Goal: Task Accomplishment & Management: Use online tool/utility

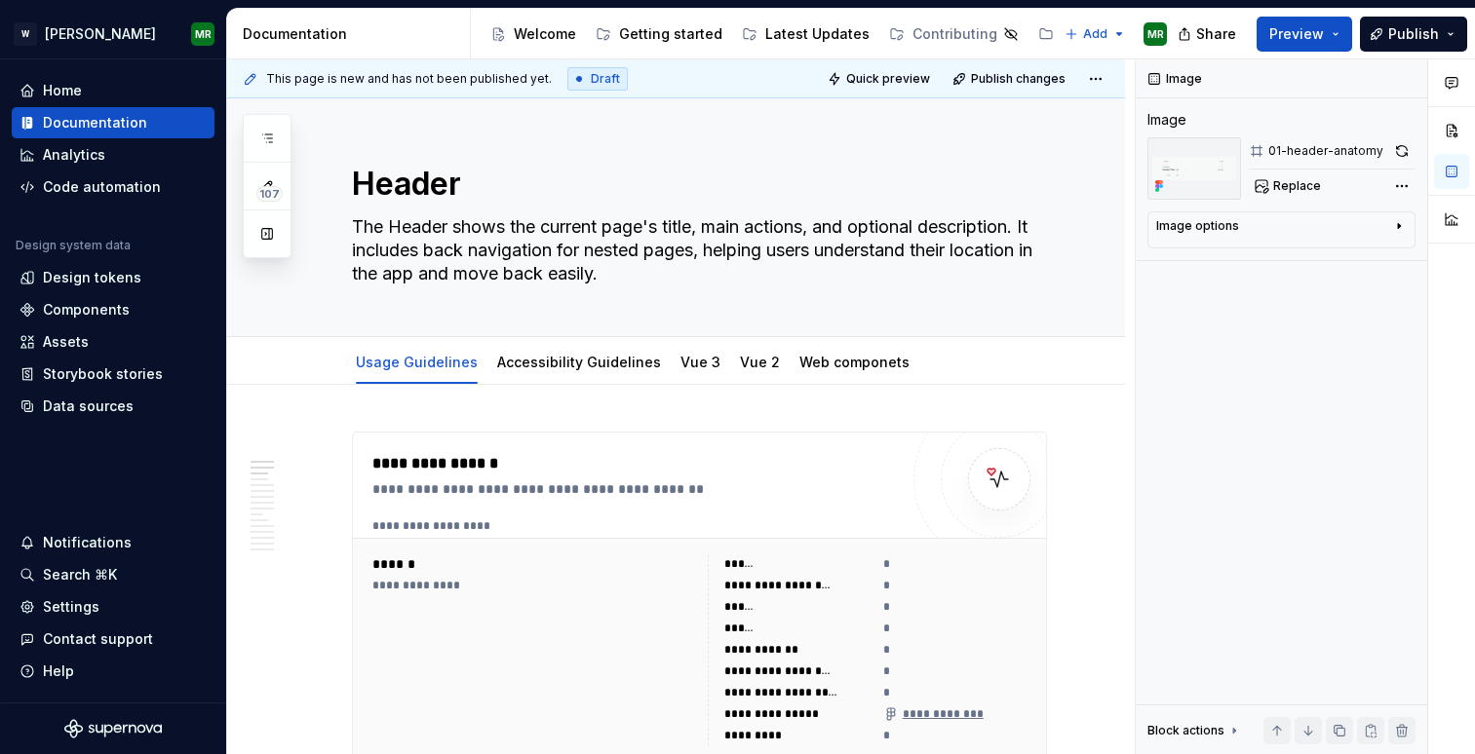
scroll to position [1023, 0]
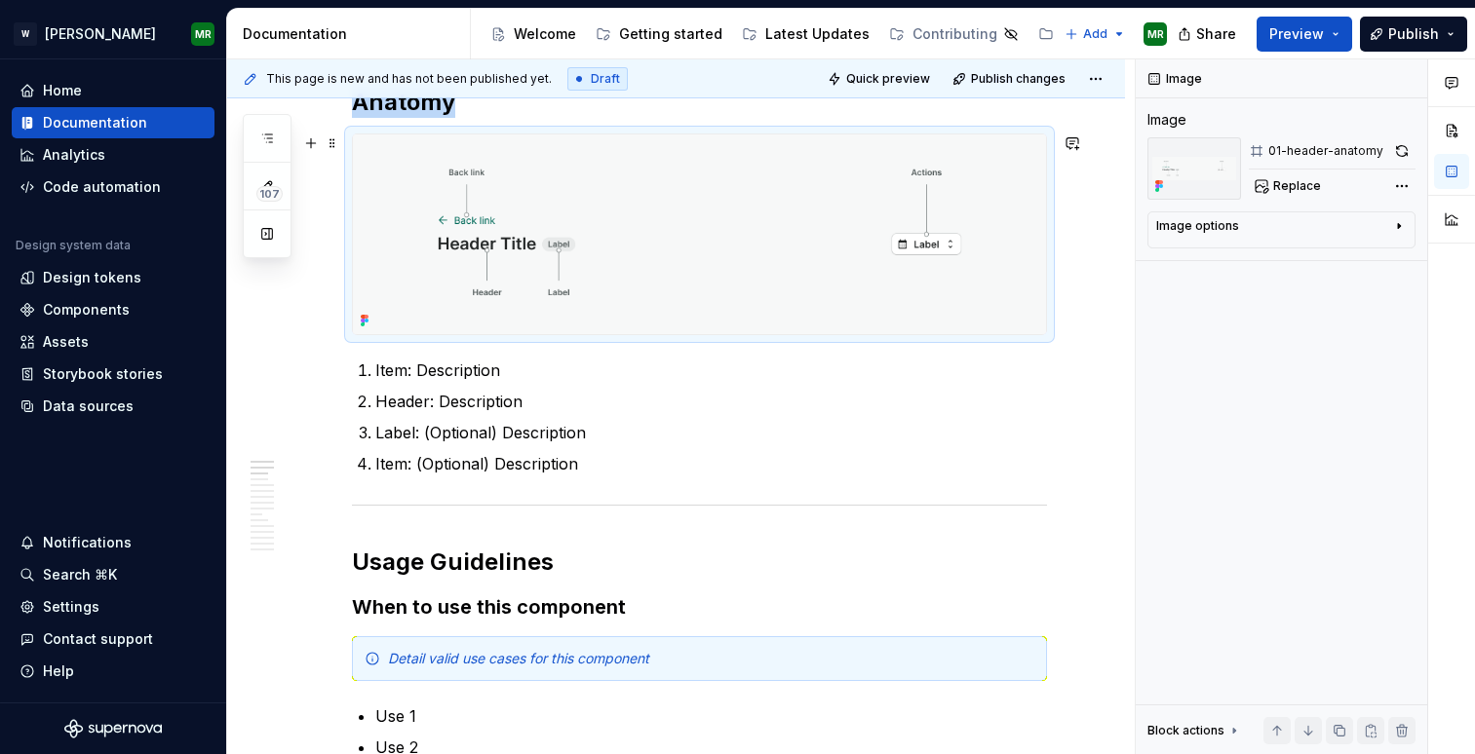
click at [974, 199] on img at bounding box center [699, 235] width 693 height 200
click at [1399, 148] on button "button" at bounding box center [1401, 150] width 27 height 27
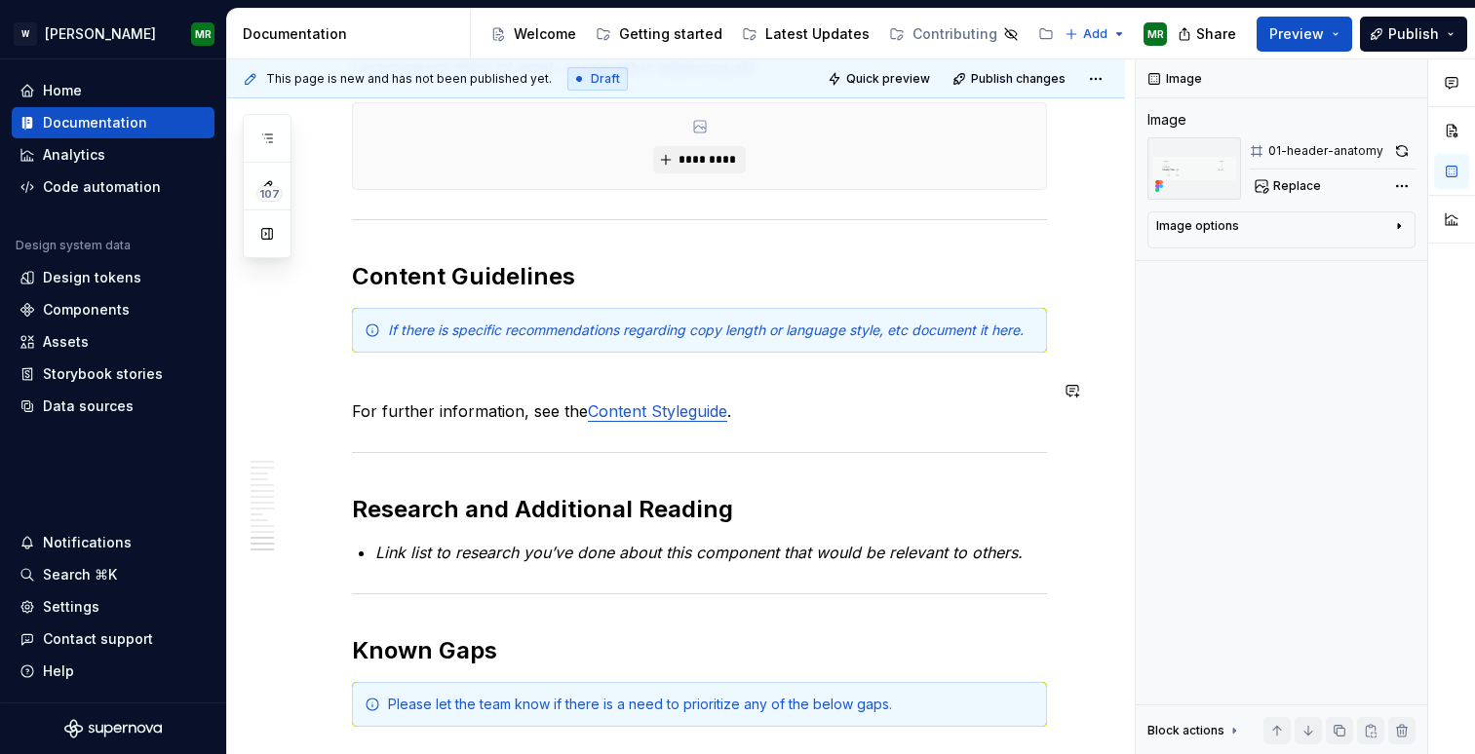
scroll to position [4879, 0]
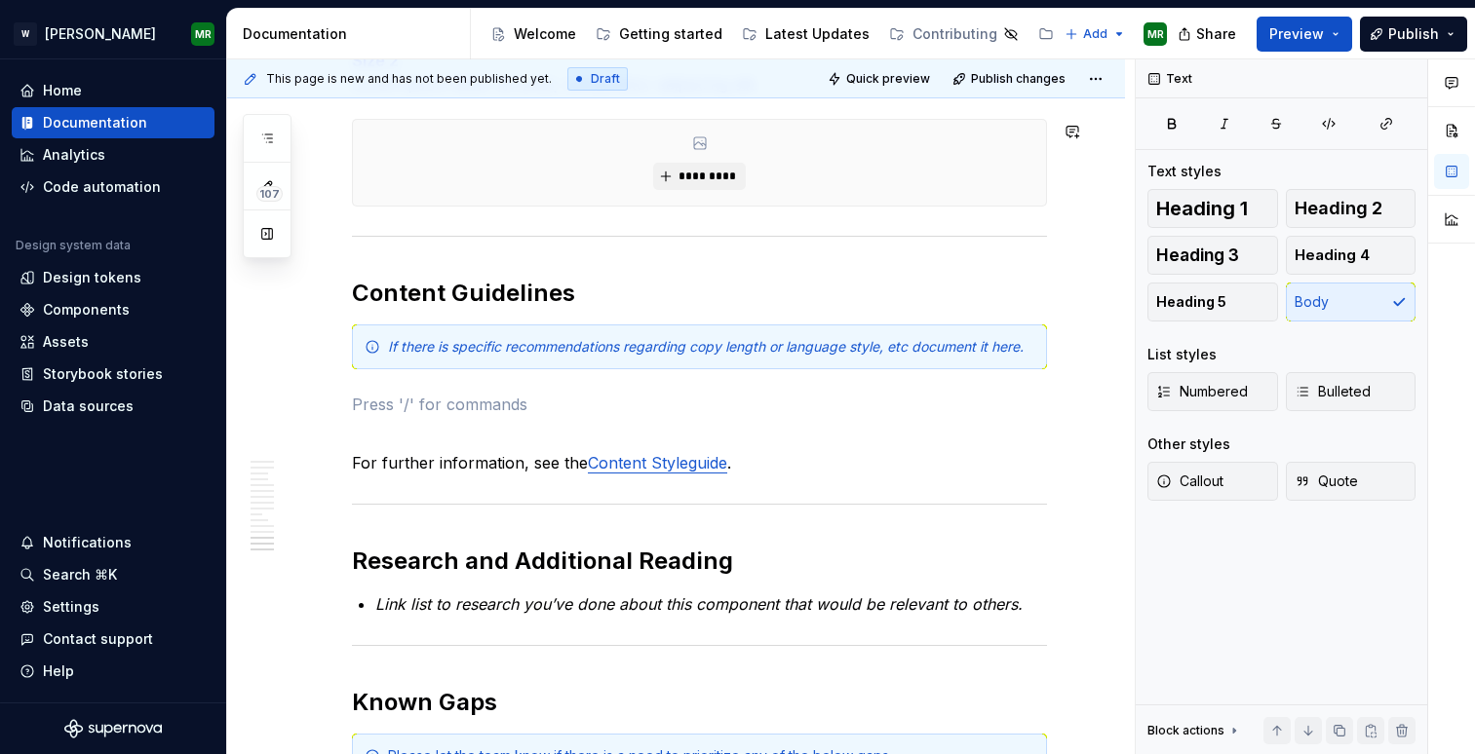
type textarea "*"
click at [385, 412] on p at bounding box center [699, 404] width 695 height 23
paste div
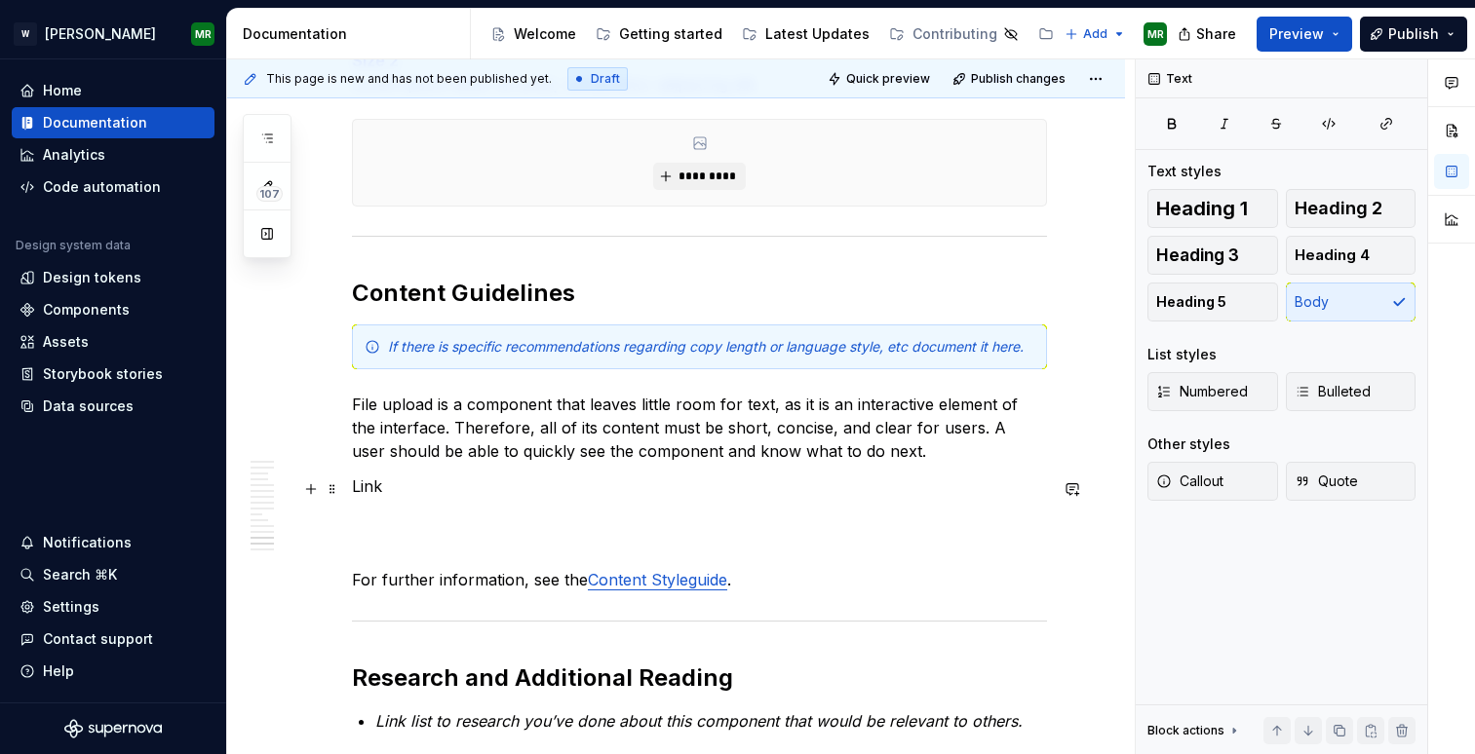
click at [363, 491] on p "Link" at bounding box center [699, 486] width 695 height 23
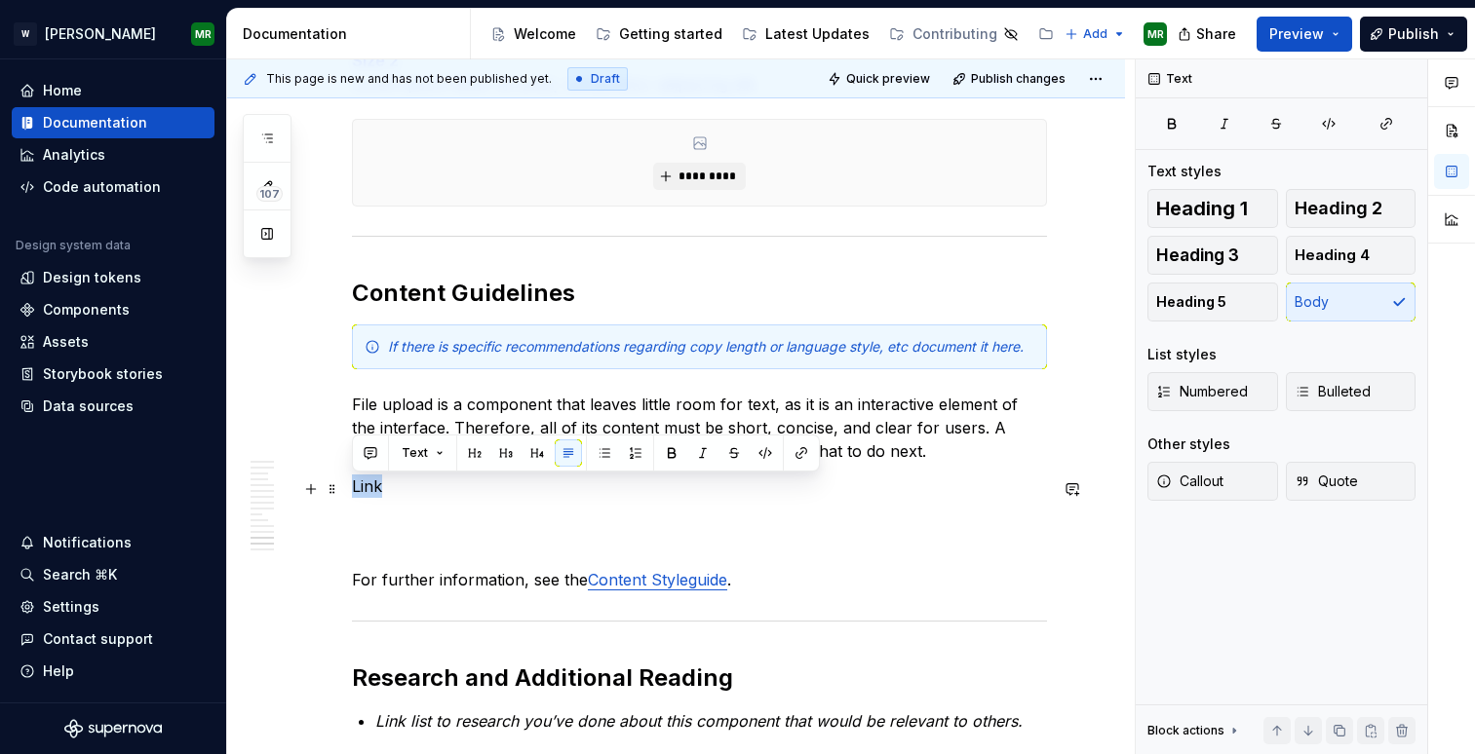
click at [363, 491] on p "Link" at bounding box center [699, 486] width 695 height 23
click at [506, 452] on button "button" at bounding box center [505, 453] width 27 height 27
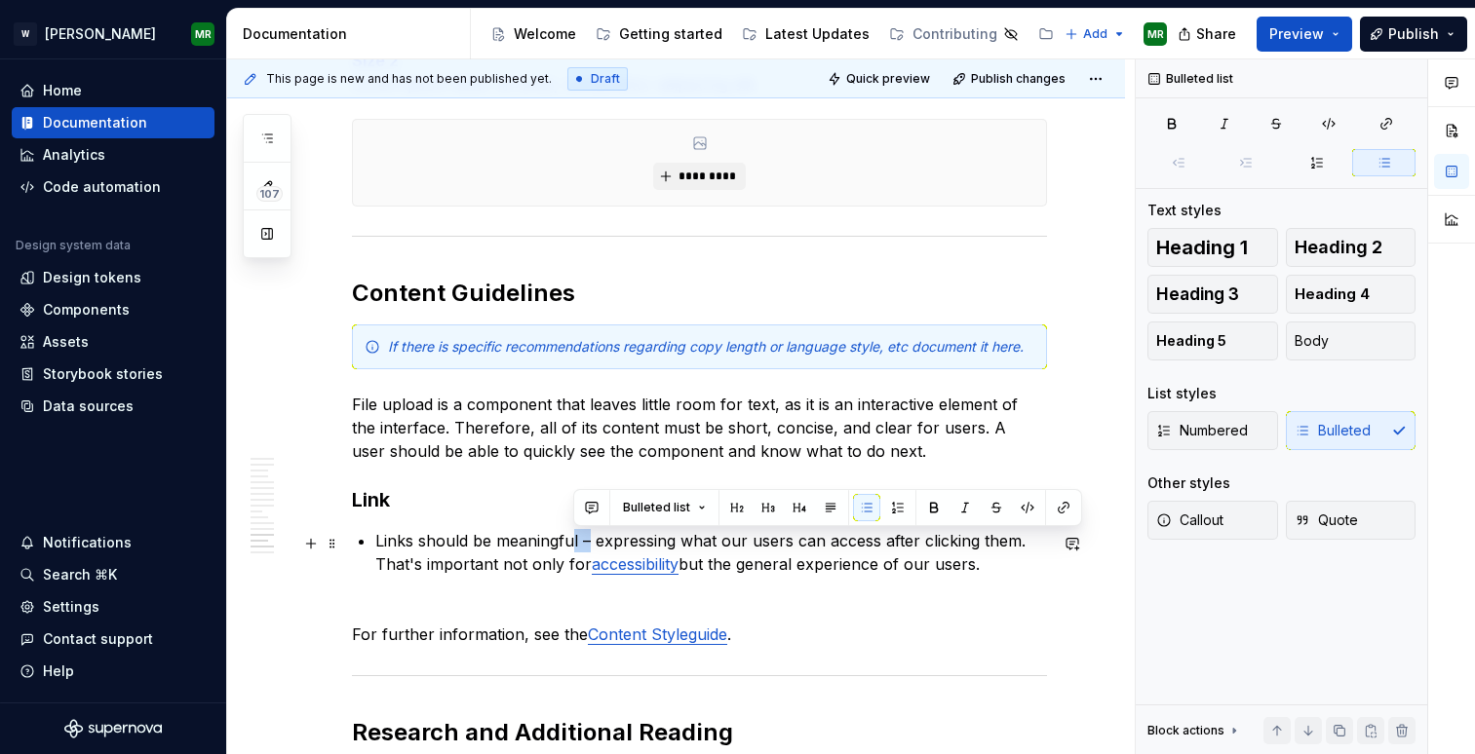
drag, startPoint x: 592, startPoint y: 541, endPoint x: 574, endPoint y: 543, distance: 17.7
click at [574, 543] on p "Links should be meaningful – expressing what our users can access after clickin…" at bounding box center [711, 552] width 672 height 47
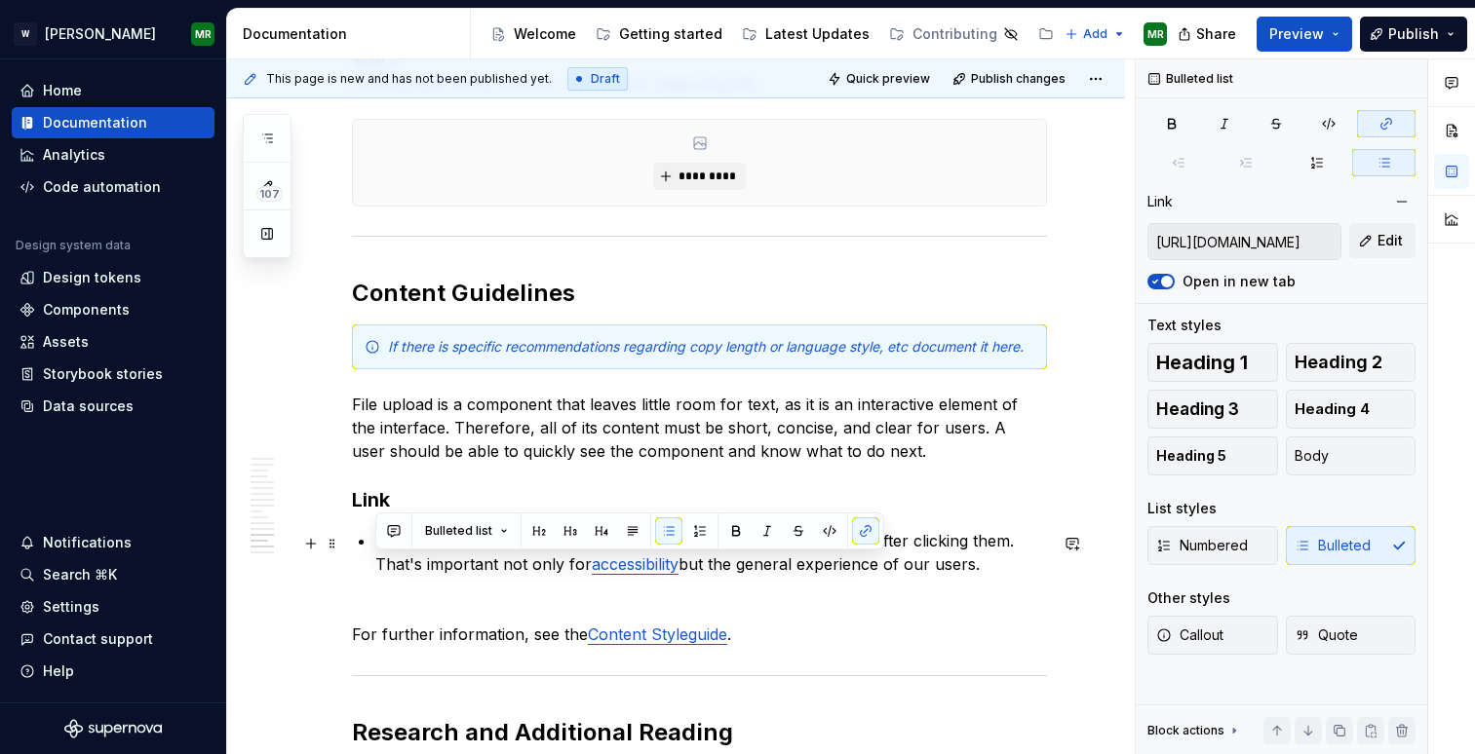
drag, startPoint x: 988, startPoint y: 569, endPoint x: 371, endPoint y: 577, distance: 617.0
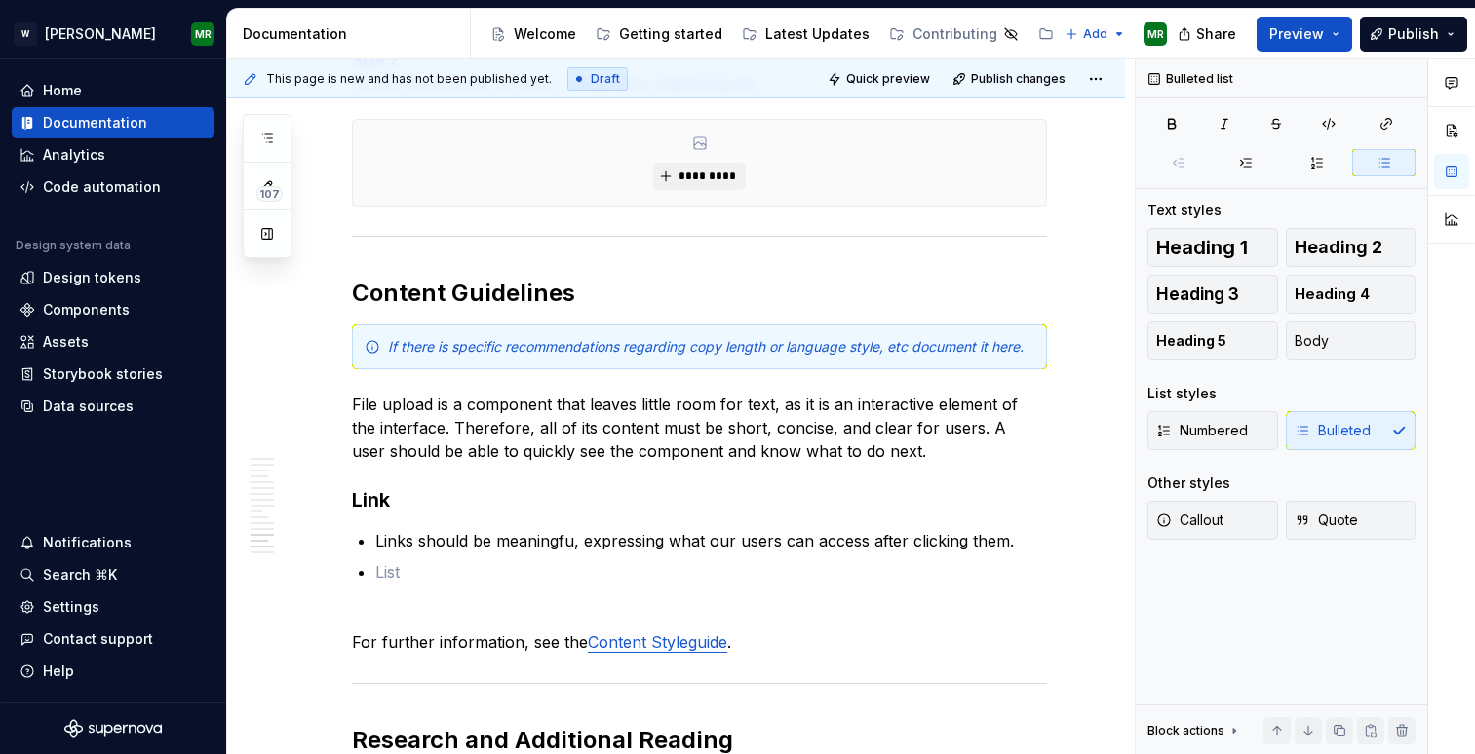
type textarea "*"
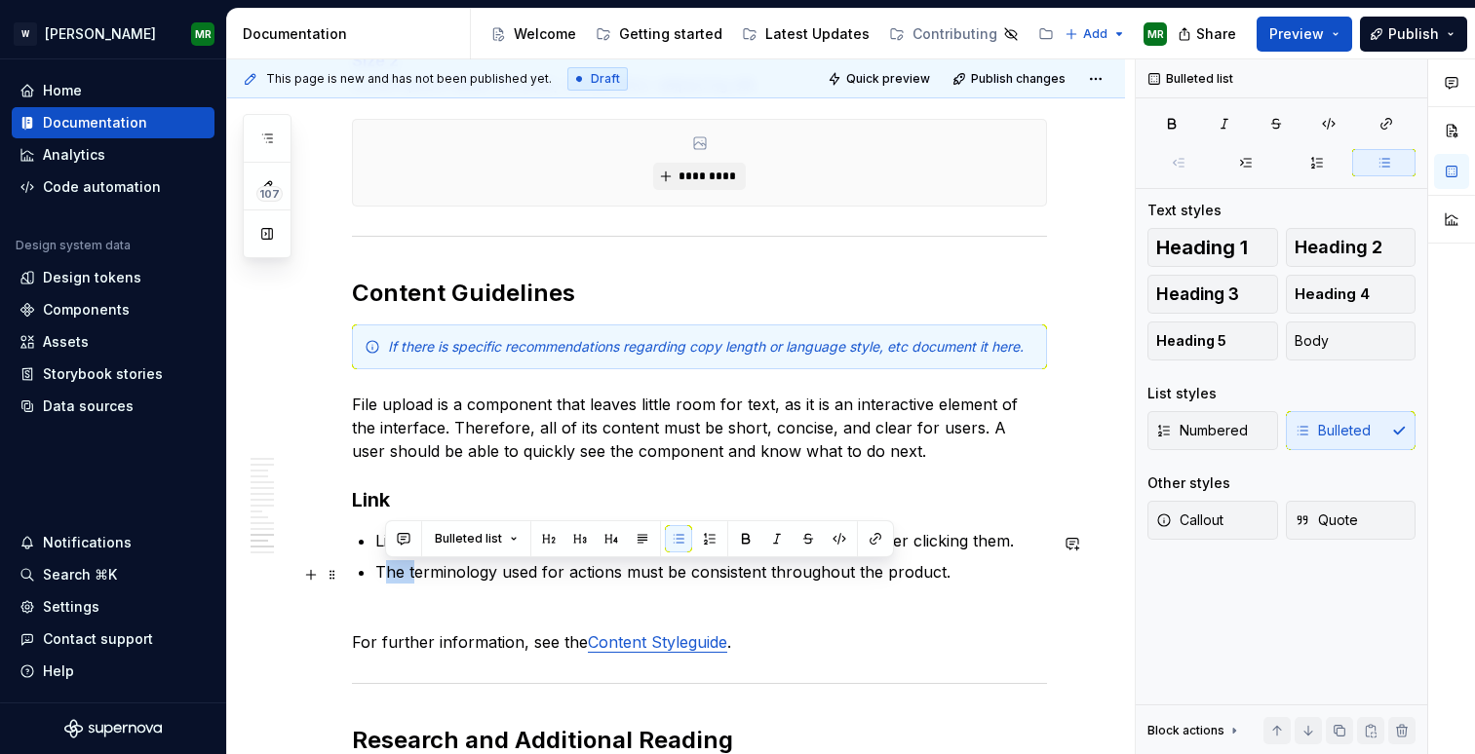
drag, startPoint x: 415, startPoint y: 576, endPoint x: 387, endPoint y: 576, distance: 28.3
click at [387, 576] on p "The terminology used for actions must be consistent throughout the product." at bounding box center [711, 571] width 672 height 23
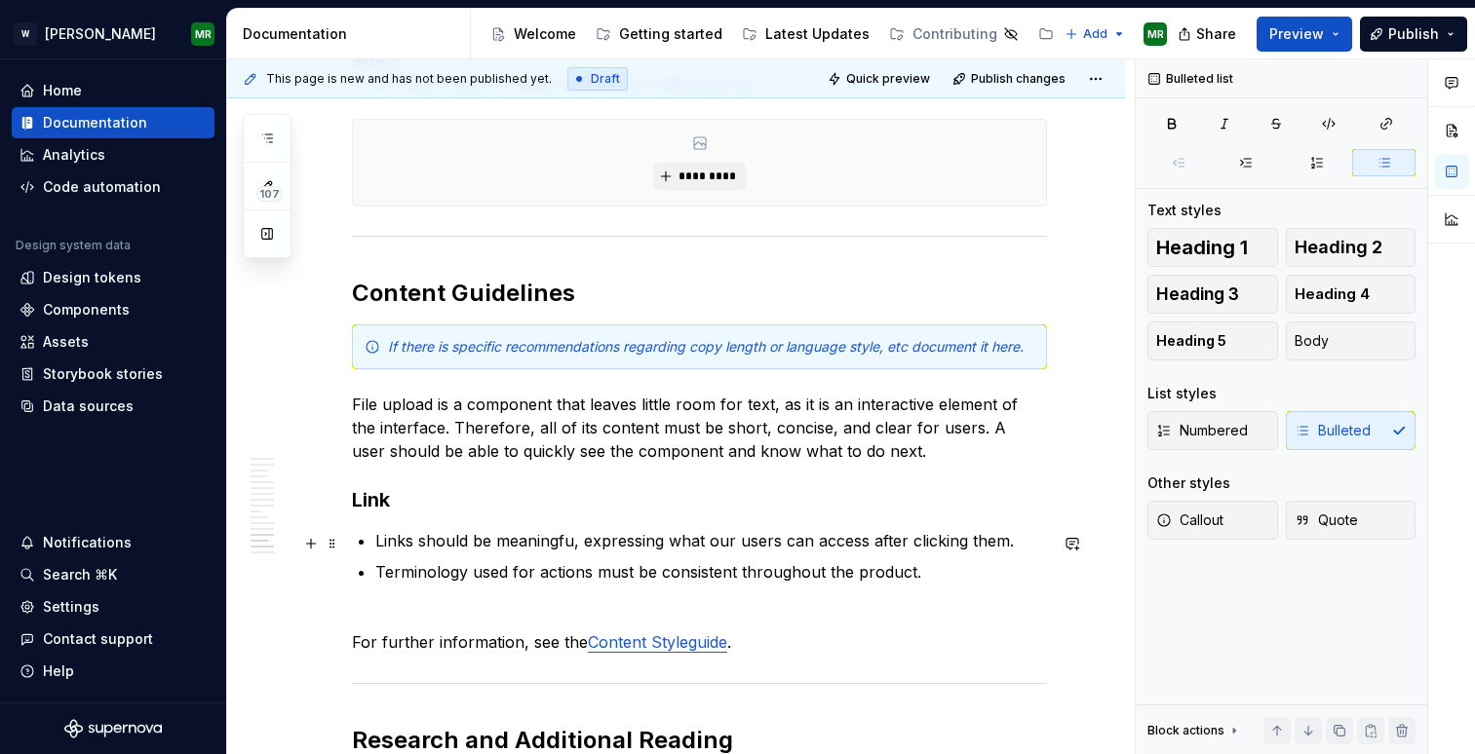
click at [567, 540] on p "Links should be meaningfu, expressing what our users can access after clicking …" at bounding box center [711, 540] width 672 height 23
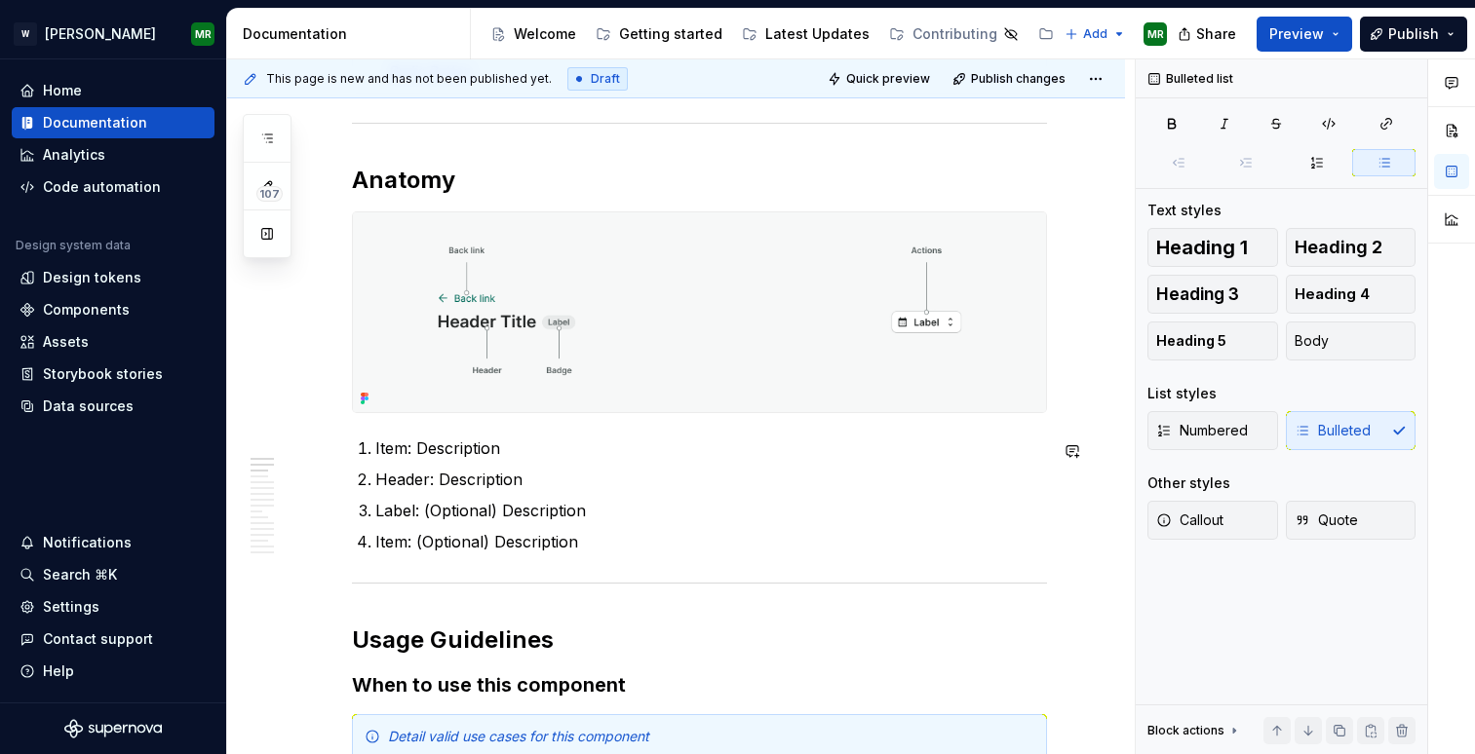
scroll to position [1027, 0]
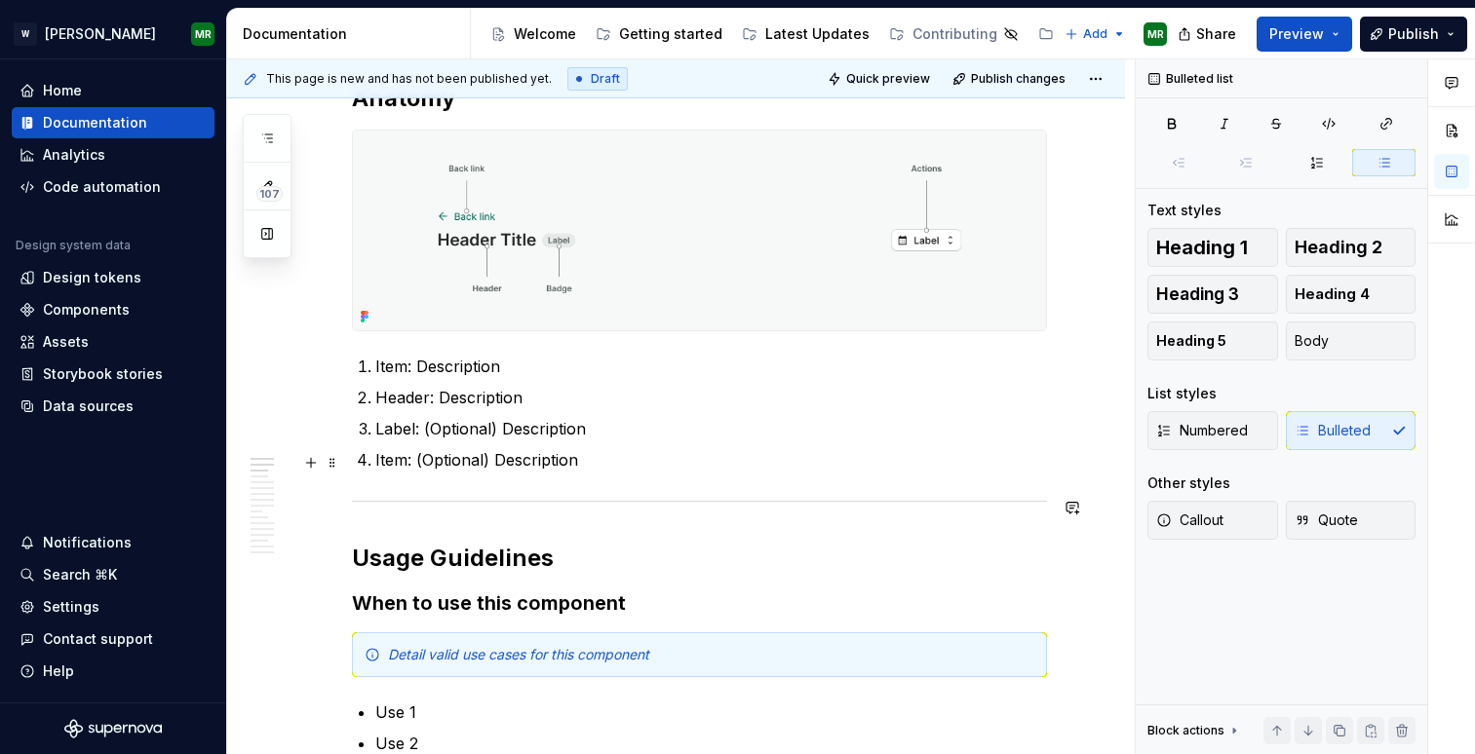
click at [629, 467] on p "Item: (Optional) Description" at bounding box center [711, 459] width 672 height 23
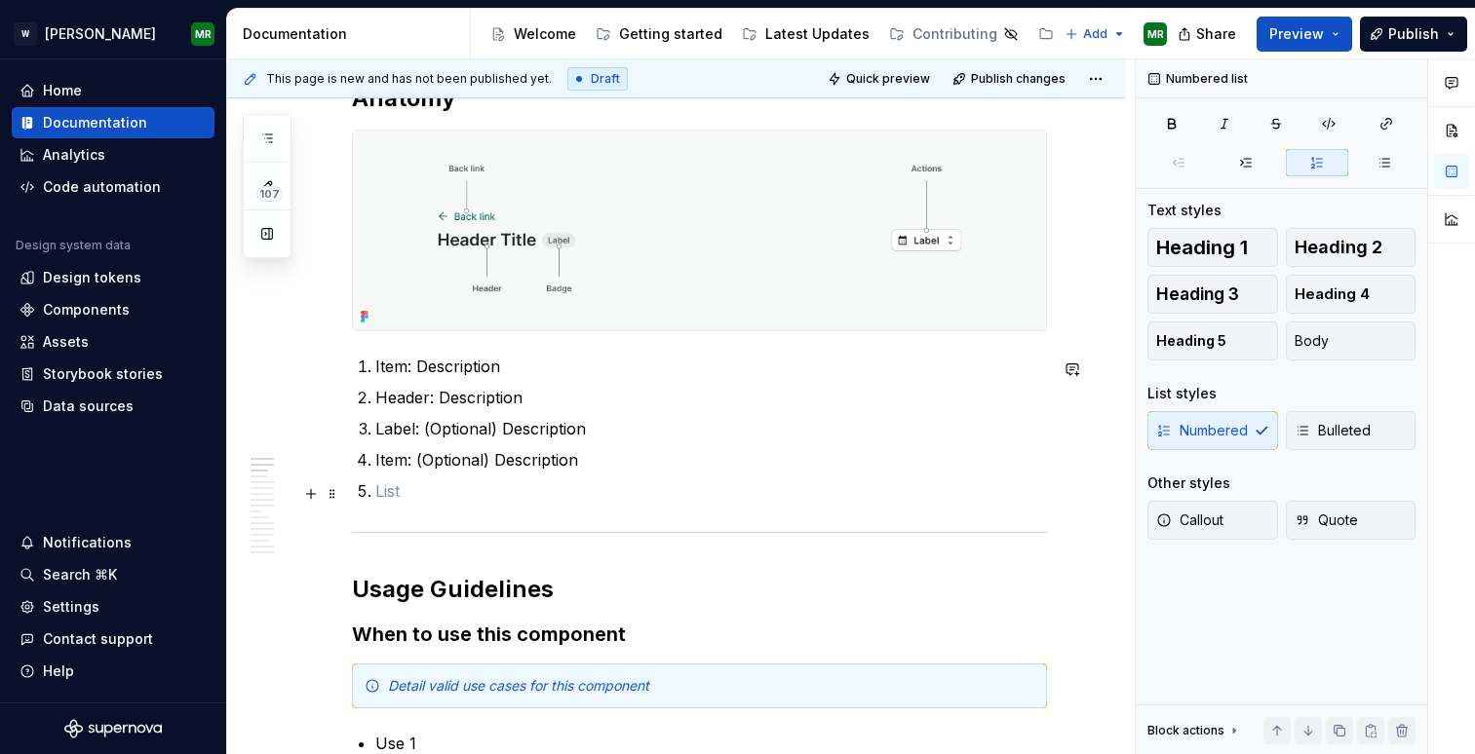
click at [558, 493] on p at bounding box center [711, 491] width 672 height 23
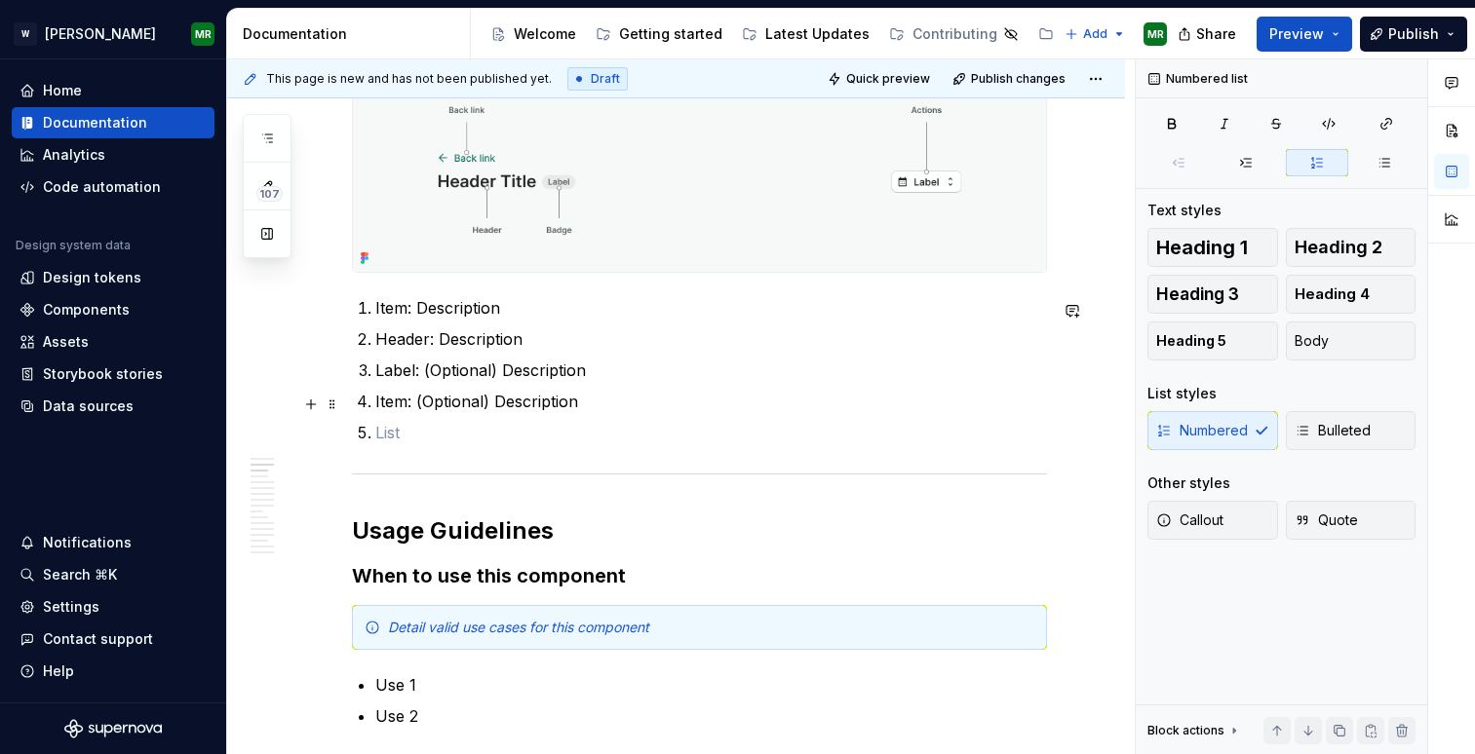
scroll to position [866, 0]
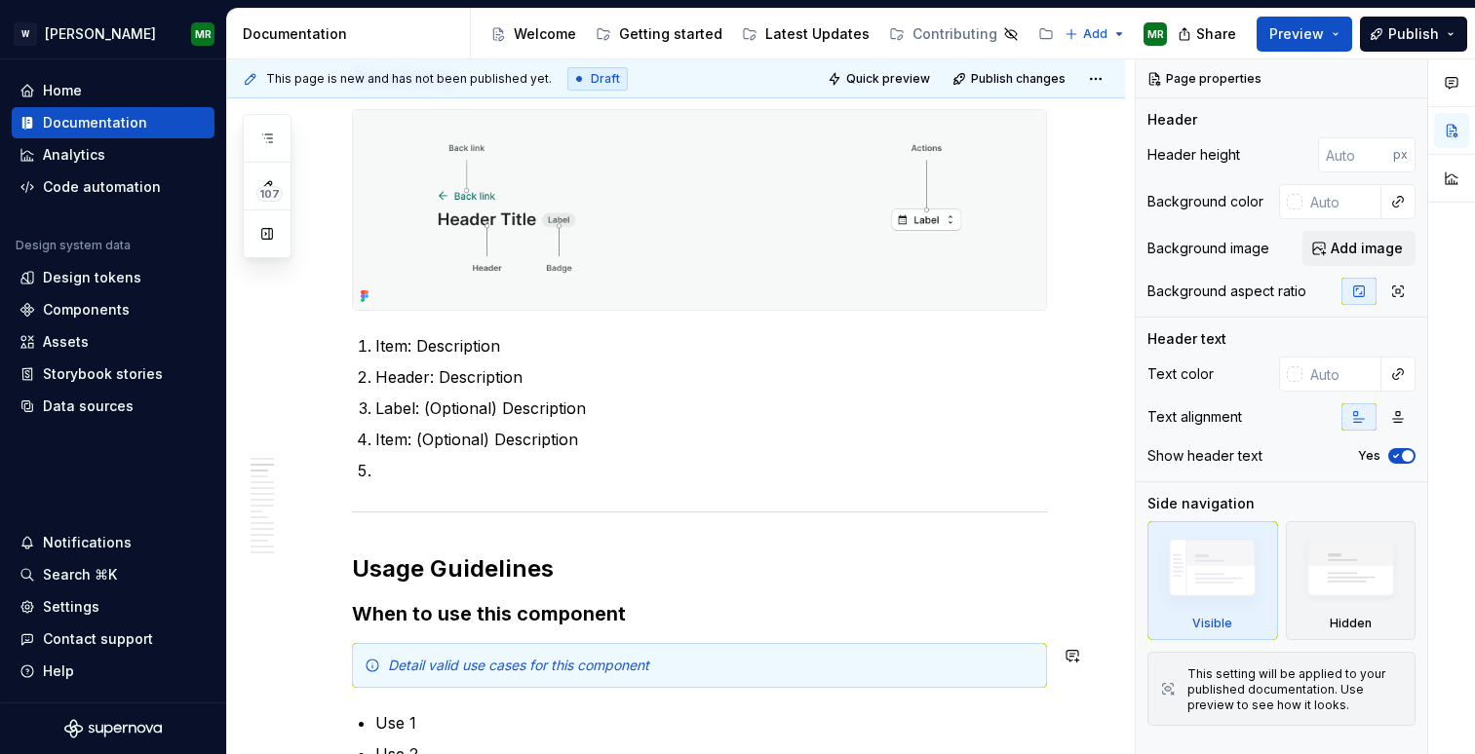
scroll to position [1144, 0]
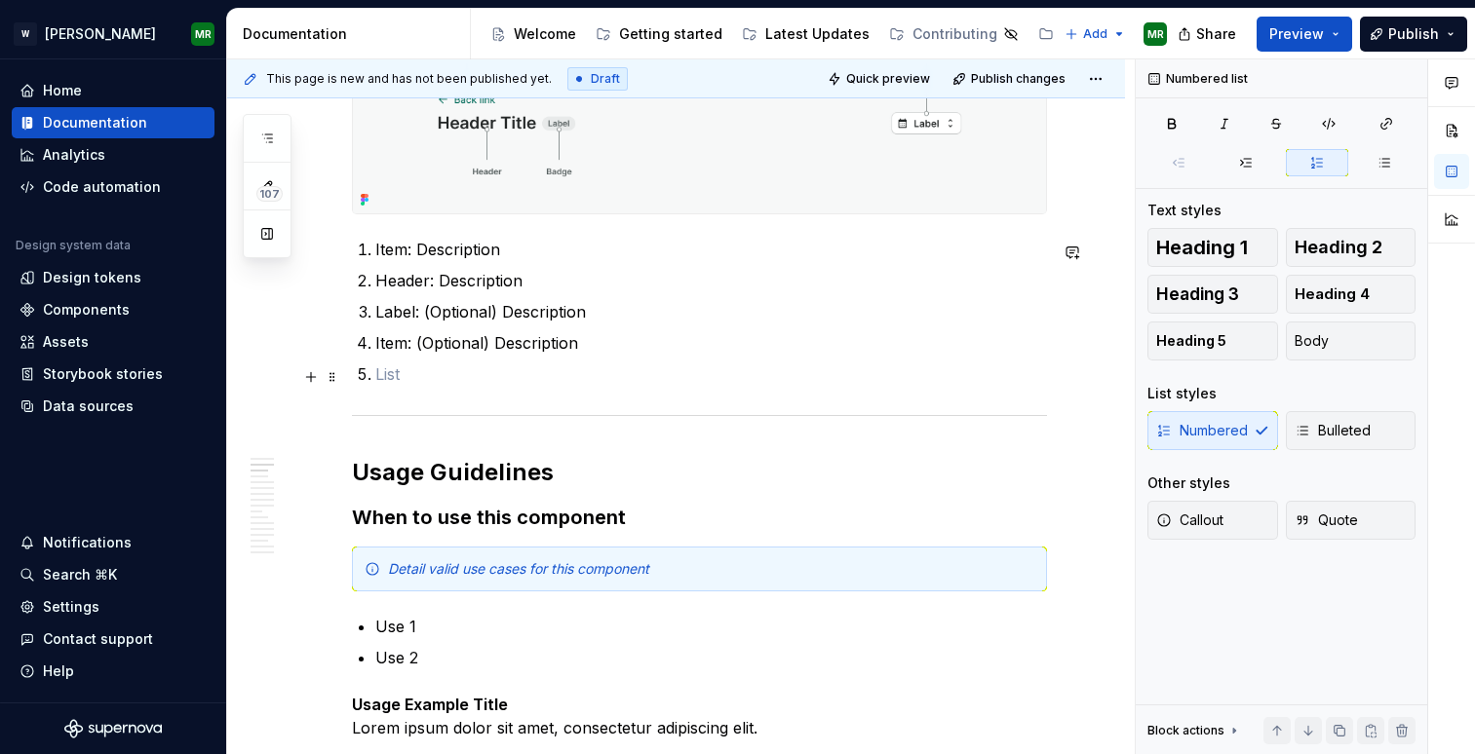
click at [391, 382] on p at bounding box center [711, 374] width 672 height 23
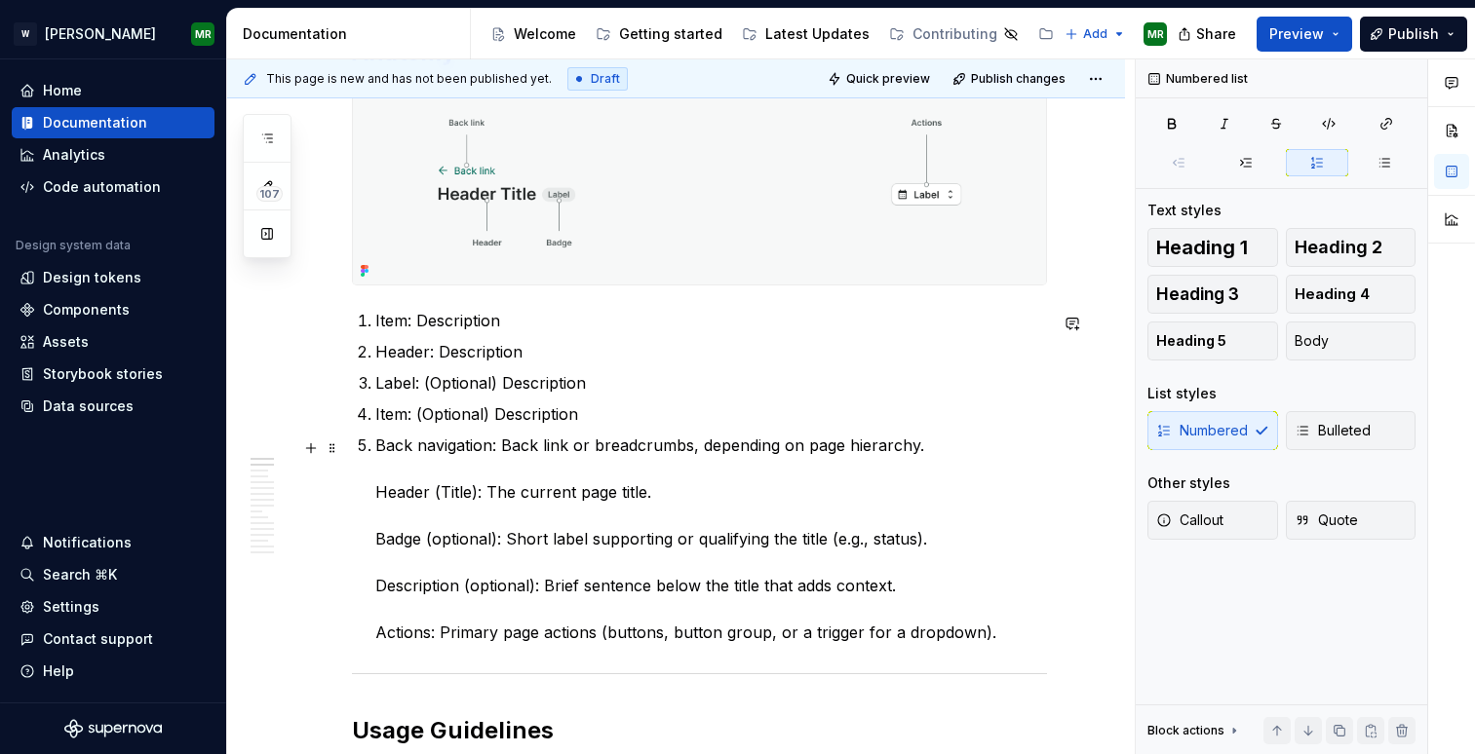
scroll to position [1035, 0]
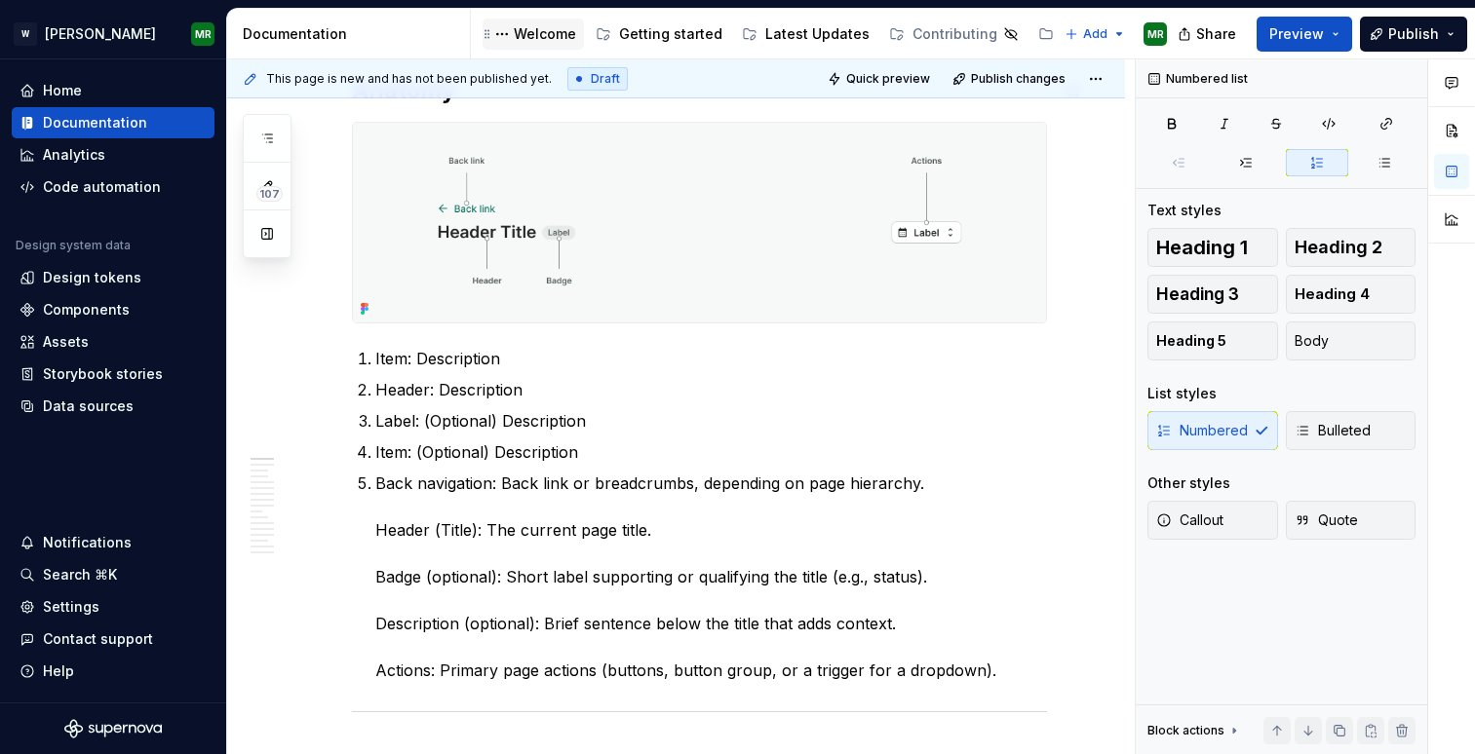
type textarea "*"
click at [376, 484] on p "Back navigation: Back link or breadcrumbs, depending on page hierarchy. Header …" at bounding box center [711, 577] width 672 height 211
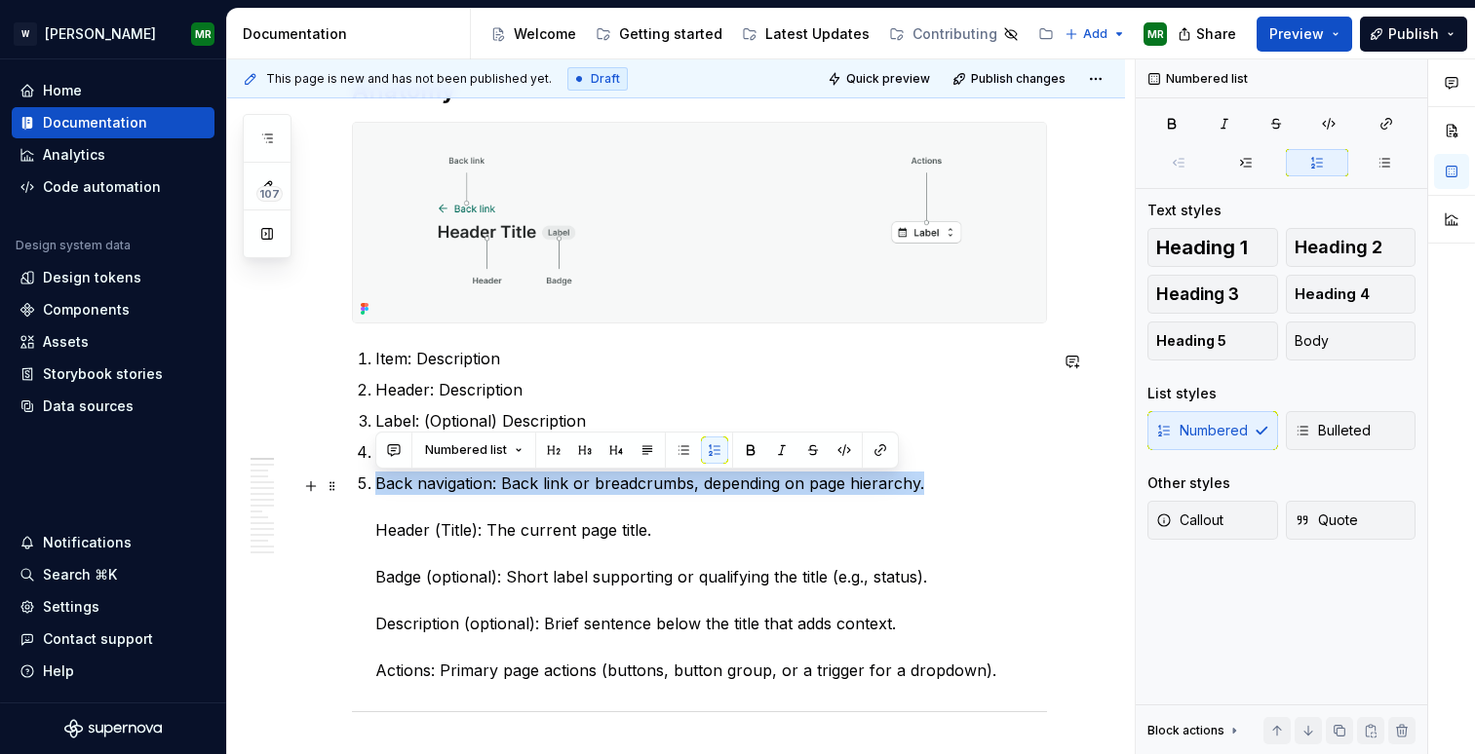
drag, startPoint x: 379, startPoint y: 487, endPoint x: 917, endPoint y: 489, distance: 538.0
click at [917, 489] on p "Back navigation: Back link or breadcrumbs, depending on page hierarchy. Header …" at bounding box center [711, 577] width 672 height 211
copy p "Back navigation: Back link or breadcrumbs, depending on page hierarchy."
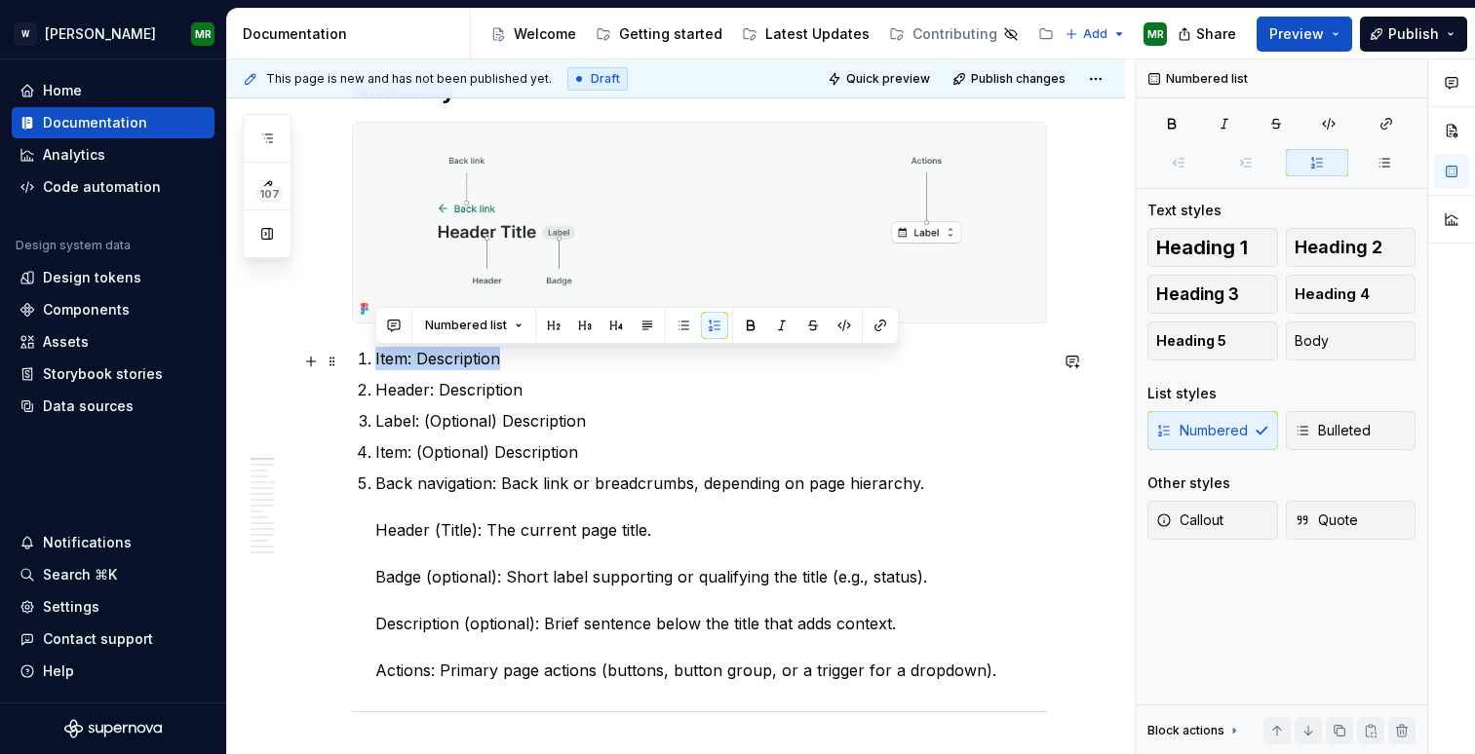
drag, startPoint x: 498, startPoint y: 360, endPoint x: 377, endPoint y: 366, distance: 121.0
click at [377, 366] on p "Item: Description" at bounding box center [711, 358] width 672 height 23
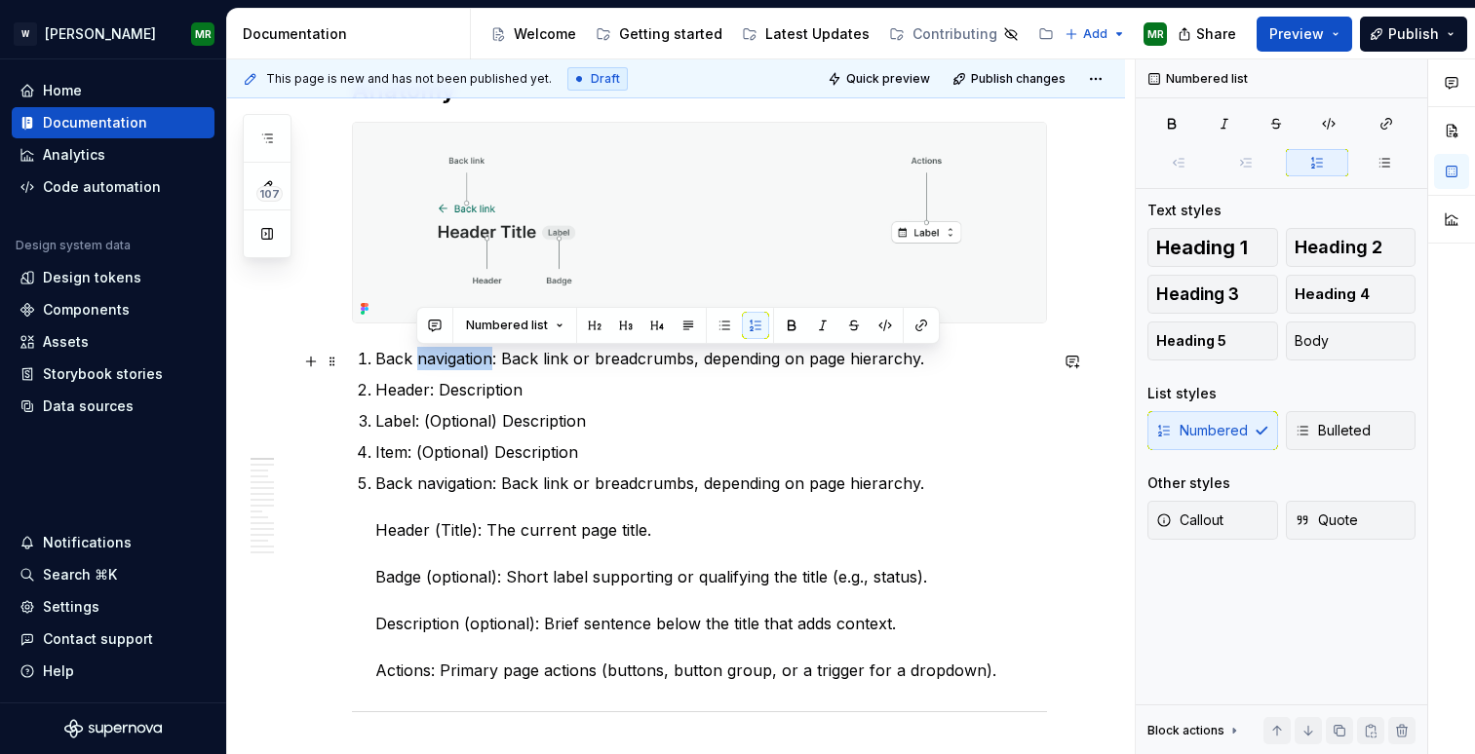
drag, startPoint x: 489, startPoint y: 364, endPoint x: 420, endPoint y: 364, distance: 69.2
click at [420, 364] on p "Back navigation: Back link or breadcrumbs, depending on page hierarchy." at bounding box center [711, 358] width 672 height 23
click at [559, 422] on p "Label: (Optional) Description" at bounding box center [711, 420] width 672 height 23
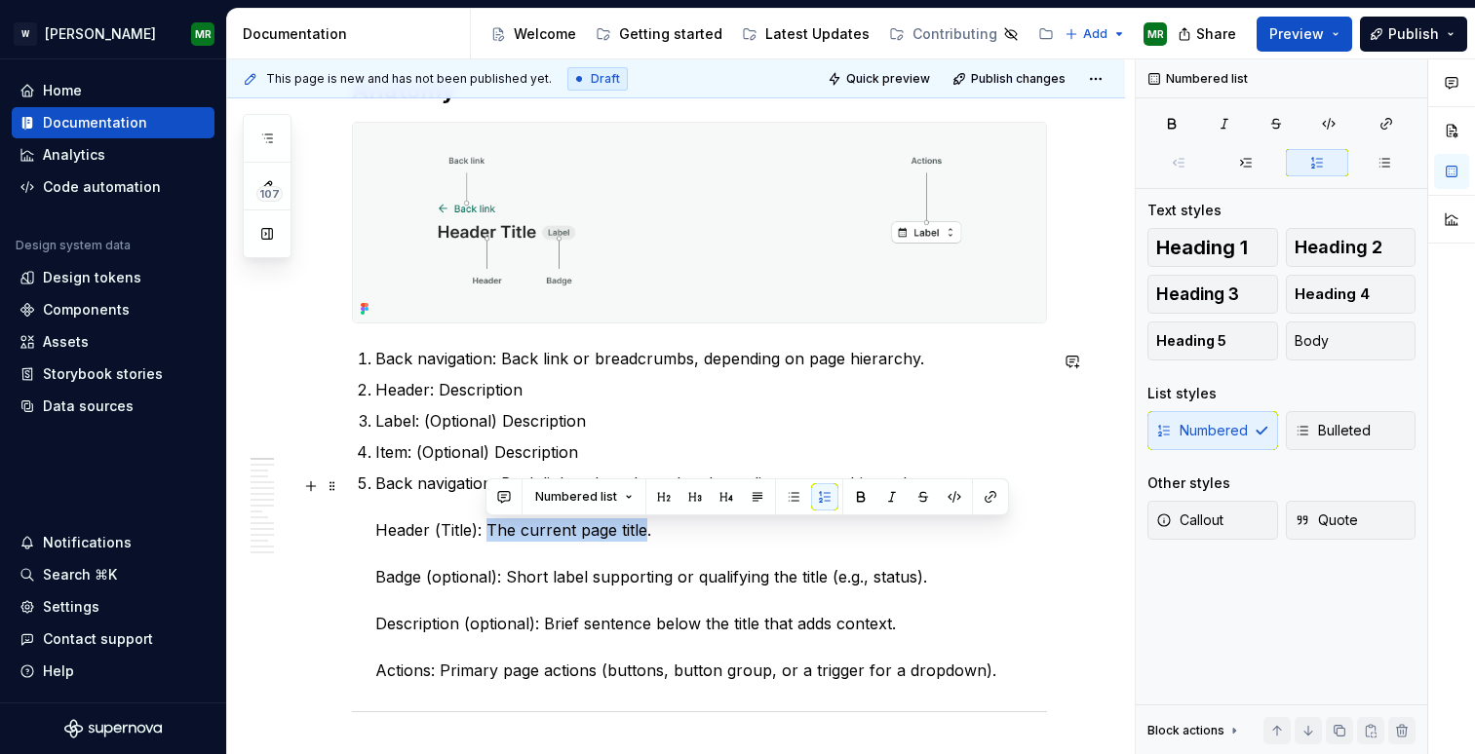
drag, startPoint x: 646, startPoint y: 532, endPoint x: 485, endPoint y: 532, distance: 160.8
click at [485, 532] on p "Back navigation: Back link or breadcrumbs, depending on page hierarchy. Header …" at bounding box center [711, 577] width 672 height 211
copy p "The current page title"
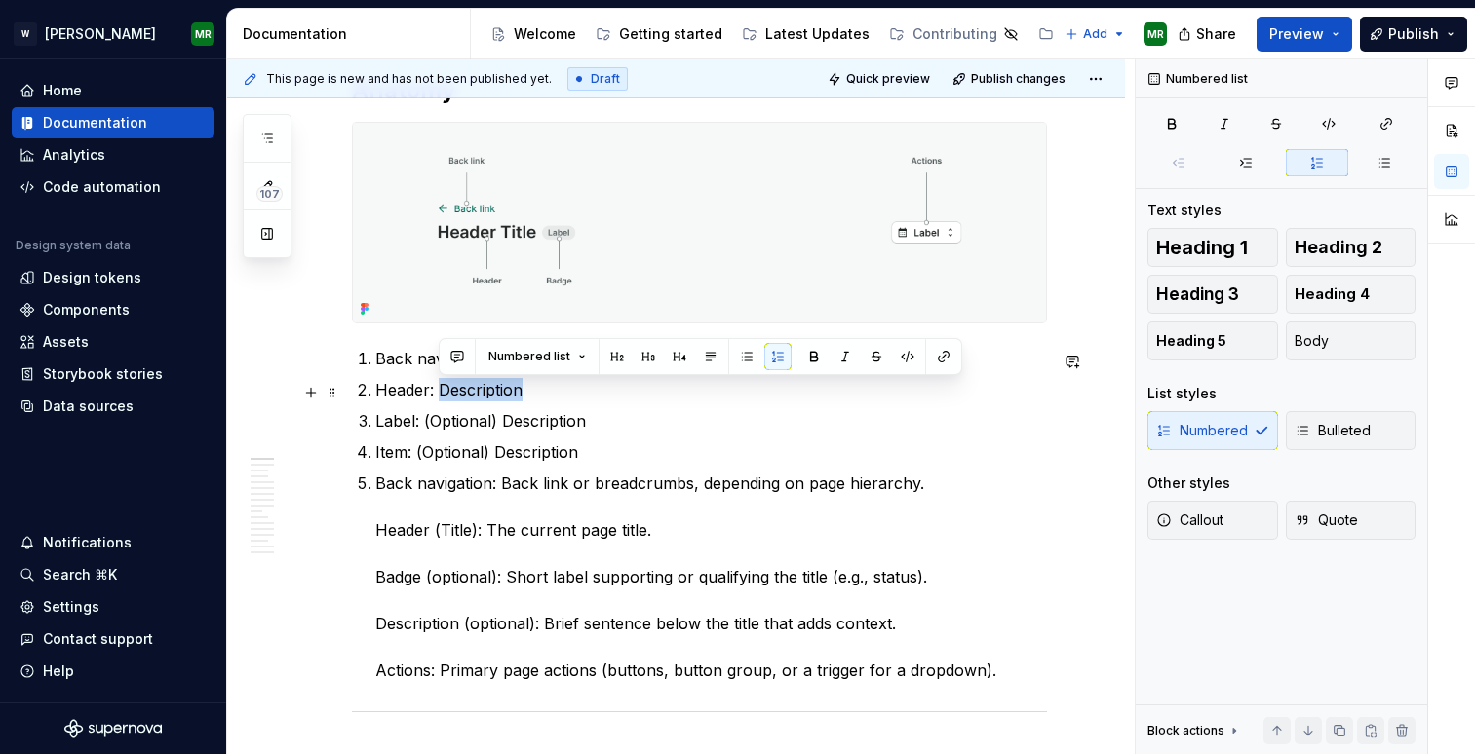
drag, startPoint x: 440, startPoint y: 392, endPoint x: 529, endPoint y: 393, distance: 89.7
click at [529, 393] on p "Header: Description" at bounding box center [711, 389] width 672 height 23
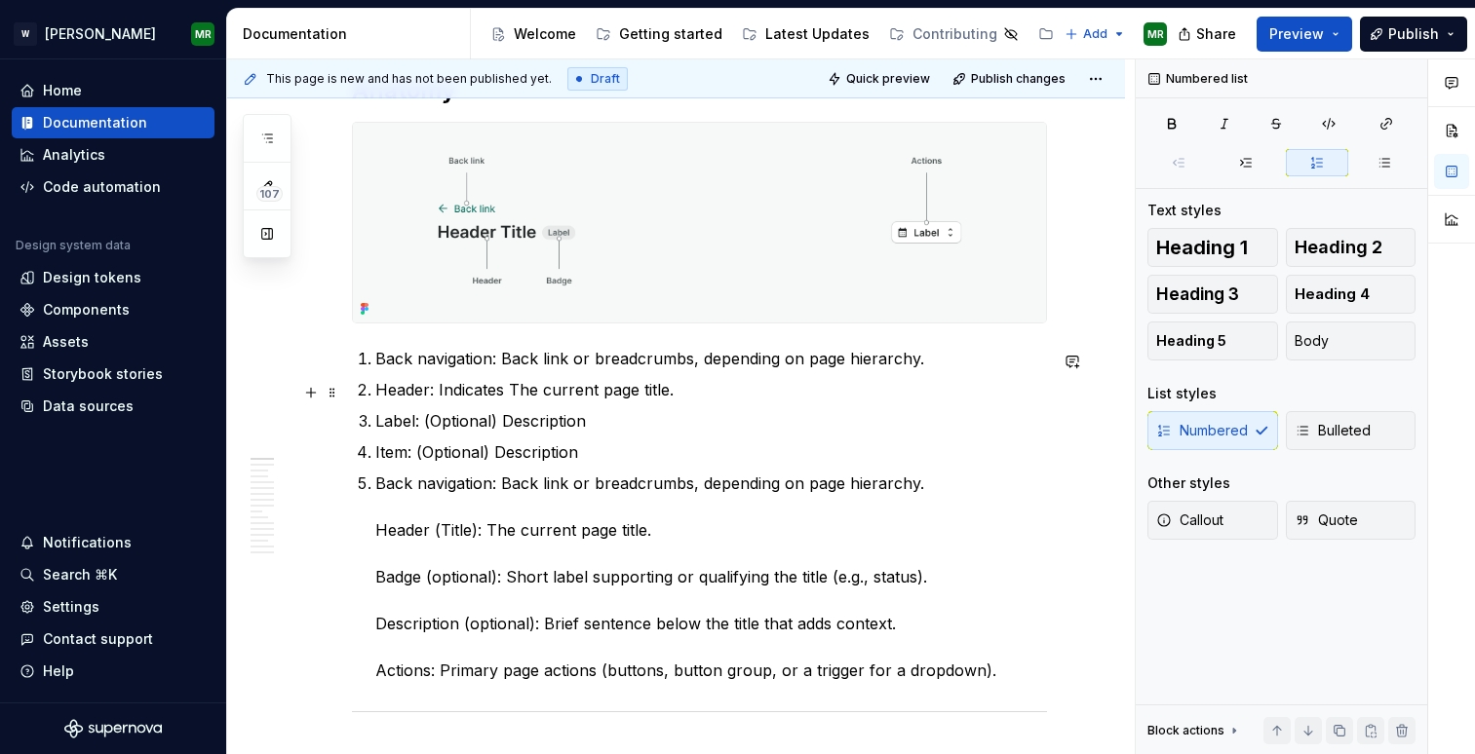
click at [519, 390] on p "Header: Indicates The current page title." at bounding box center [711, 389] width 672 height 23
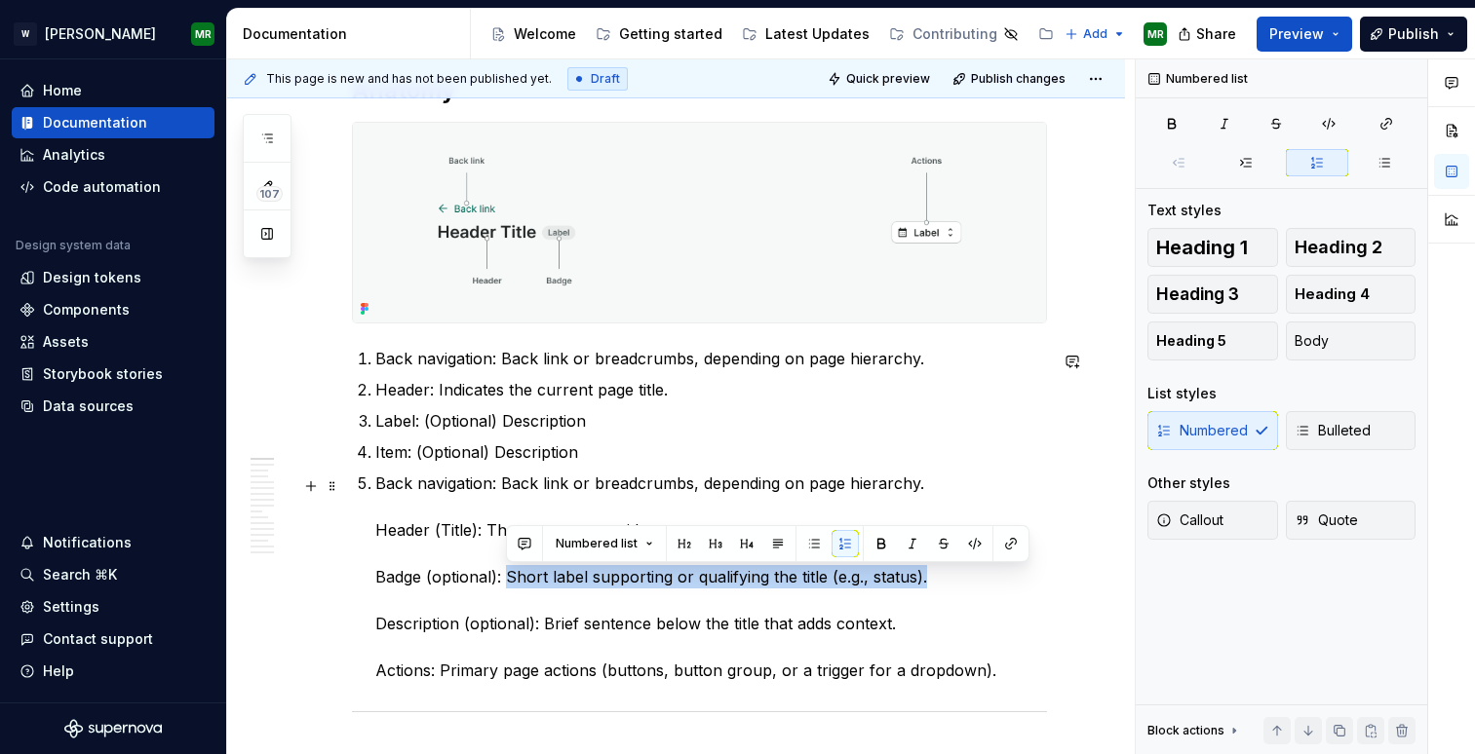
drag, startPoint x: 507, startPoint y: 580, endPoint x: 926, endPoint y: 578, distance: 419.1
click at [926, 578] on p "Back navigation: Back link or breadcrumbs, depending on page hierarchy. Header …" at bounding box center [711, 577] width 672 height 211
copy p "Short label supporting or qualifying the title (e.g., status)."
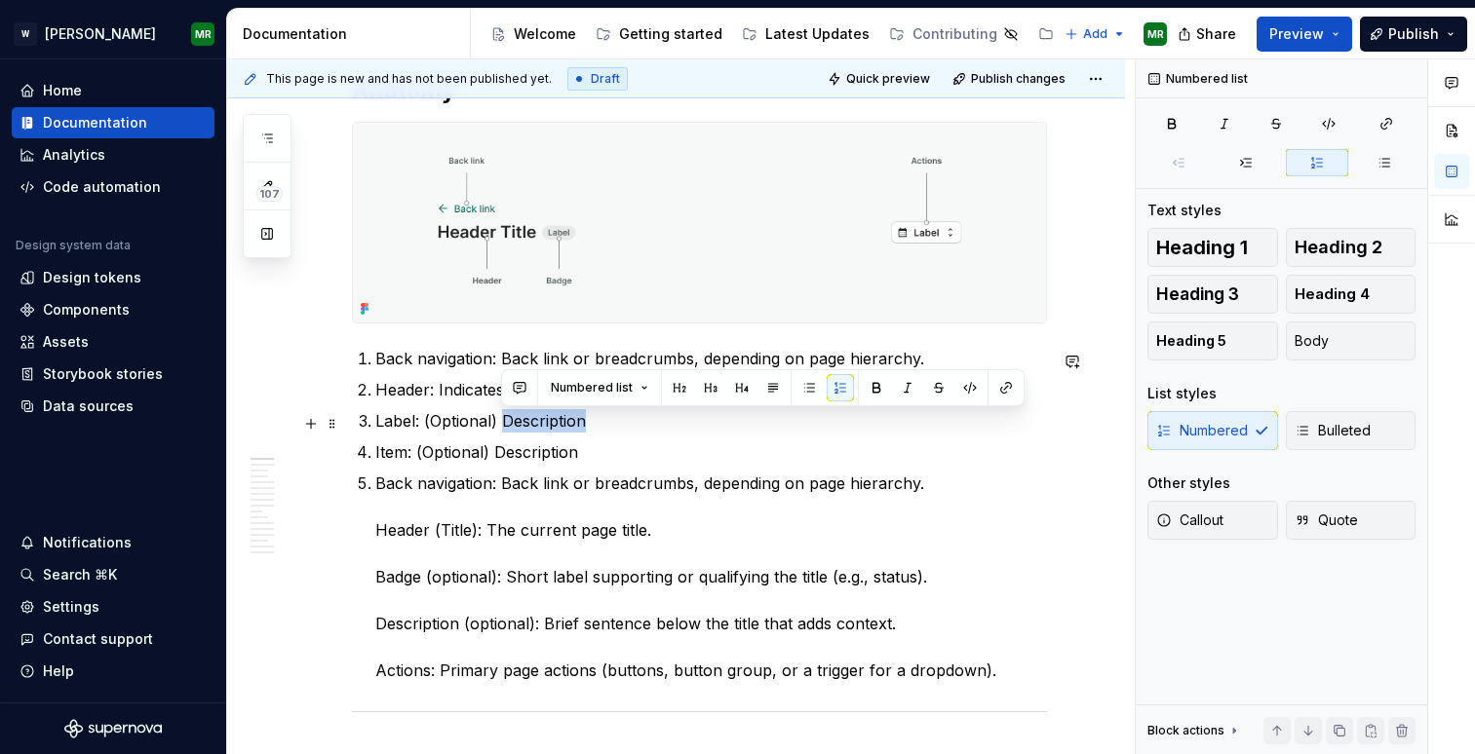
drag, startPoint x: 585, startPoint y: 426, endPoint x: 500, endPoint y: 428, distance: 84.8
click at [500, 428] on p "Label: (Optional) Description" at bounding box center [711, 420] width 672 height 23
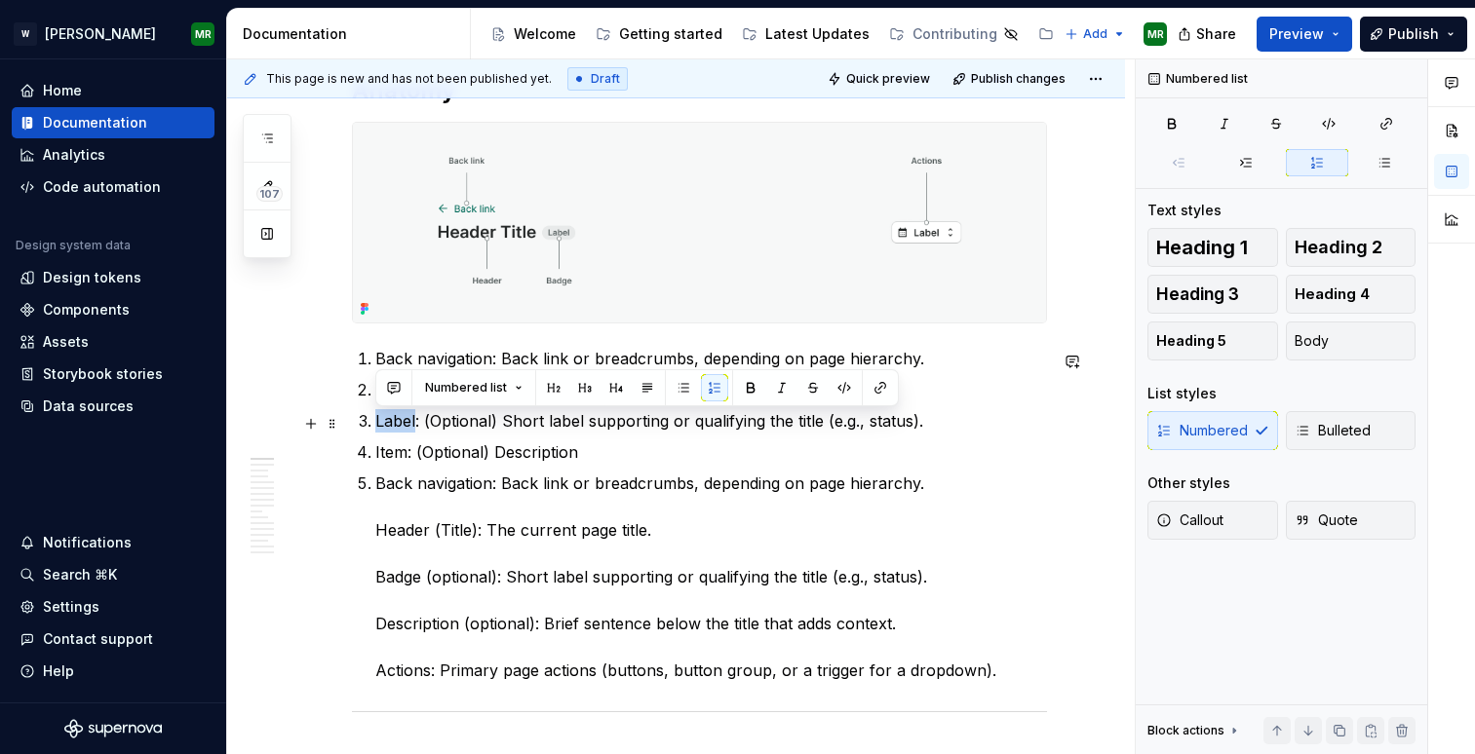
drag, startPoint x: 416, startPoint y: 428, endPoint x: 376, endPoint y: 423, distance: 40.3
click at [376, 423] on p "Label: (Optional) Short label supporting or qualifying the title (e.g., status)." at bounding box center [711, 420] width 672 height 23
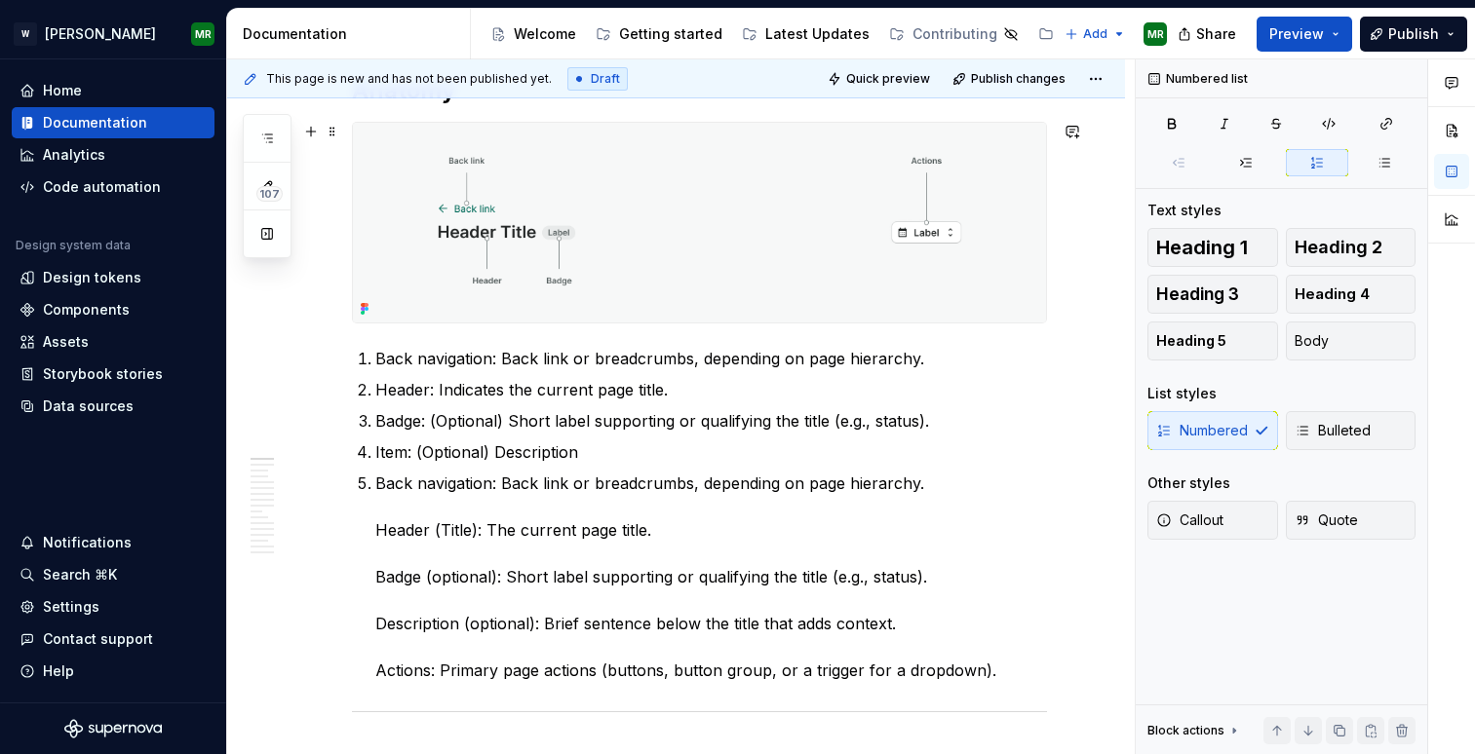
click at [503, 210] on img at bounding box center [699, 223] width 693 height 200
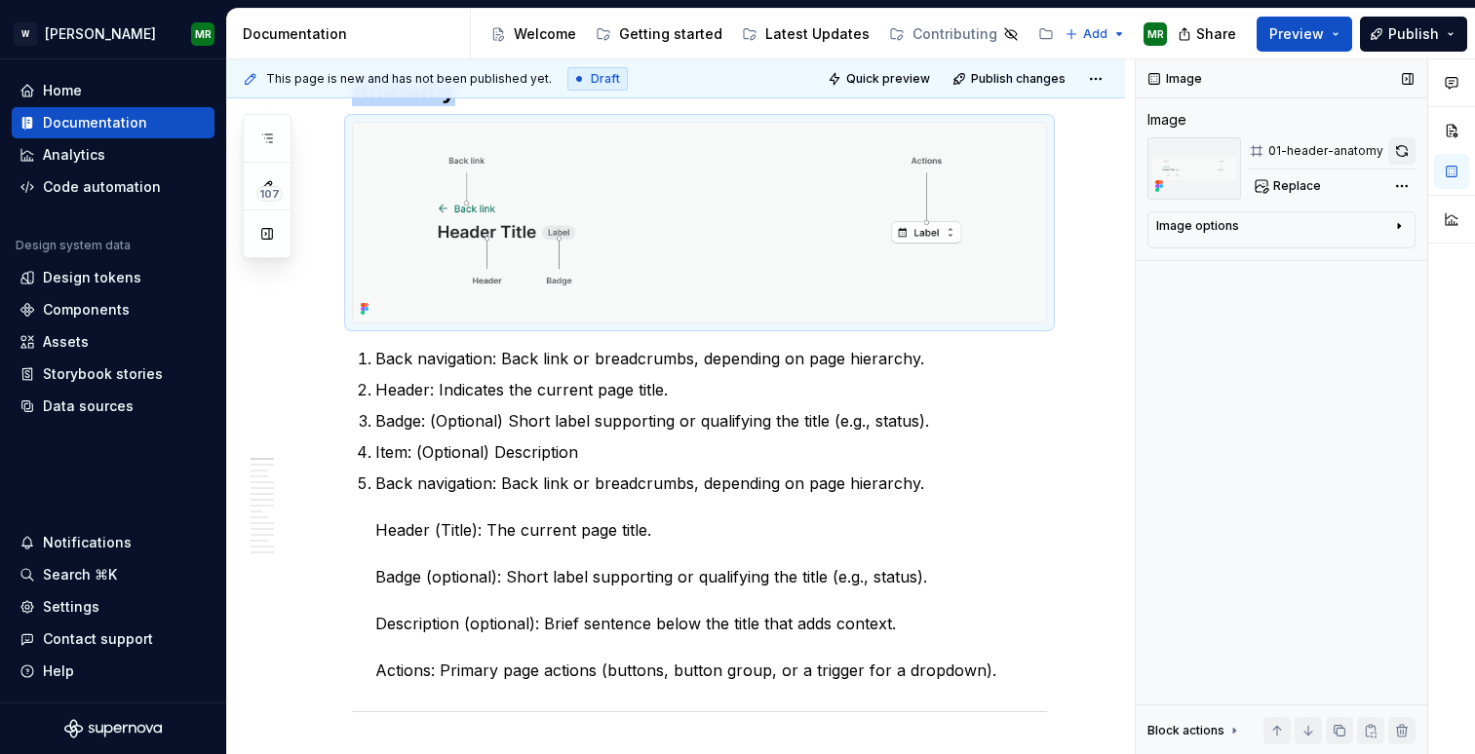
click at [1403, 149] on button "button" at bounding box center [1401, 150] width 27 height 27
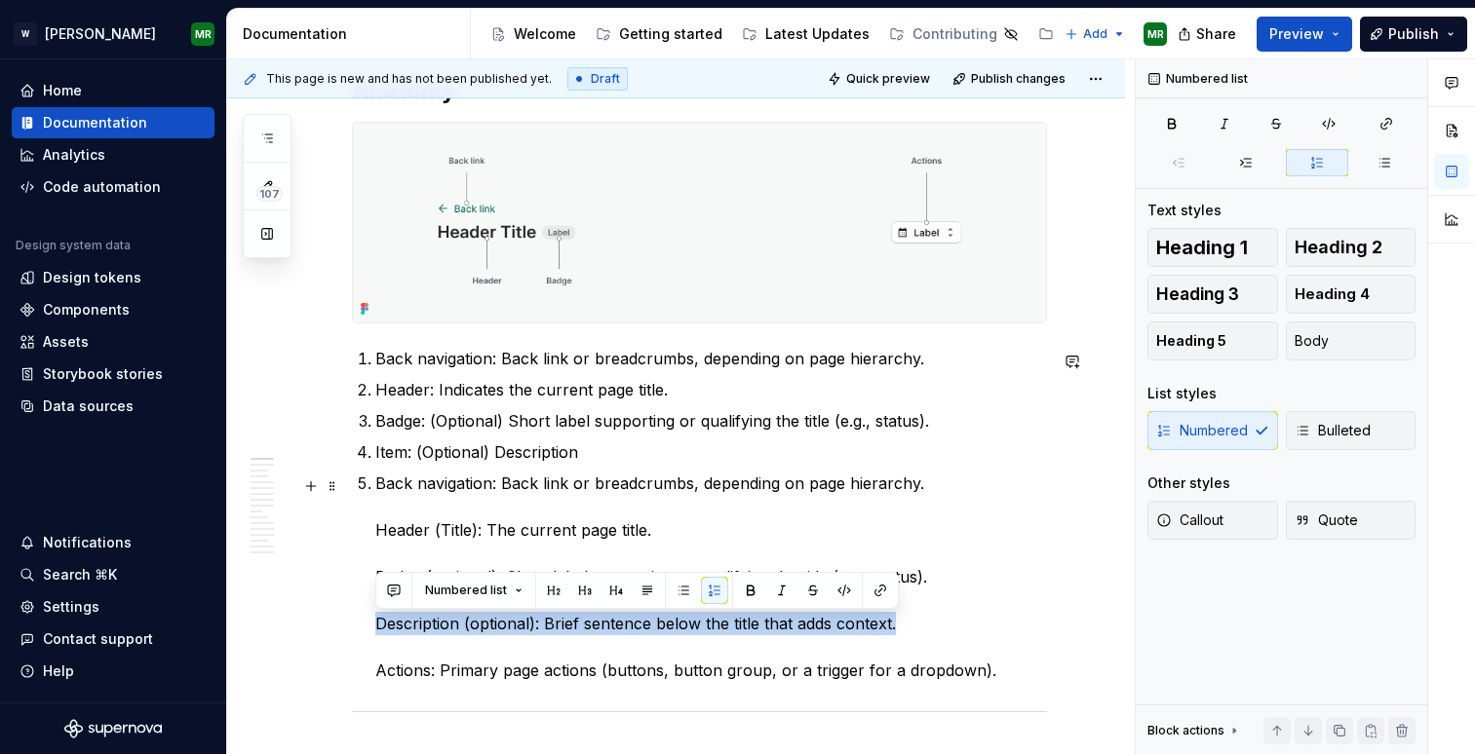
drag, startPoint x: 897, startPoint y: 626, endPoint x: 372, endPoint y: 636, distance: 524.5
copy p "Description (optional): Brief sentence below the title that adds context."
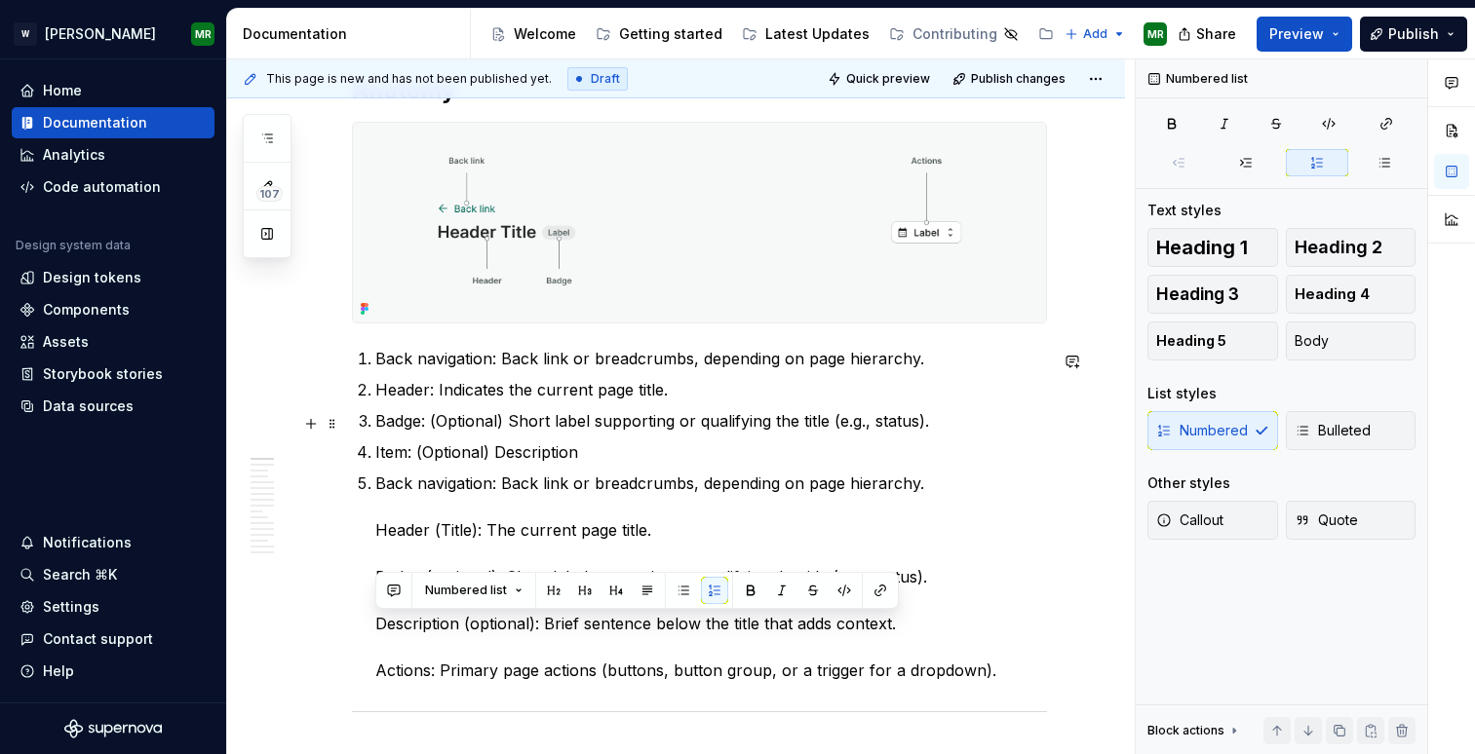
click at [931, 428] on p "Badge: (Optional) Short label supporting or qualifying the title (e.g., status)." at bounding box center [711, 420] width 672 height 23
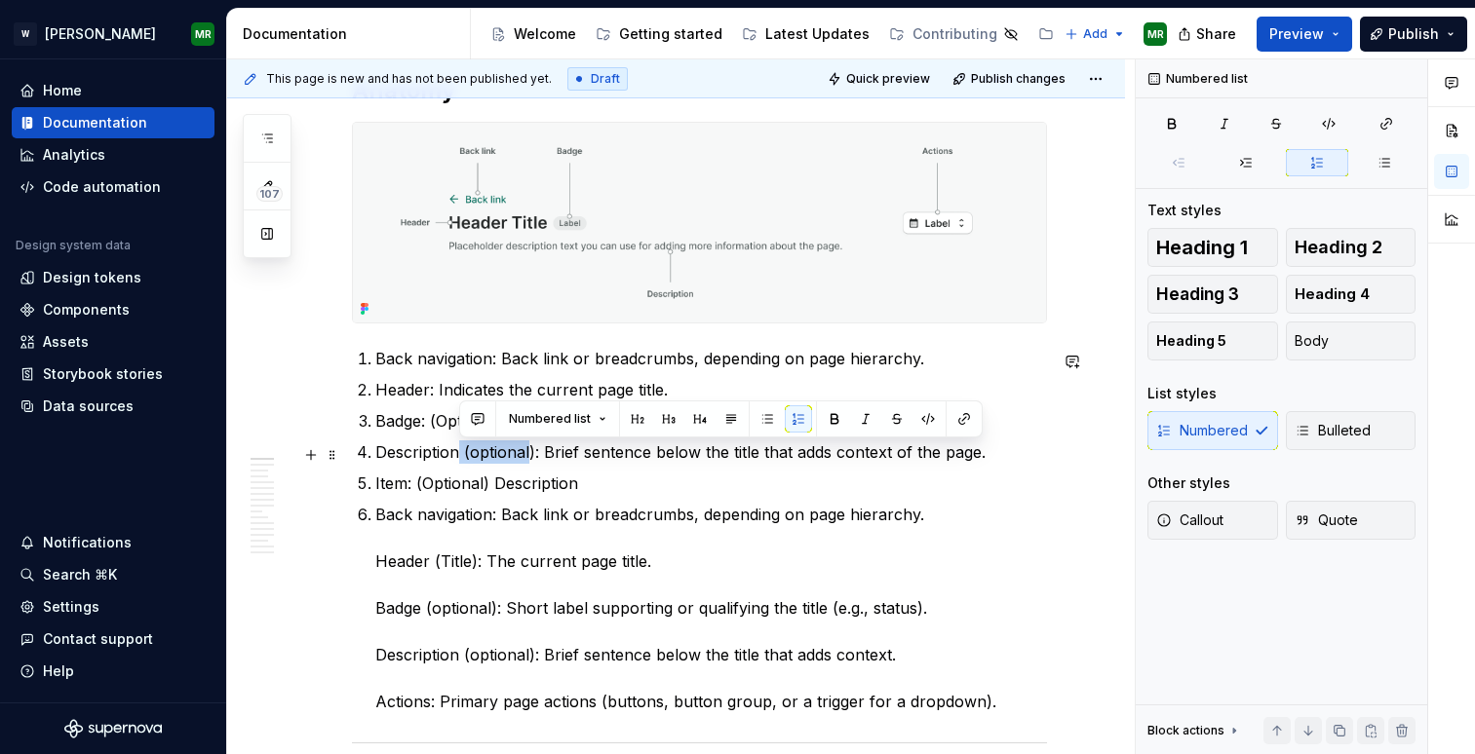
drag, startPoint x: 530, startPoint y: 454, endPoint x: 459, endPoint y: 449, distance: 71.3
click at [459, 449] on p "Description (optional): Brief sentence below the title that adds context of the…" at bounding box center [711, 452] width 672 height 23
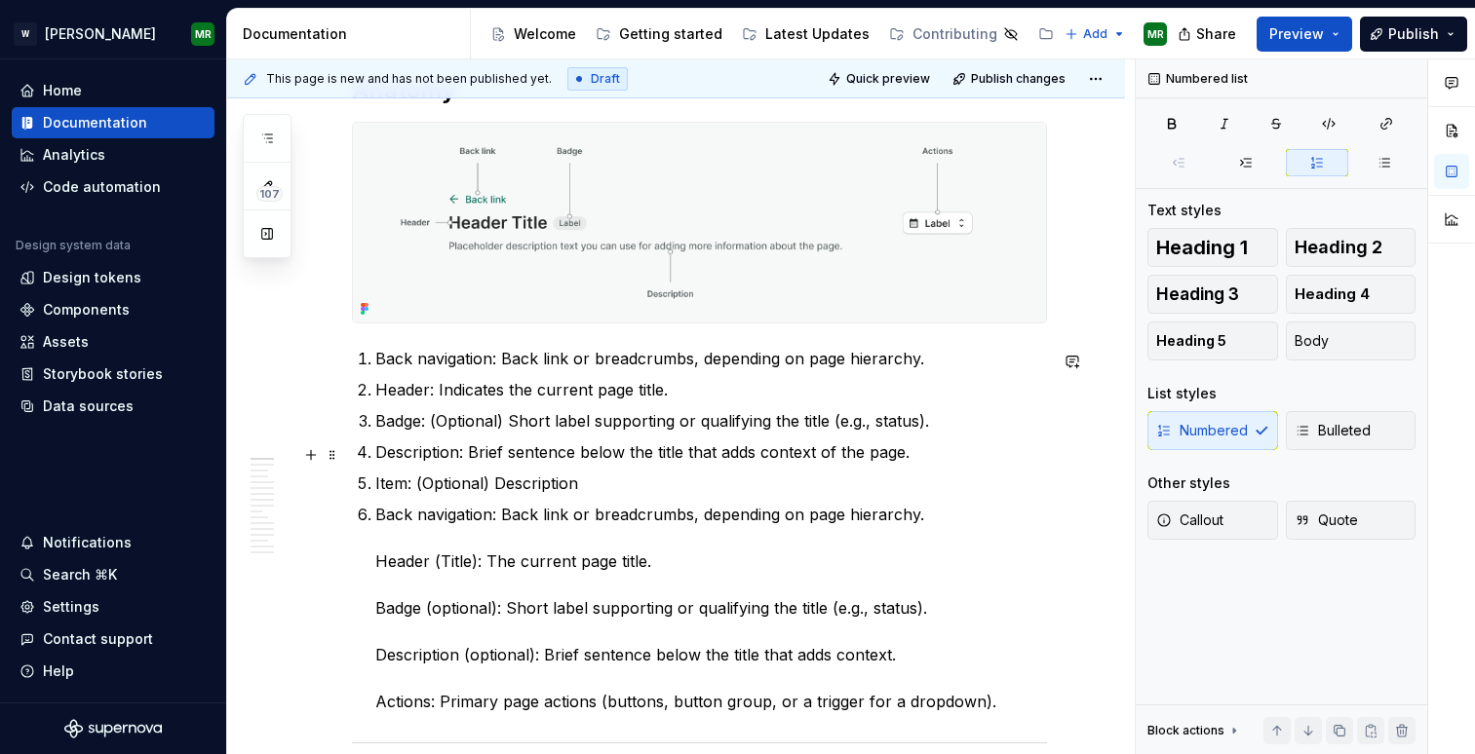
click at [468, 449] on p "Description: Brief sentence below the title that adds context of the page." at bounding box center [711, 452] width 672 height 23
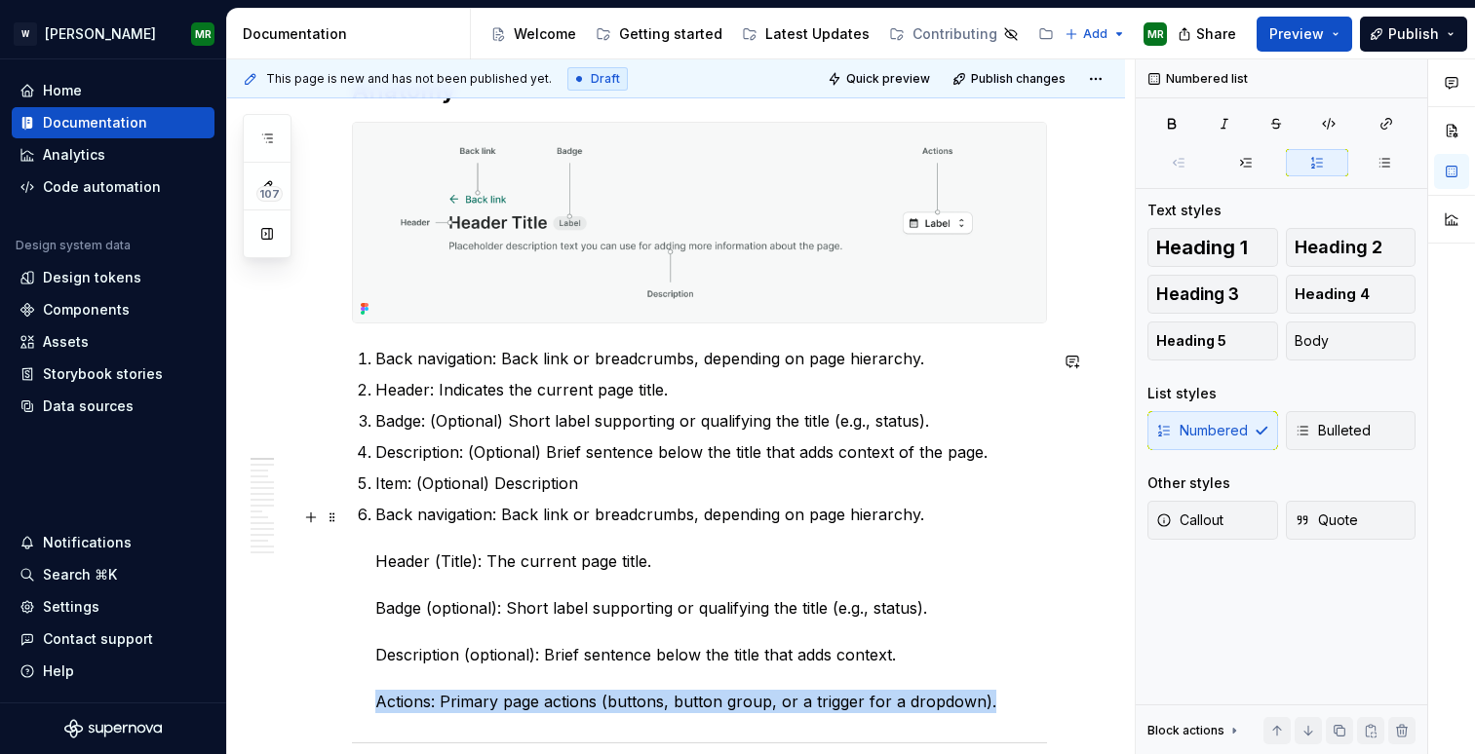
scroll to position [1103, 0]
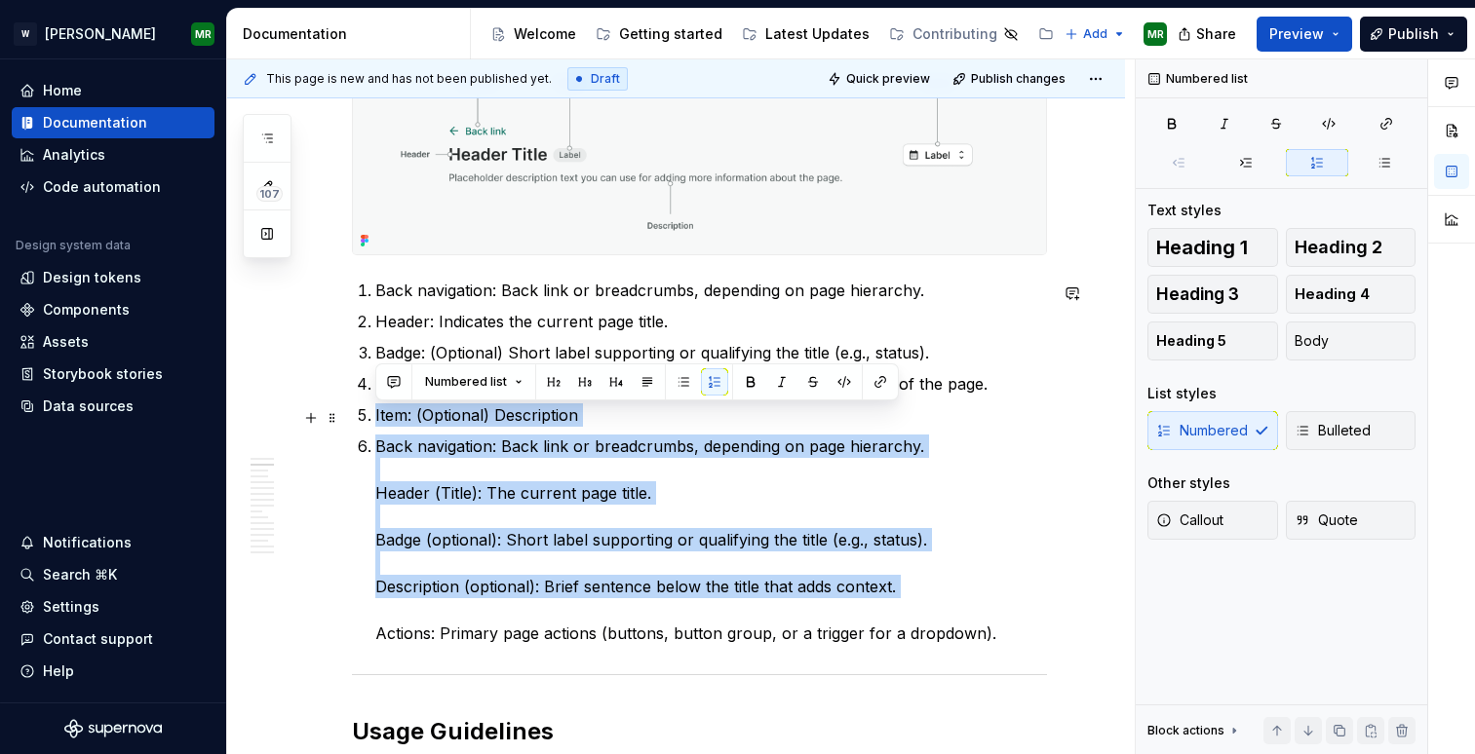
drag, startPoint x: 377, startPoint y: 703, endPoint x: 375, endPoint y: 423, distance: 279.7
click at [375, 423] on ol "Back navigation: Back link or breadcrumbs, depending on page hierarchy. Header:…" at bounding box center [711, 462] width 672 height 366
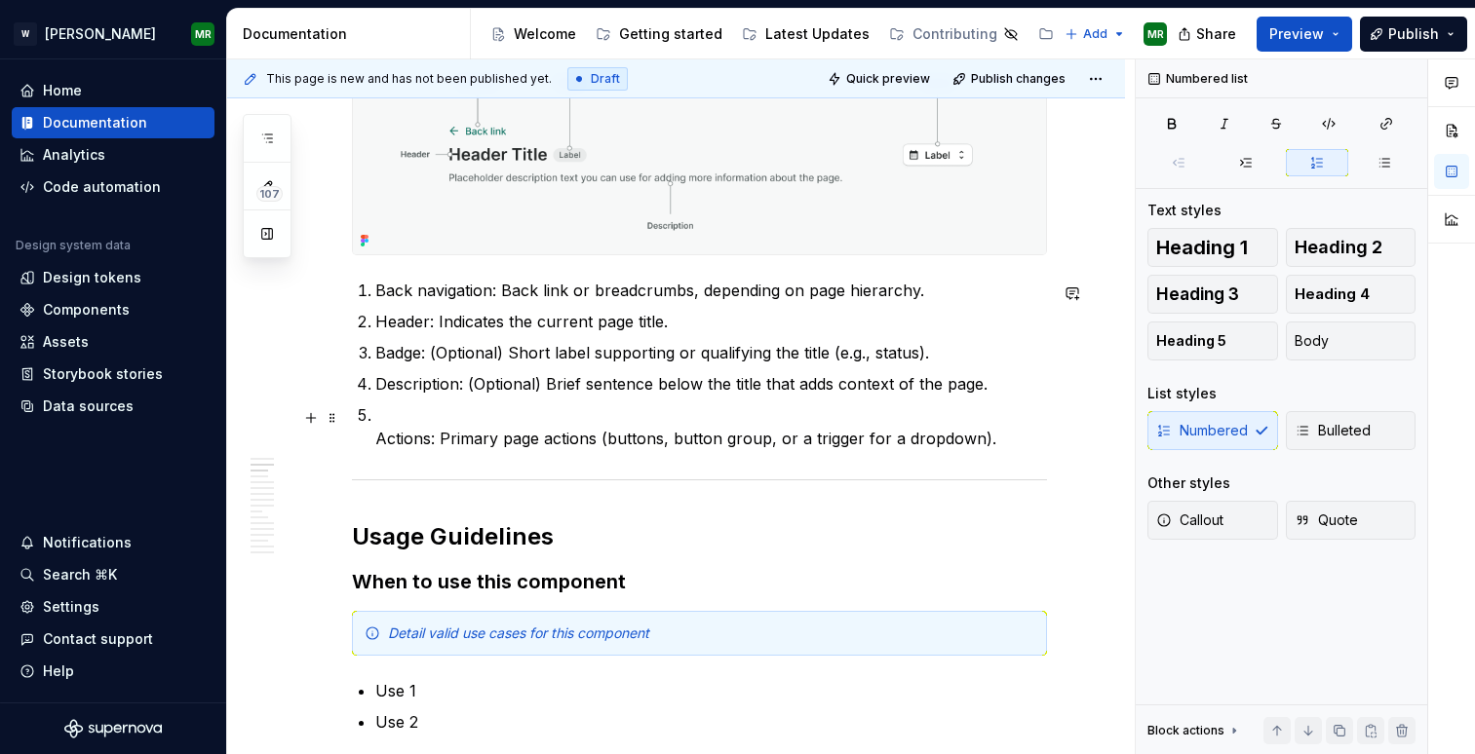
click at [376, 443] on p "Actions: Primary page actions (buttons, button group, or a trigger for a dropdo…" at bounding box center [711, 427] width 672 height 47
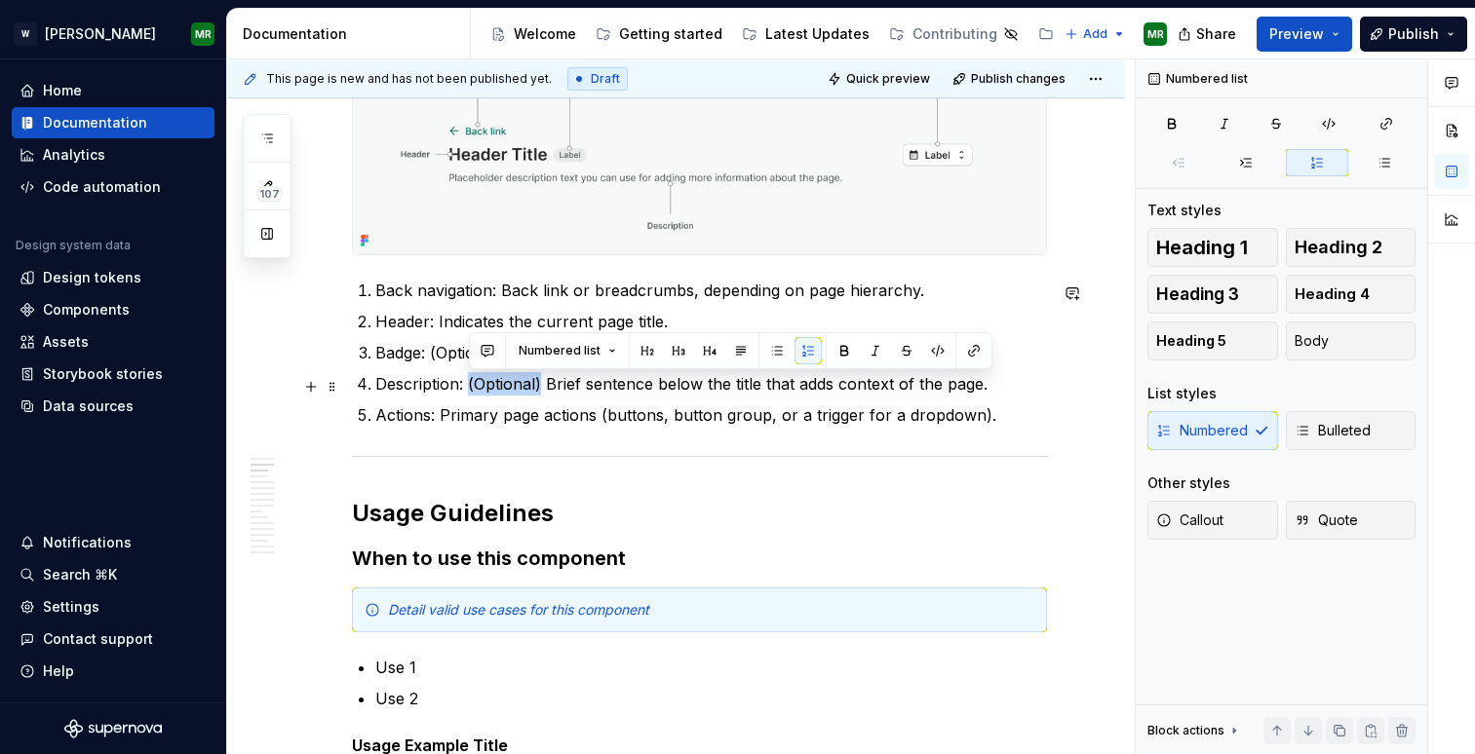
drag, startPoint x: 470, startPoint y: 390, endPoint x: 542, endPoint y: 393, distance: 72.2
click at [542, 393] on p "Description: (Optional) Brief sentence below the title that adds context of the…" at bounding box center [711, 383] width 672 height 23
copy p "(Optional)"
click at [438, 420] on p "Actions: Primary page actions (buttons, button group, or a trigger for a dropdo…" at bounding box center [711, 415] width 672 height 23
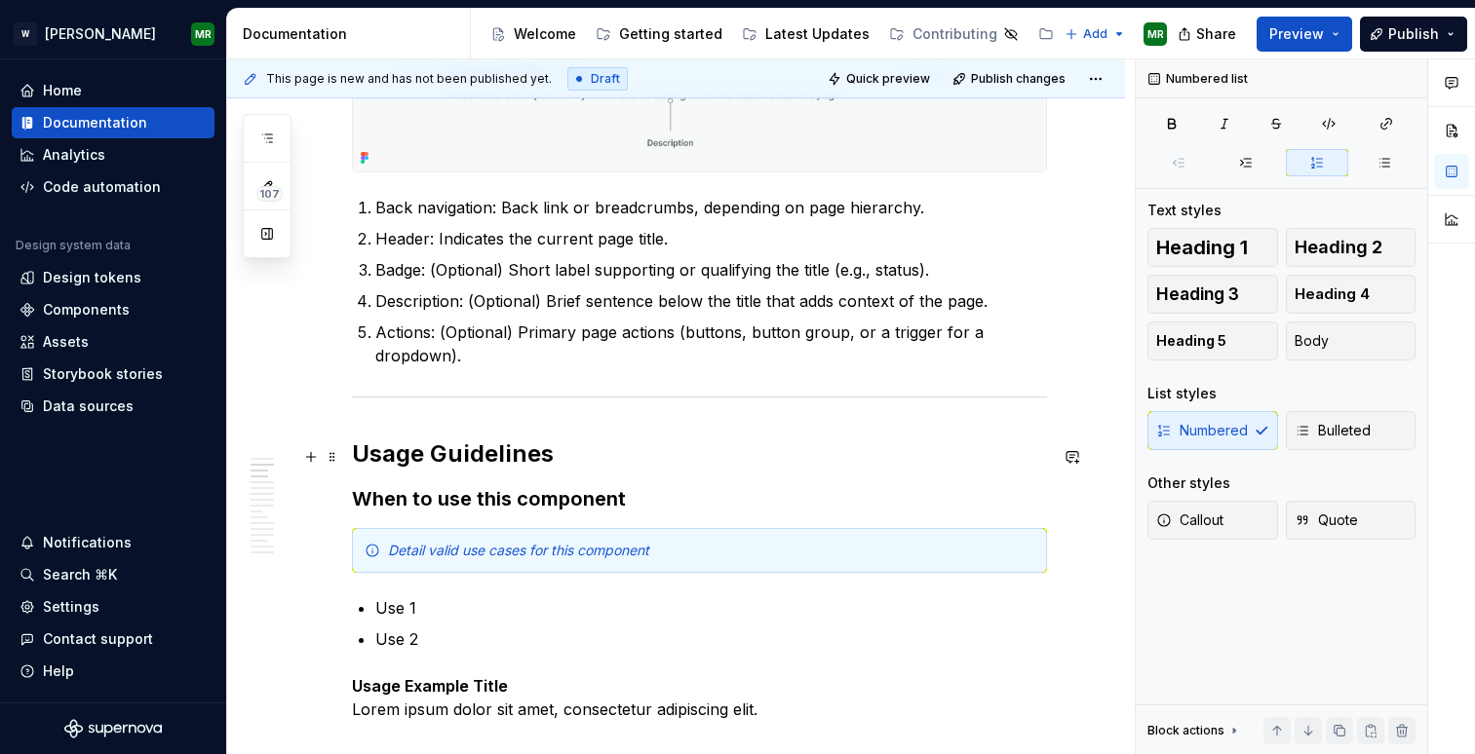
scroll to position [1312, 0]
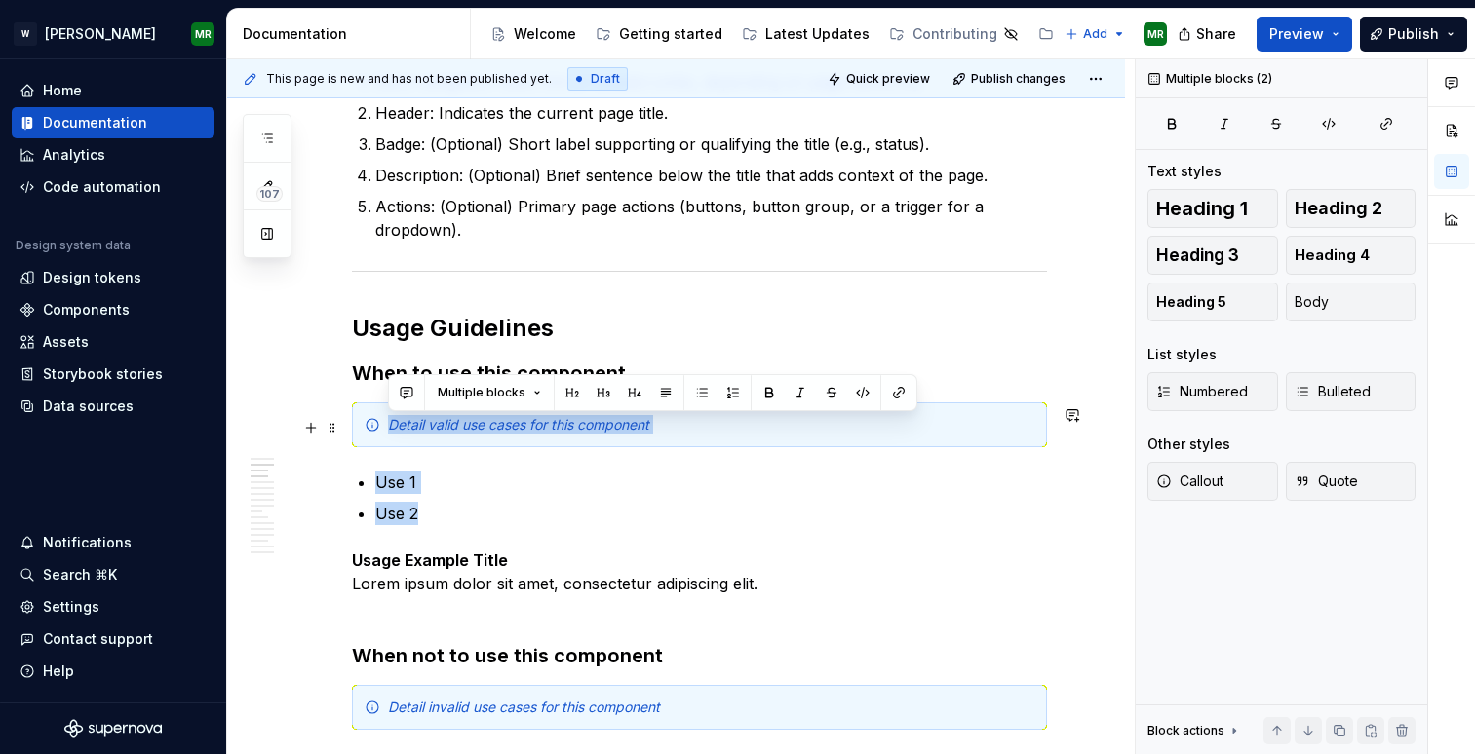
drag, startPoint x: 441, startPoint y: 518, endPoint x: 364, endPoint y: 428, distance: 118.2
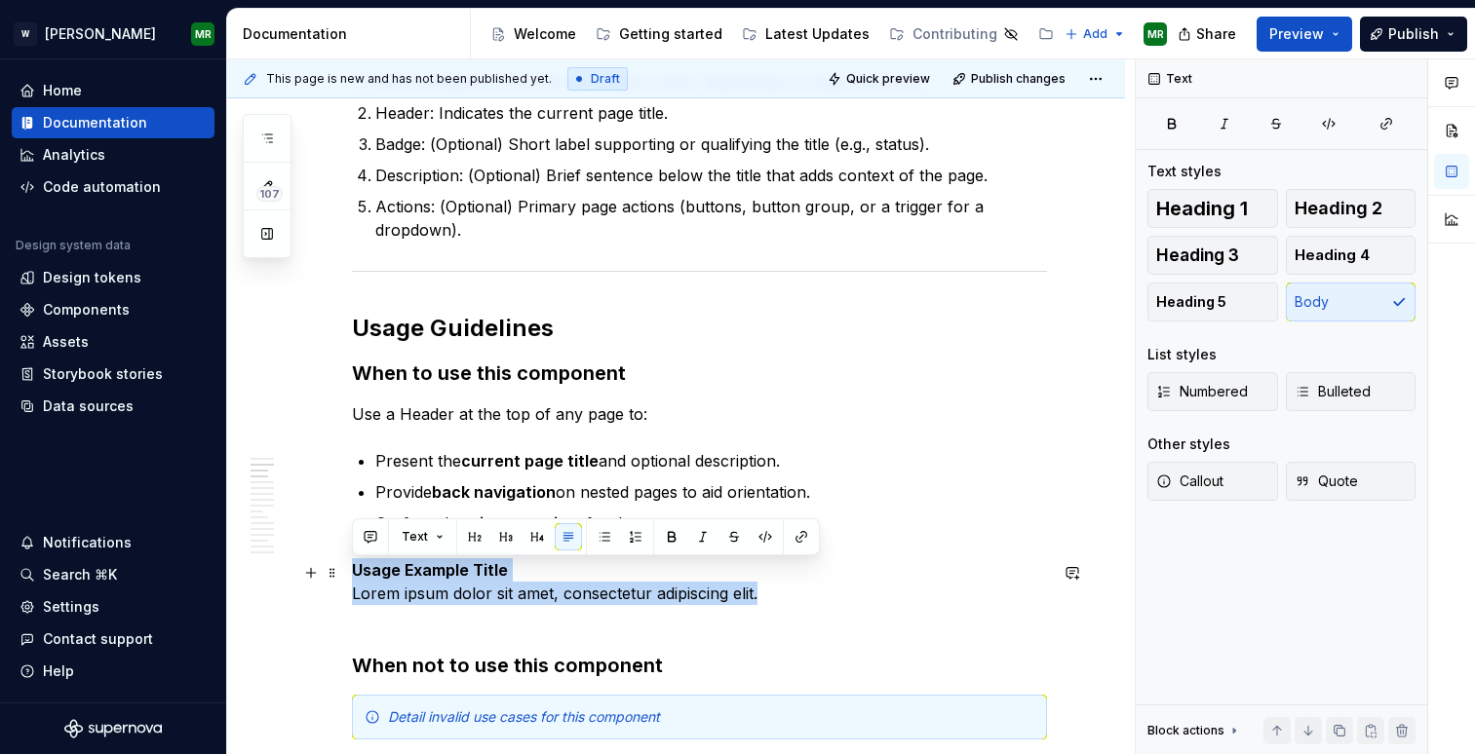
drag, startPoint x: 761, startPoint y: 593, endPoint x: 351, endPoint y: 577, distance: 410.7
click at [352, 577] on p "Usage Example Title Lorem ipsum dolor sit amet, consectetur adipiscing elit." at bounding box center [699, 594] width 695 height 70
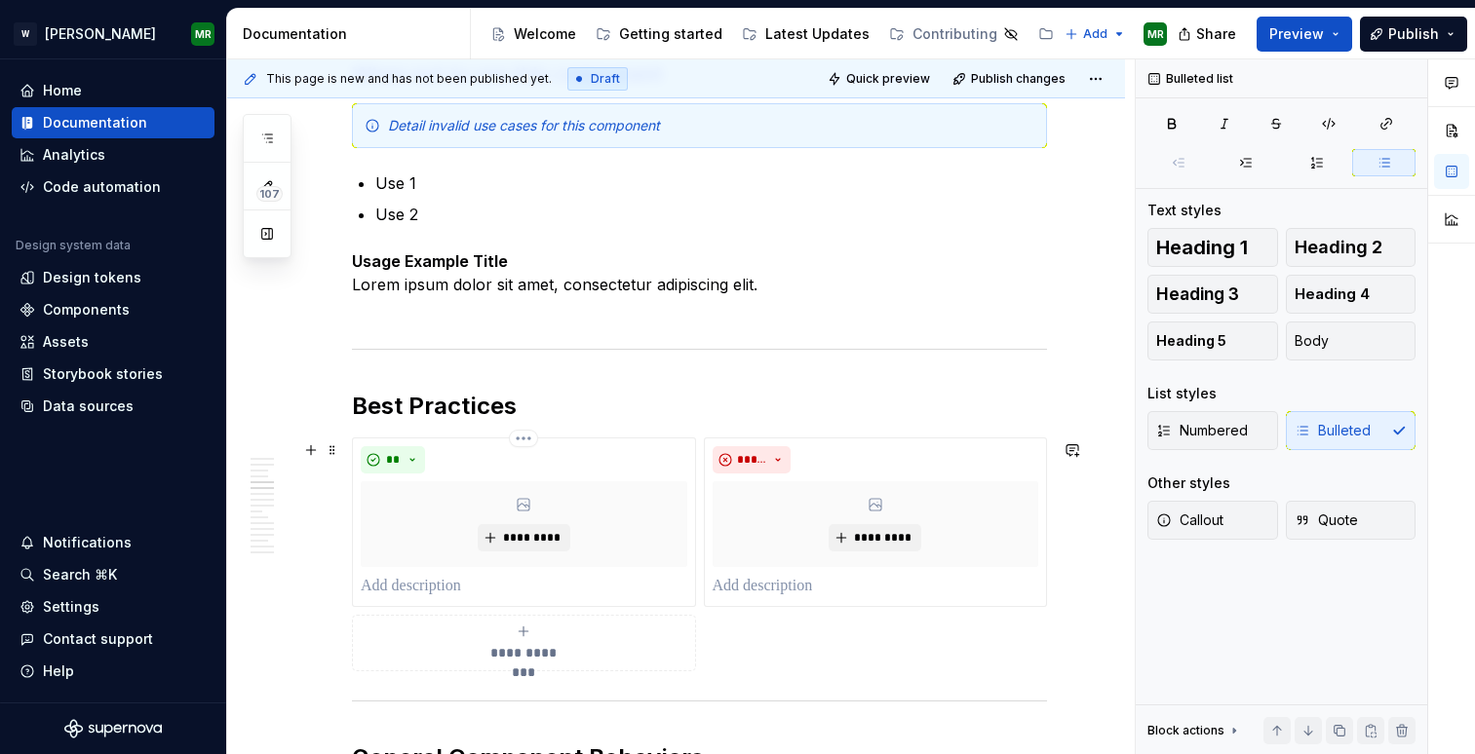
scroll to position [1913, 0]
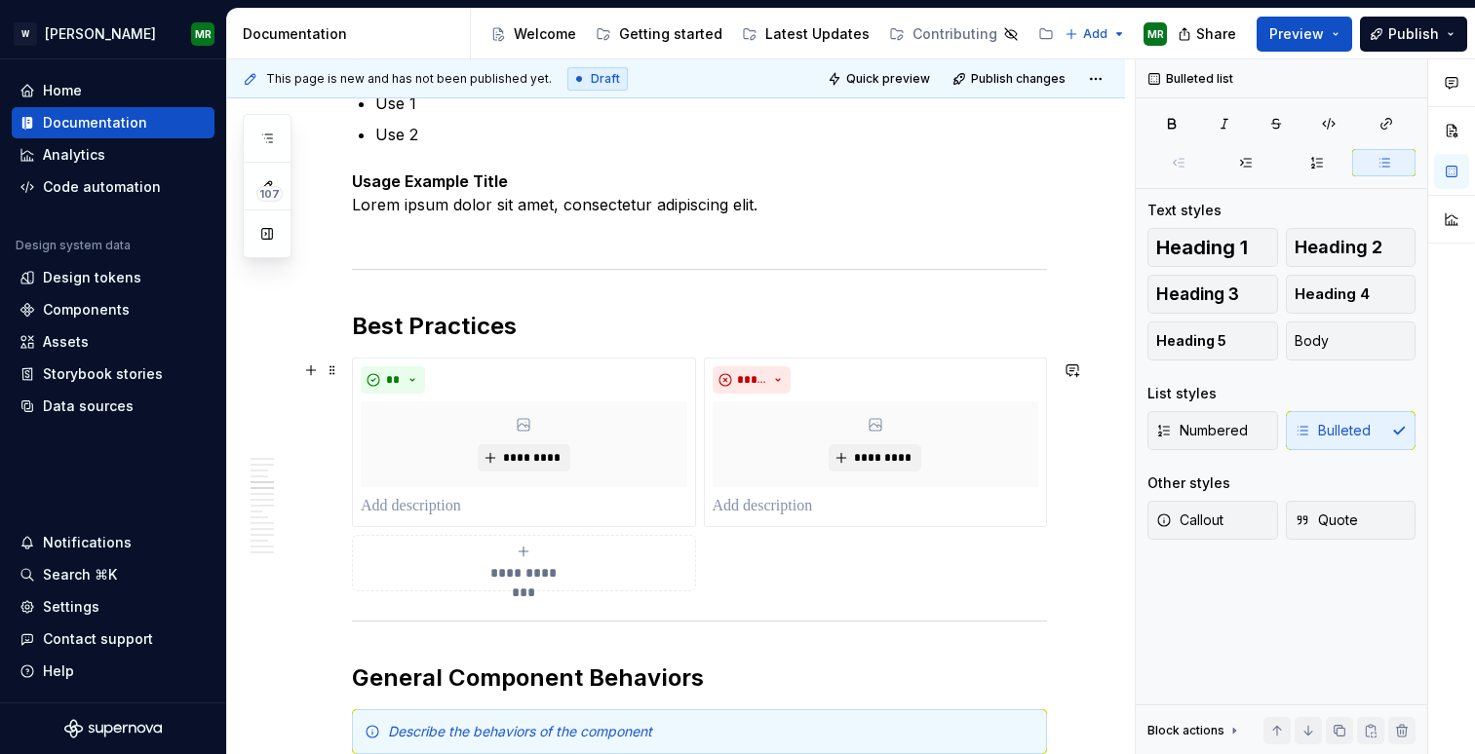
click at [520, 564] on div "**********" at bounding box center [524, 563] width 327 height 39
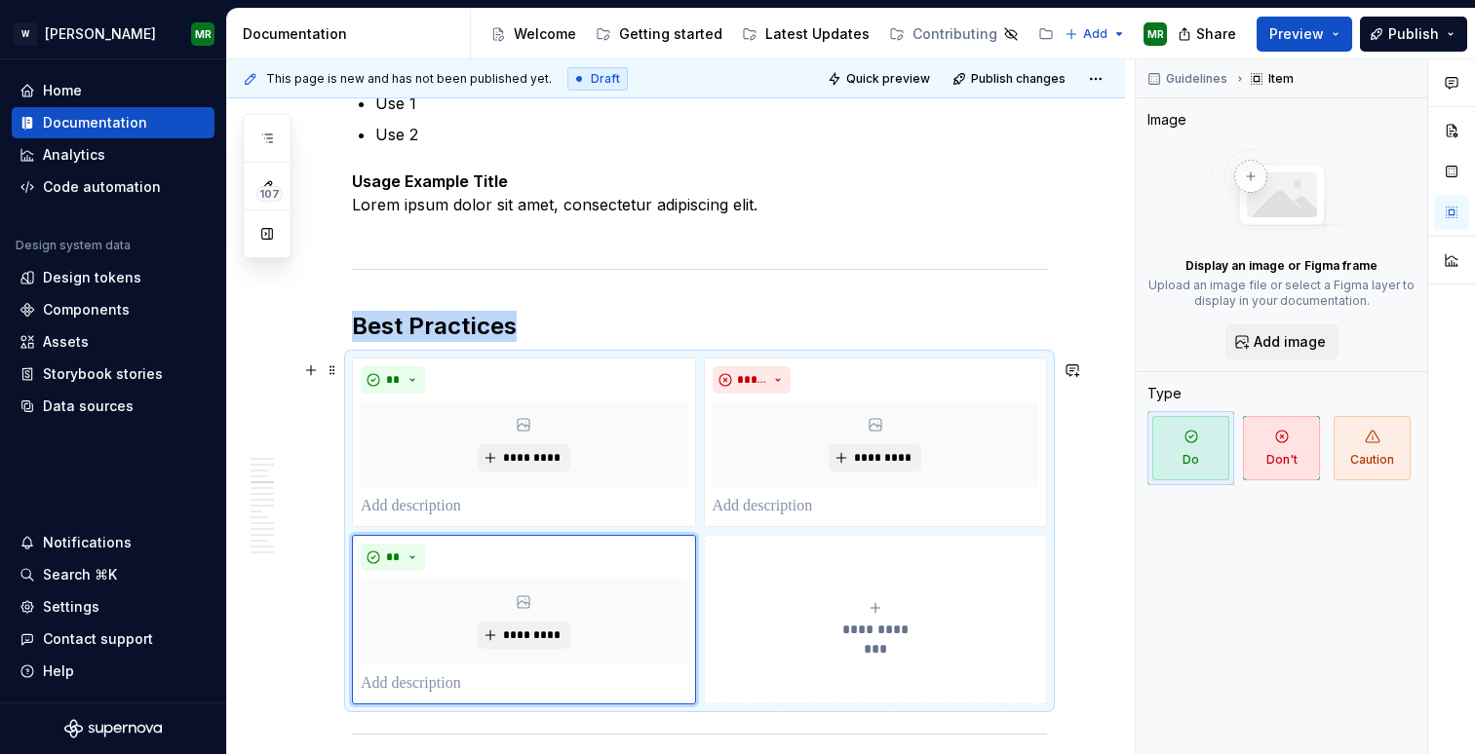
click at [796, 618] on div "**********" at bounding box center [876, 619] width 327 height 39
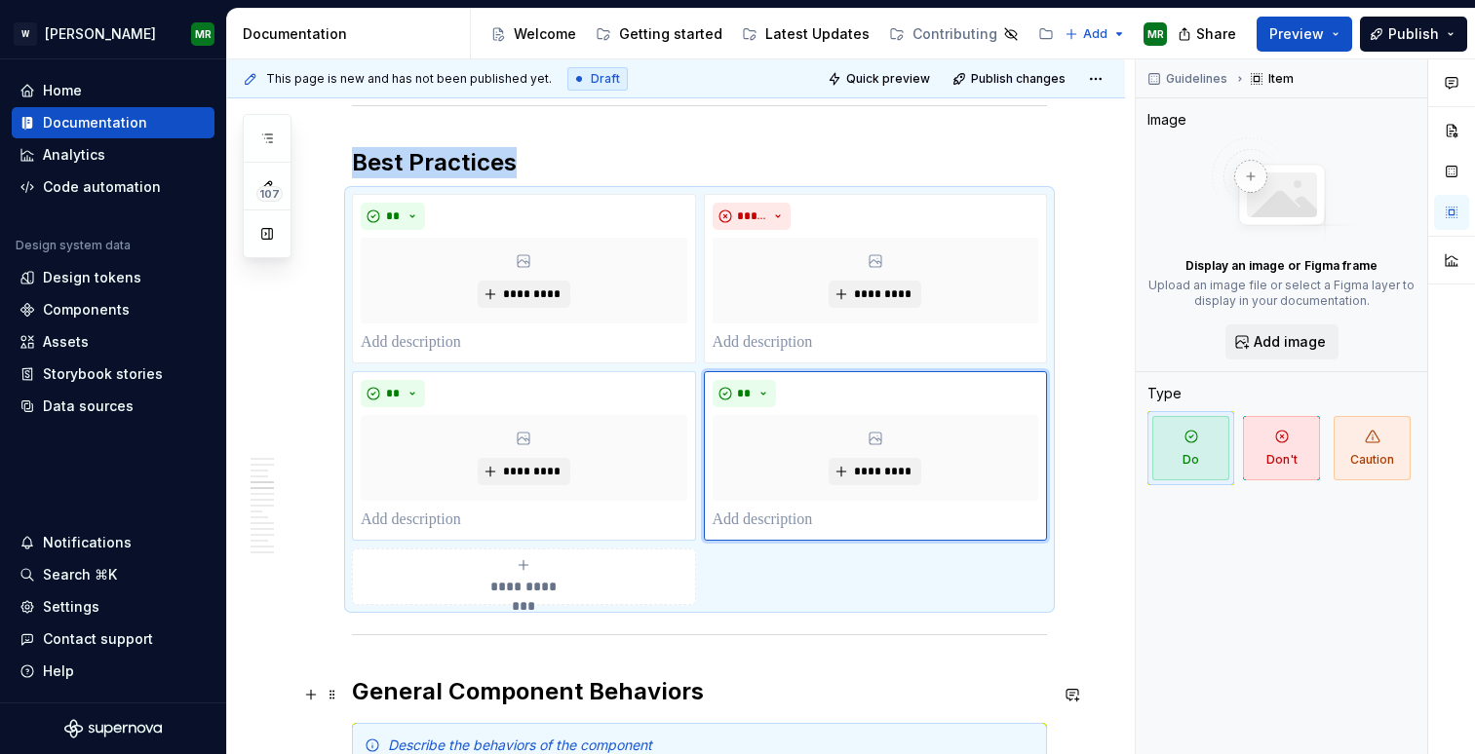
scroll to position [2169, 0]
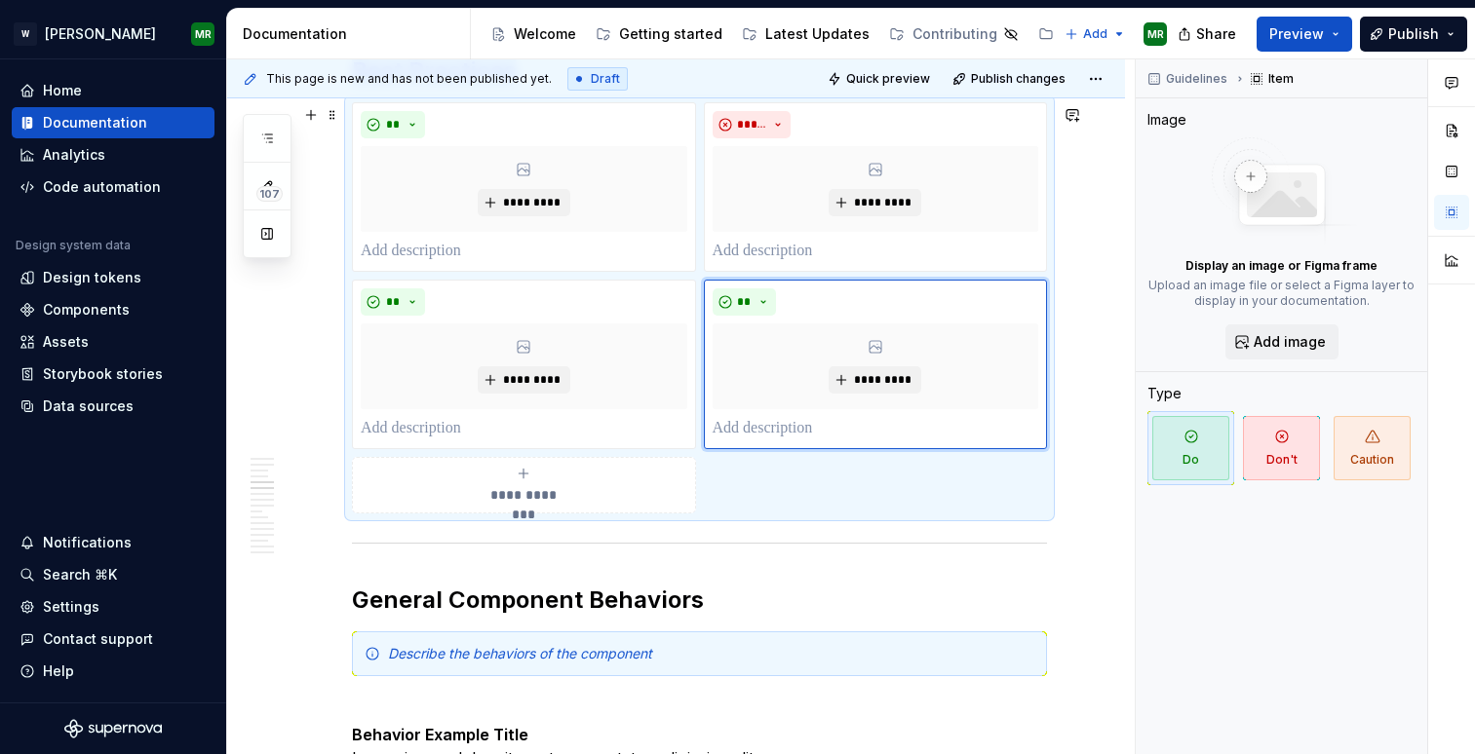
click at [552, 483] on div "**********" at bounding box center [524, 485] width 327 height 39
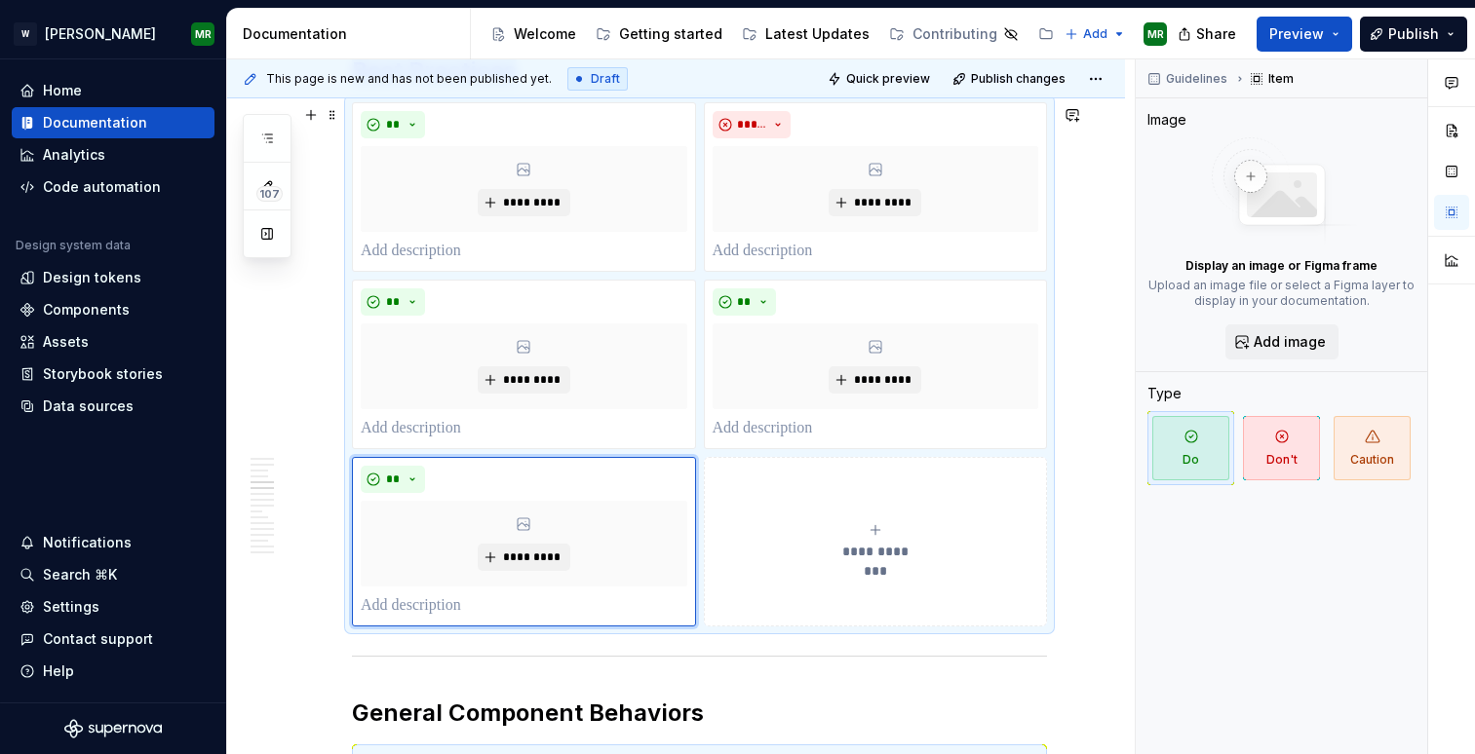
click at [756, 513] on button "**********" at bounding box center [876, 542] width 344 height 170
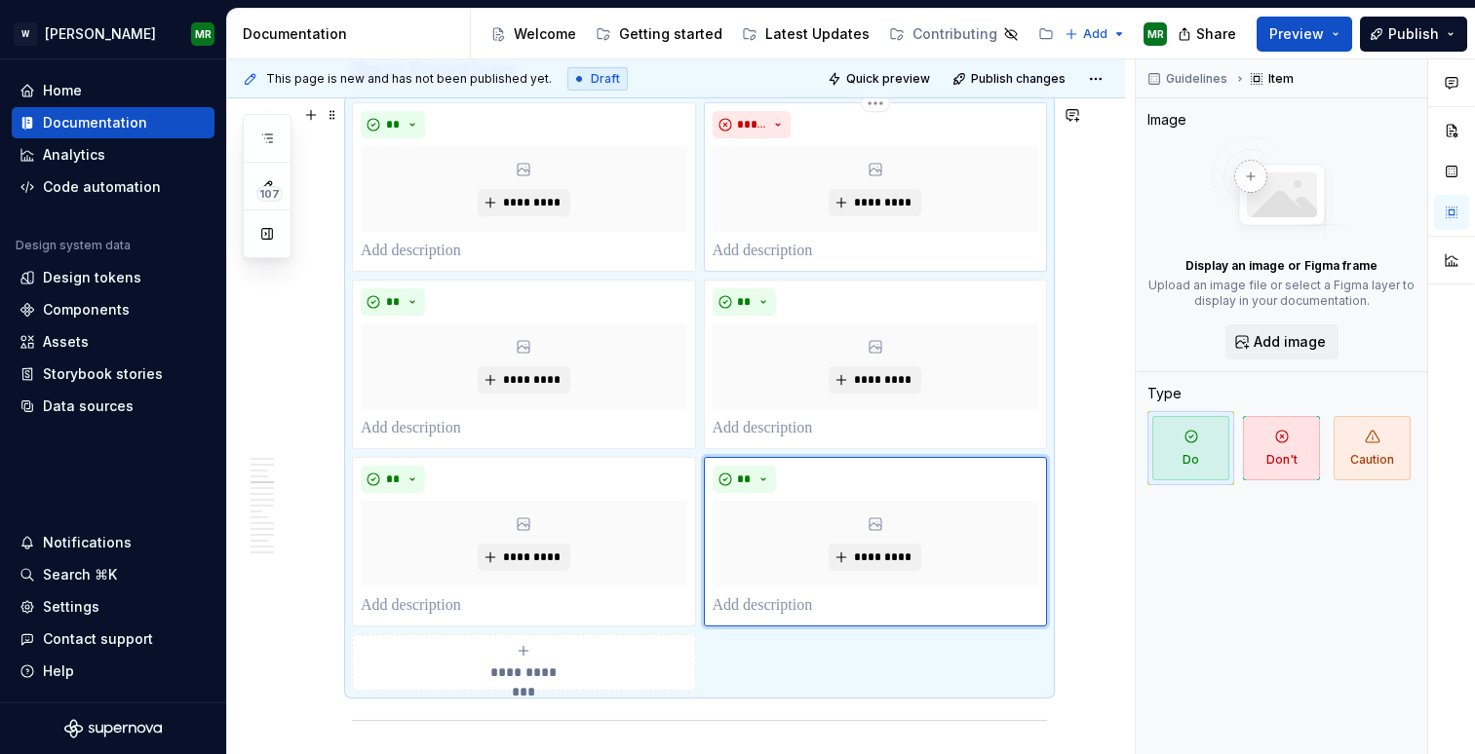
click at [844, 247] on p at bounding box center [876, 251] width 327 height 23
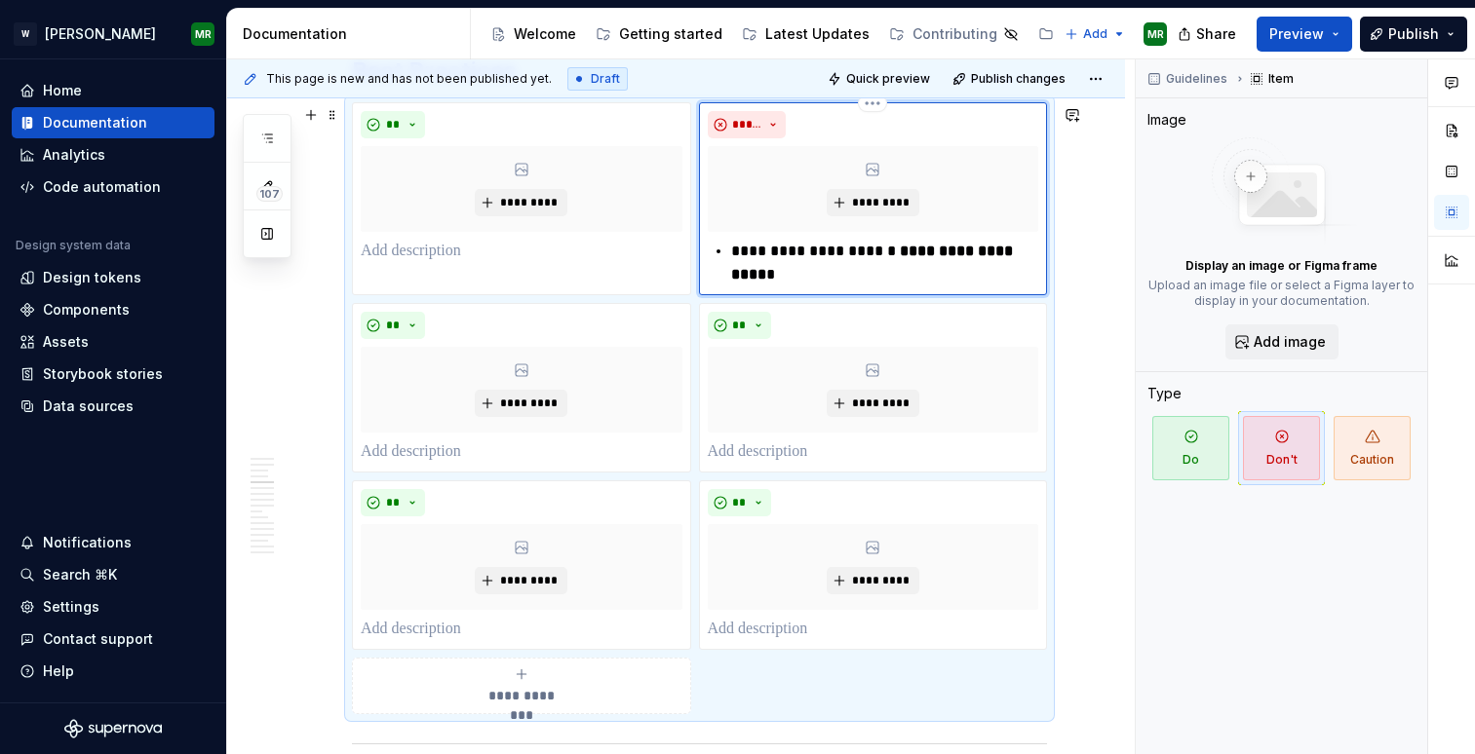
click at [741, 254] on p "**********" at bounding box center [885, 263] width 308 height 47
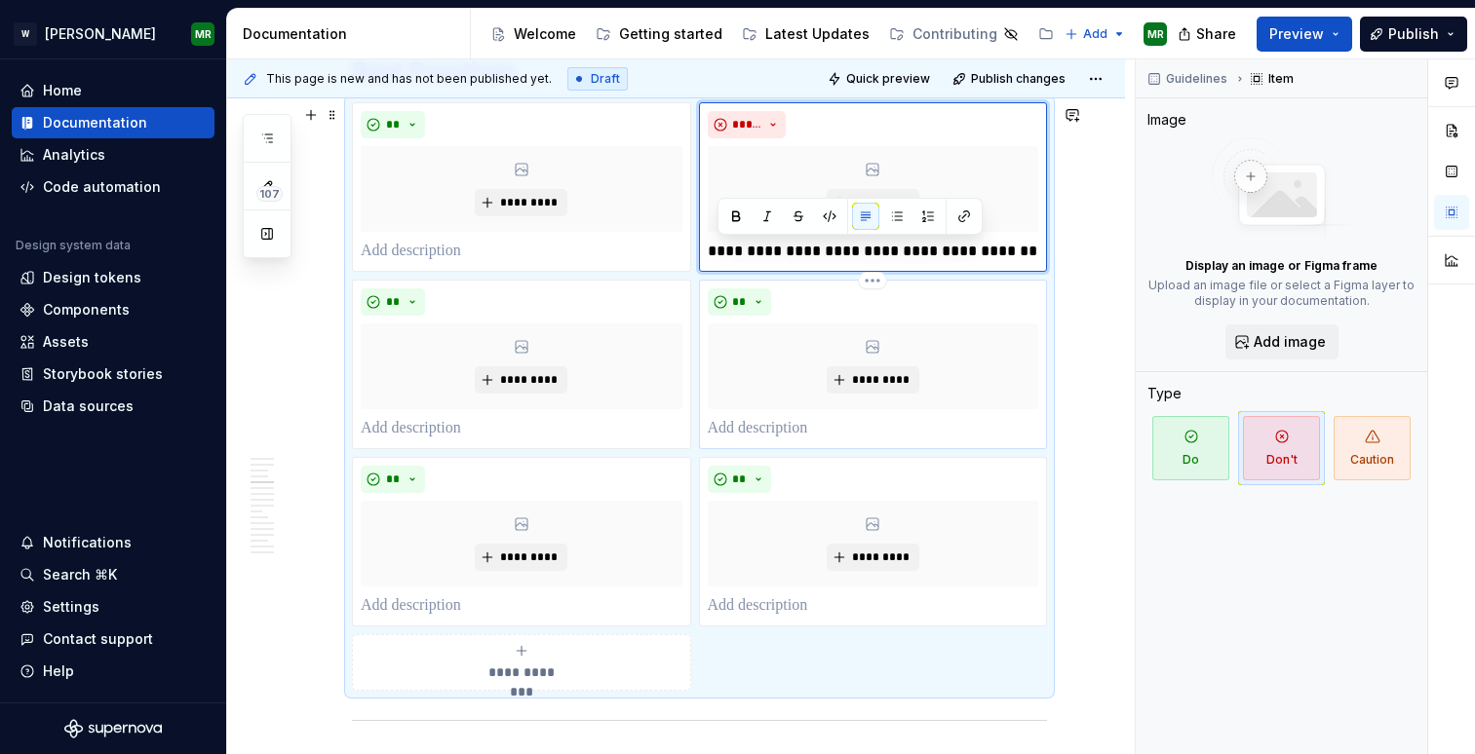
click at [825, 426] on p at bounding box center [873, 428] width 331 height 23
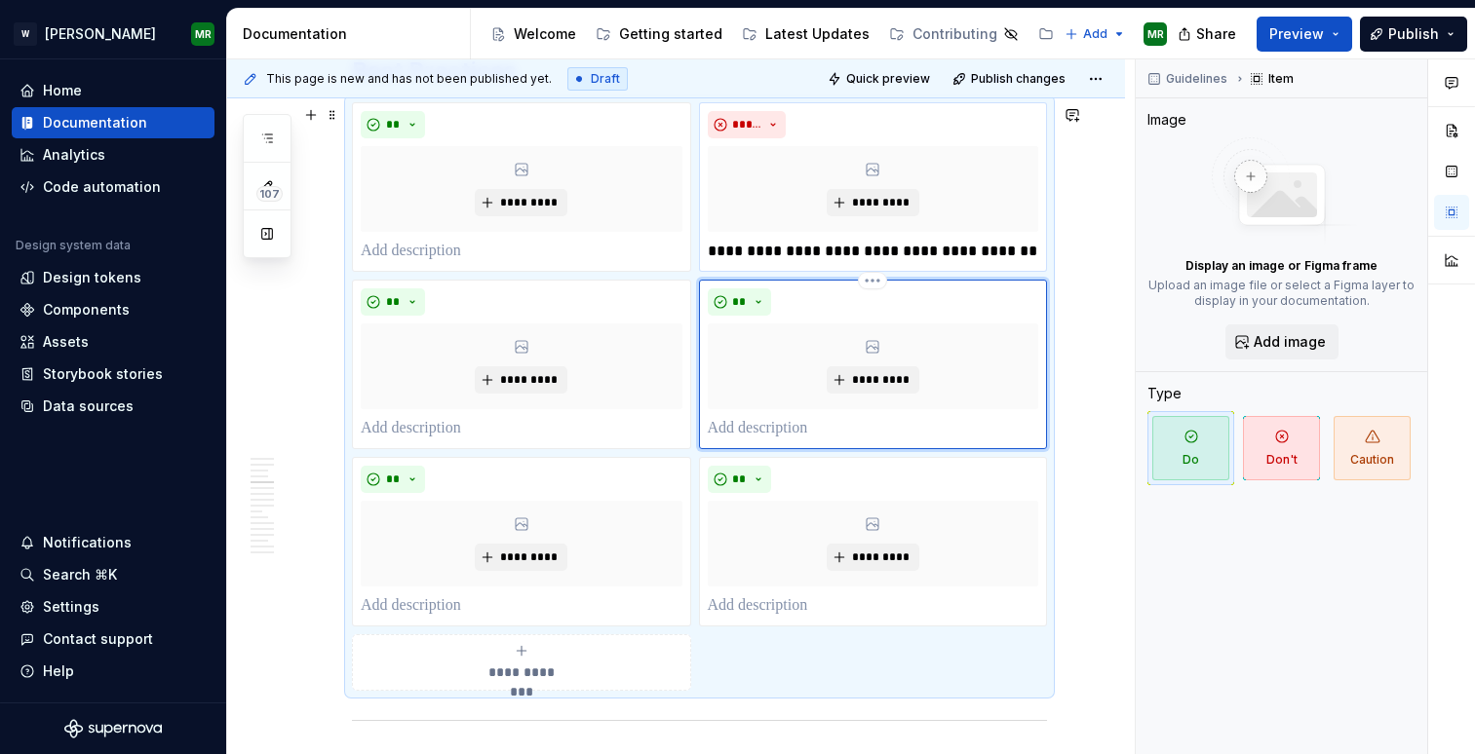
click at [819, 431] on p at bounding box center [873, 428] width 331 height 23
click at [742, 431] on p "**********" at bounding box center [885, 428] width 308 height 23
click at [748, 302] on span "**" at bounding box center [740, 302] width 16 height 16
click at [766, 371] on div "Suggestions" at bounding box center [761, 374] width 16 height 16
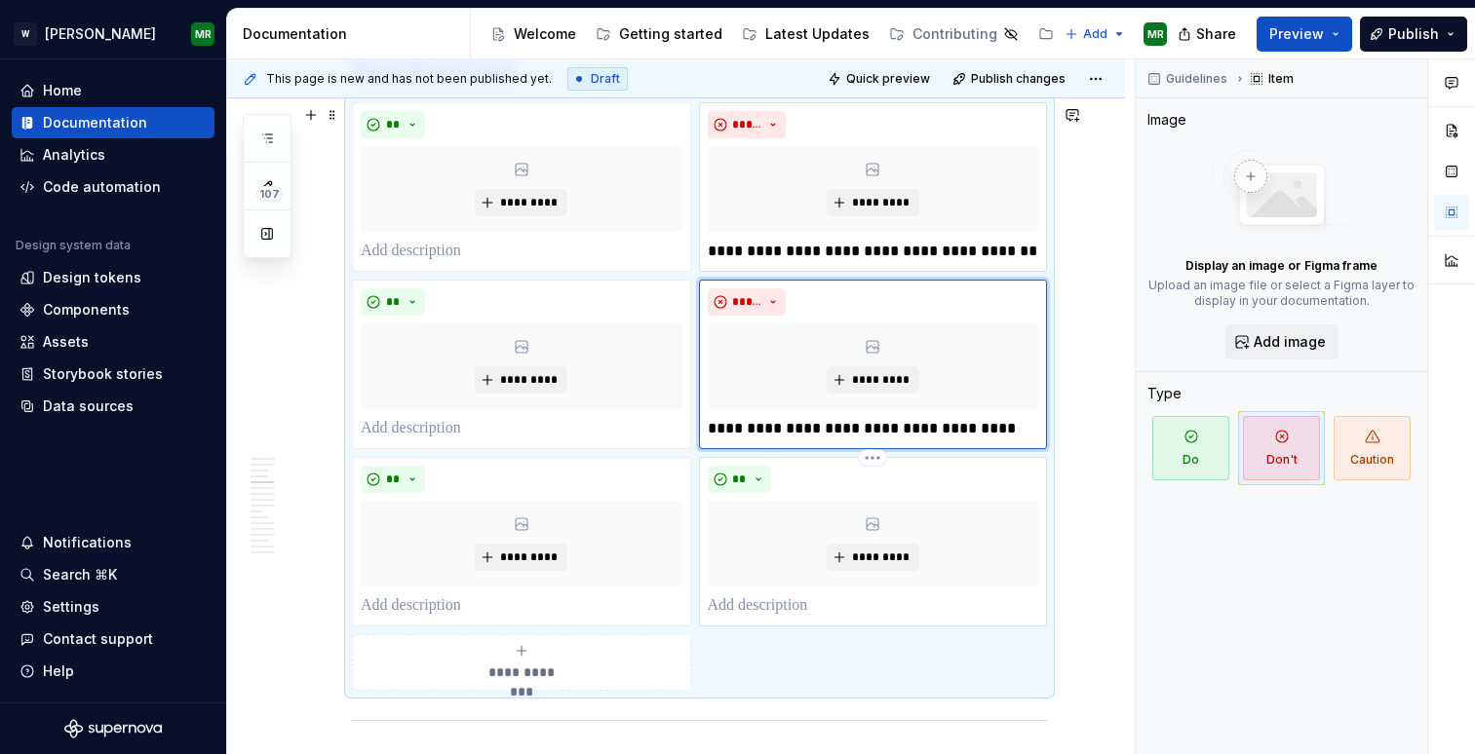
click at [732, 590] on div "** *********" at bounding box center [873, 542] width 331 height 152
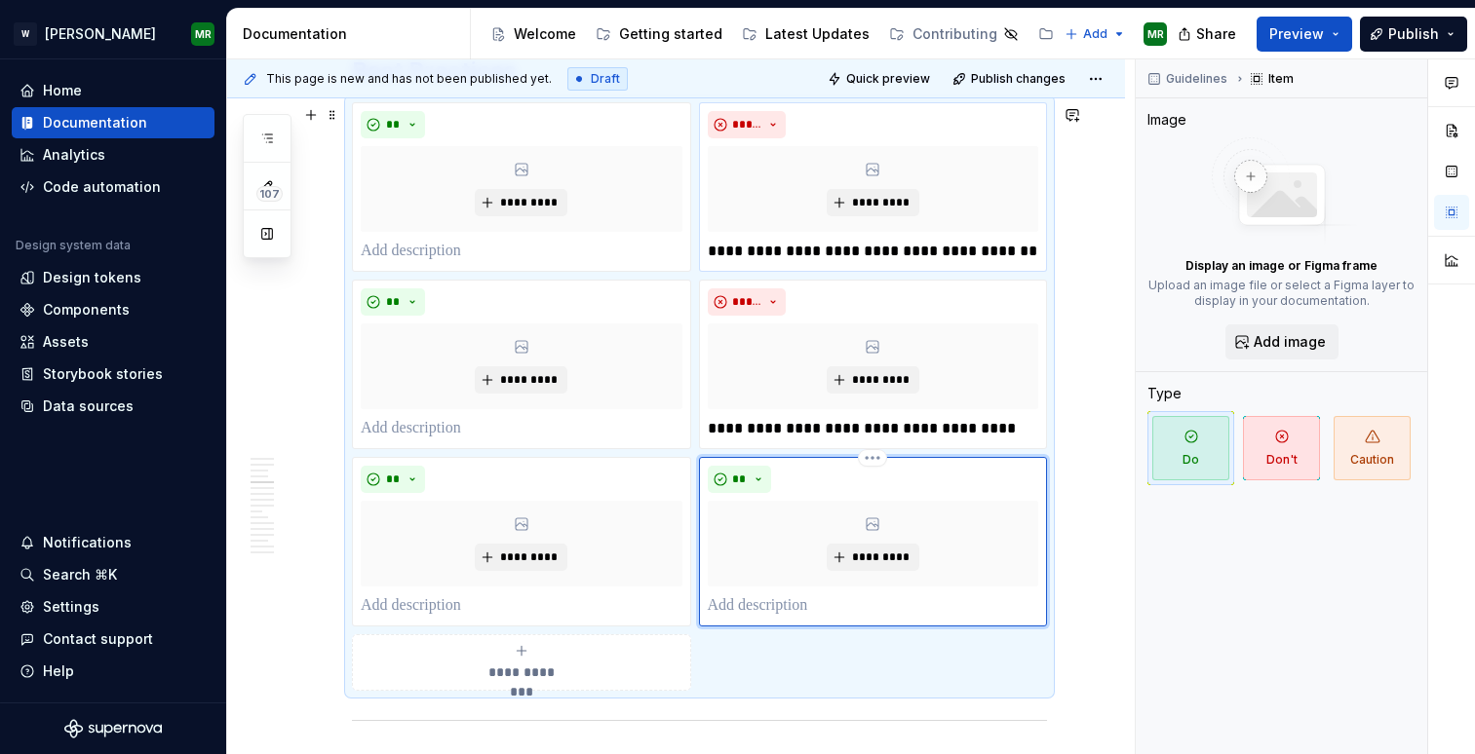
click at [732, 605] on p at bounding box center [873, 606] width 331 height 23
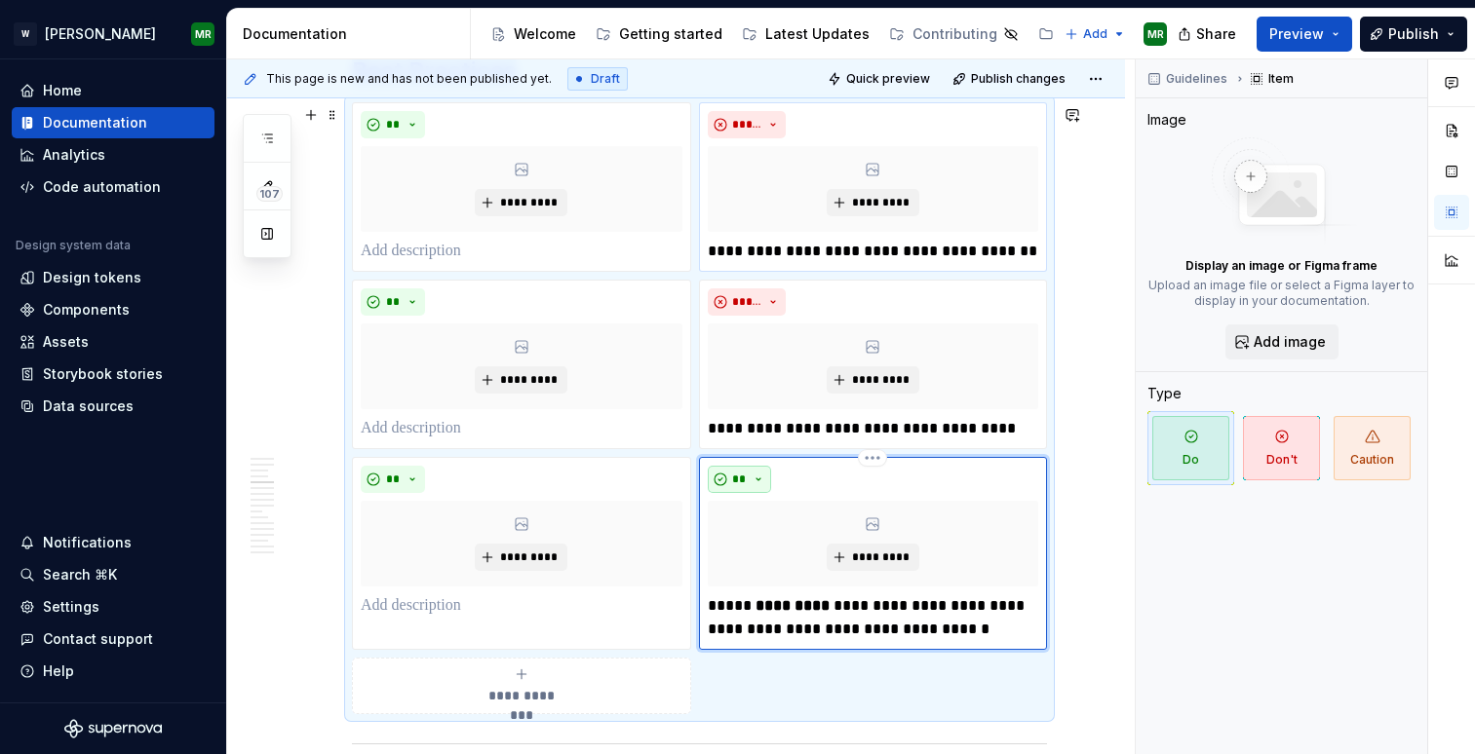
click at [745, 480] on span "**" at bounding box center [740, 480] width 16 height 16
click at [759, 558] on div "Suggestions" at bounding box center [761, 552] width 16 height 16
click at [636, 665] on button "**********" at bounding box center [521, 686] width 339 height 57
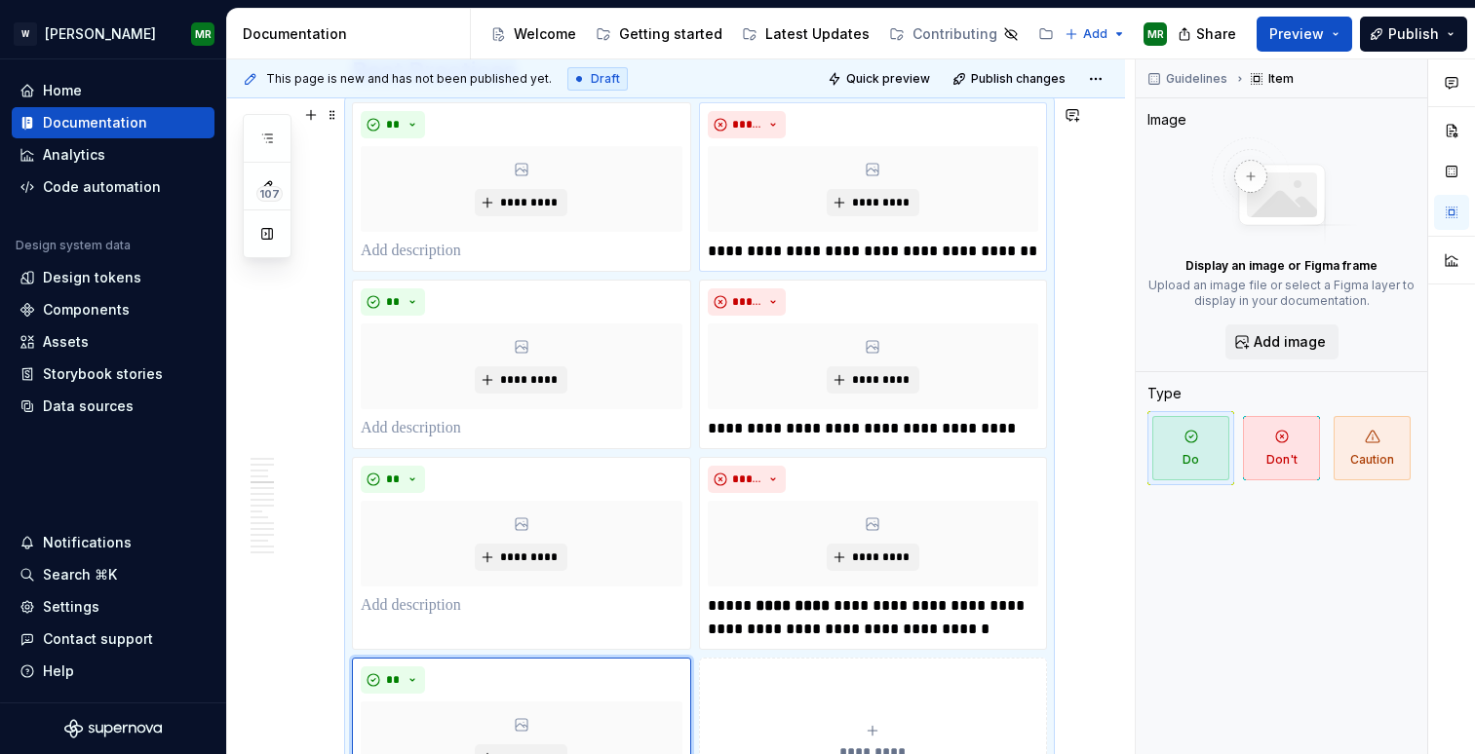
click at [790, 687] on button "**********" at bounding box center [873, 743] width 349 height 170
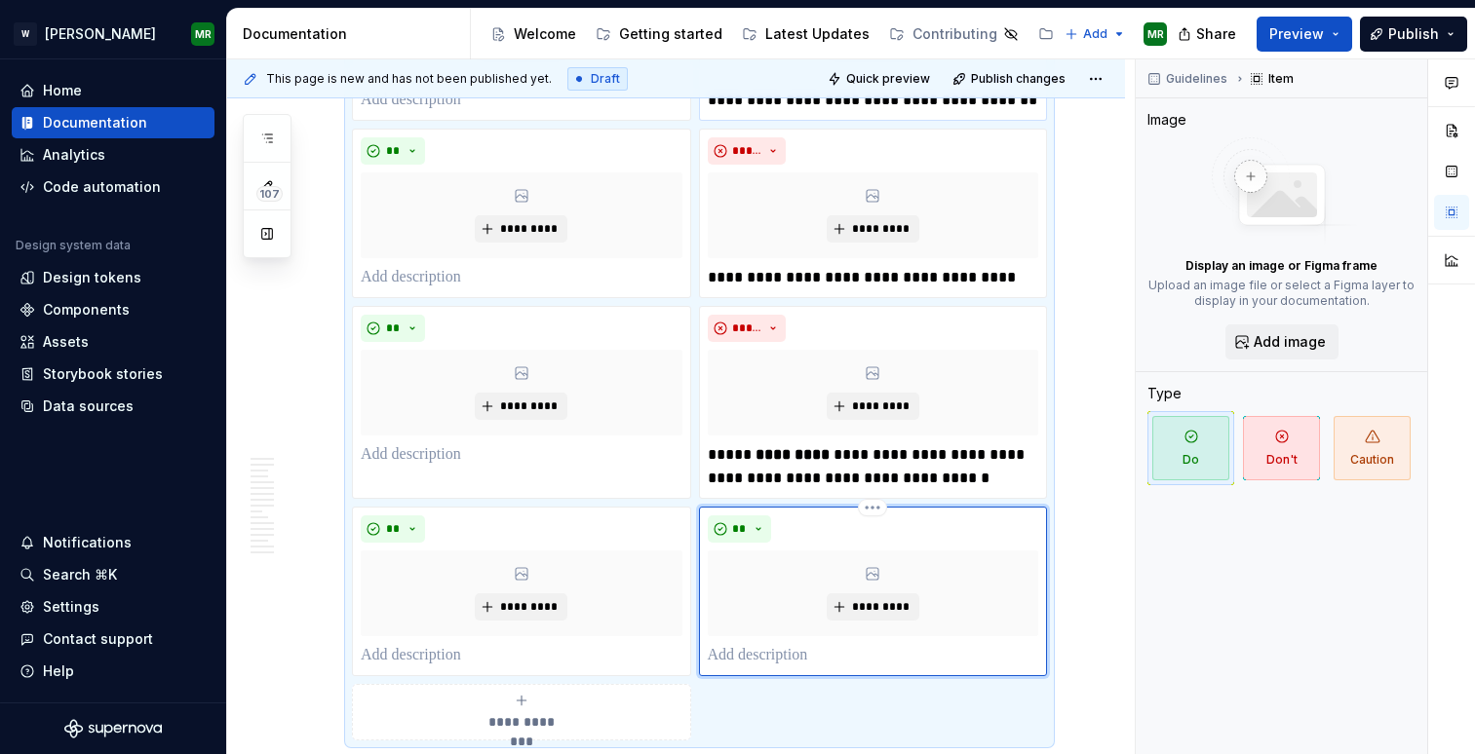
scroll to position [2336, 0]
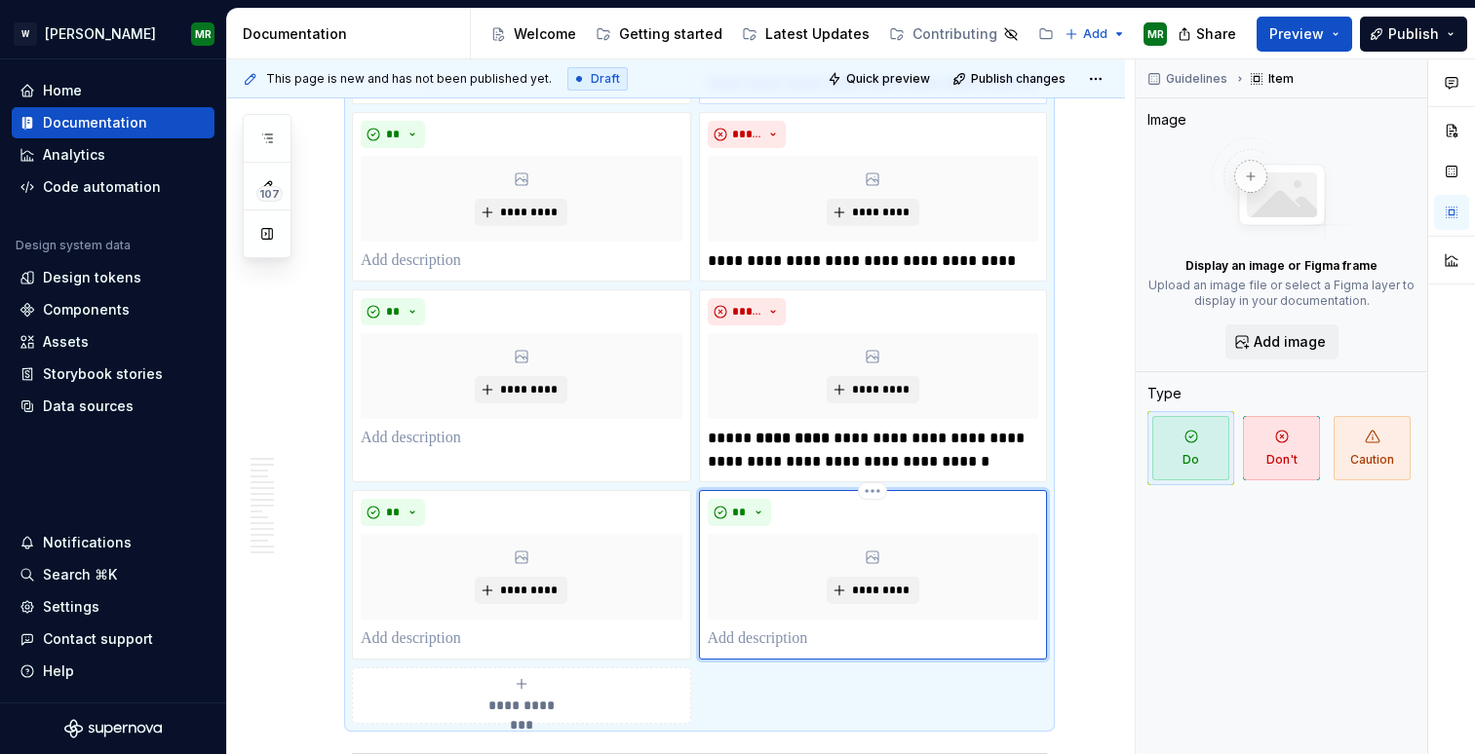
click at [772, 636] on p at bounding box center [873, 639] width 331 height 23
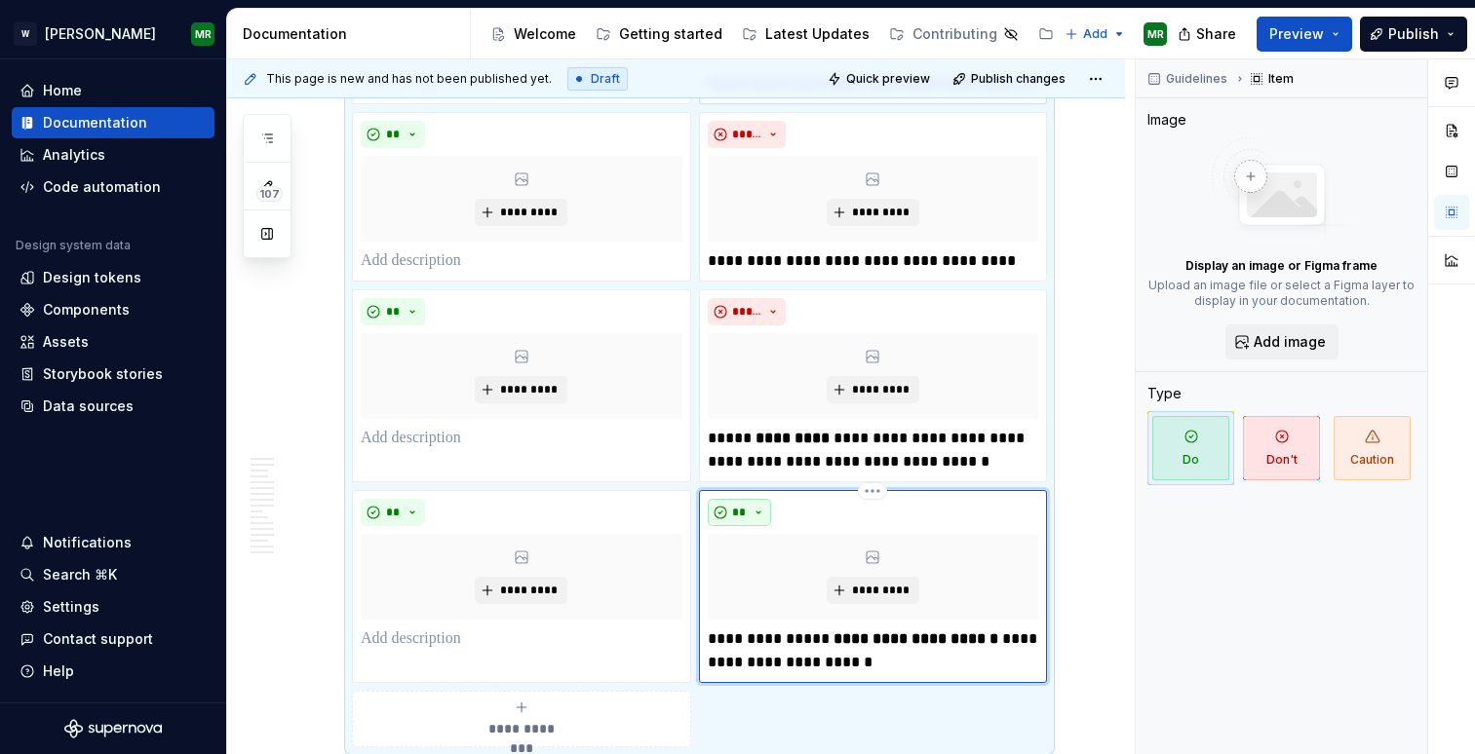
click at [748, 516] on span "**" at bounding box center [740, 513] width 16 height 16
click at [771, 585] on span "Don't" at bounding box center [805, 584] width 166 height 31
click at [790, 451] on p "**********" at bounding box center [873, 450] width 331 height 47
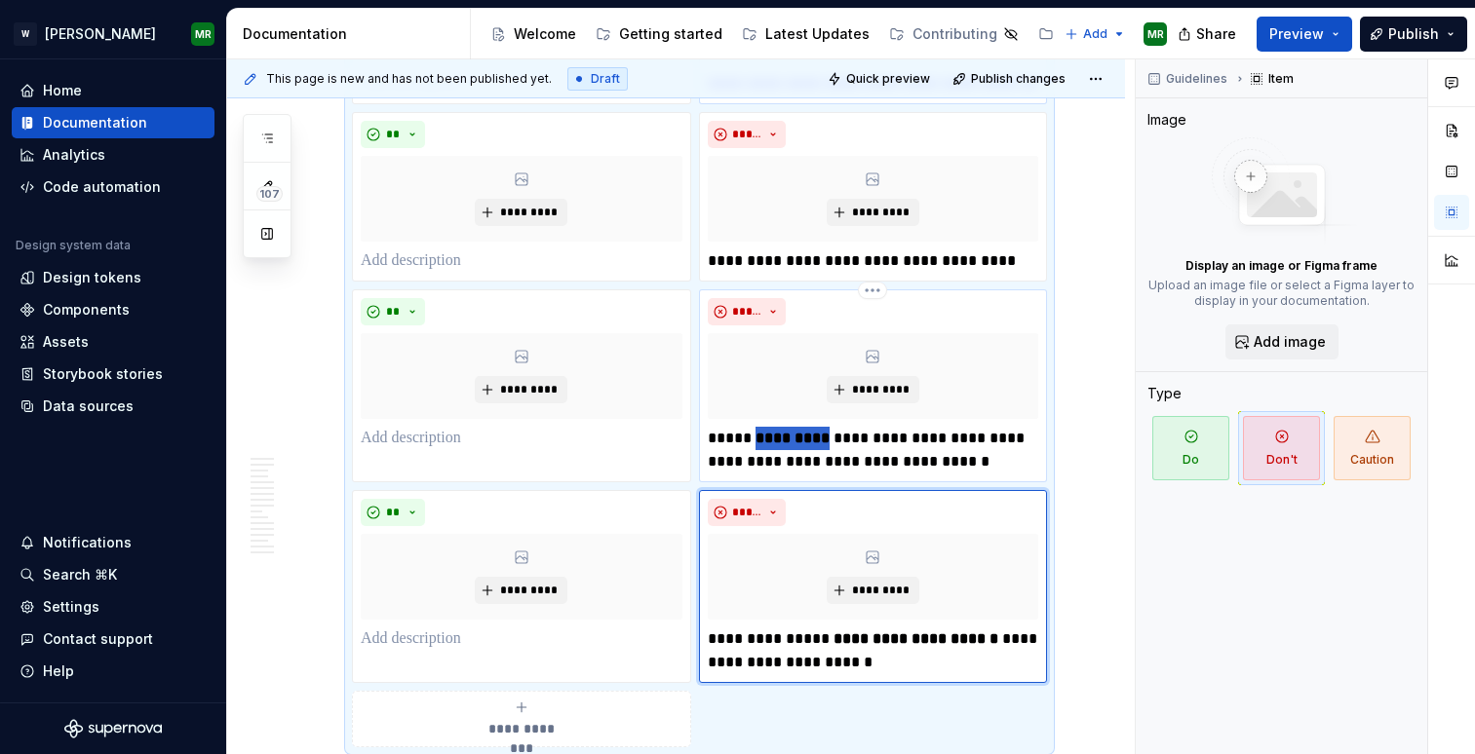
click at [790, 451] on p "**********" at bounding box center [873, 450] width 331 height 47
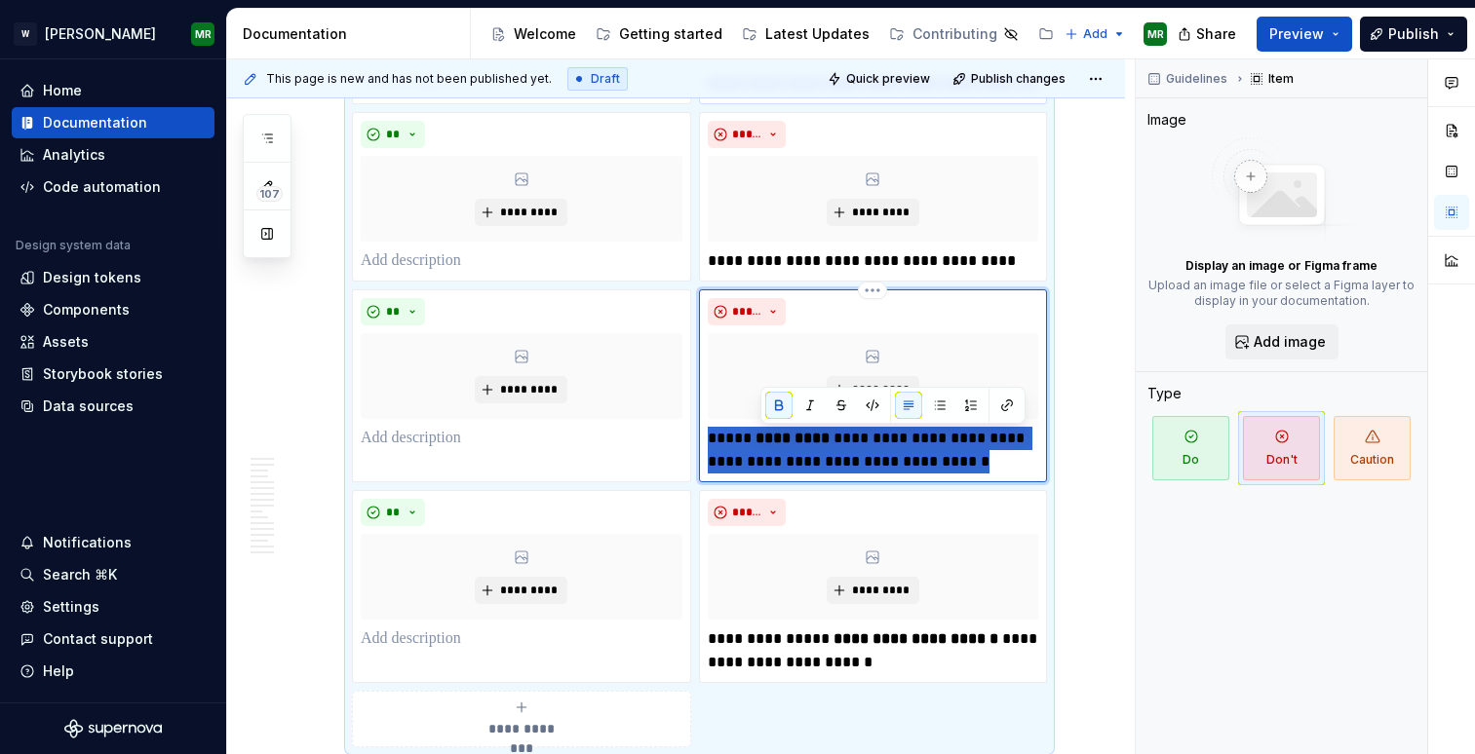
click at [790, 451] on p "**********" at bounding box center [873, 450] width 331 height 47
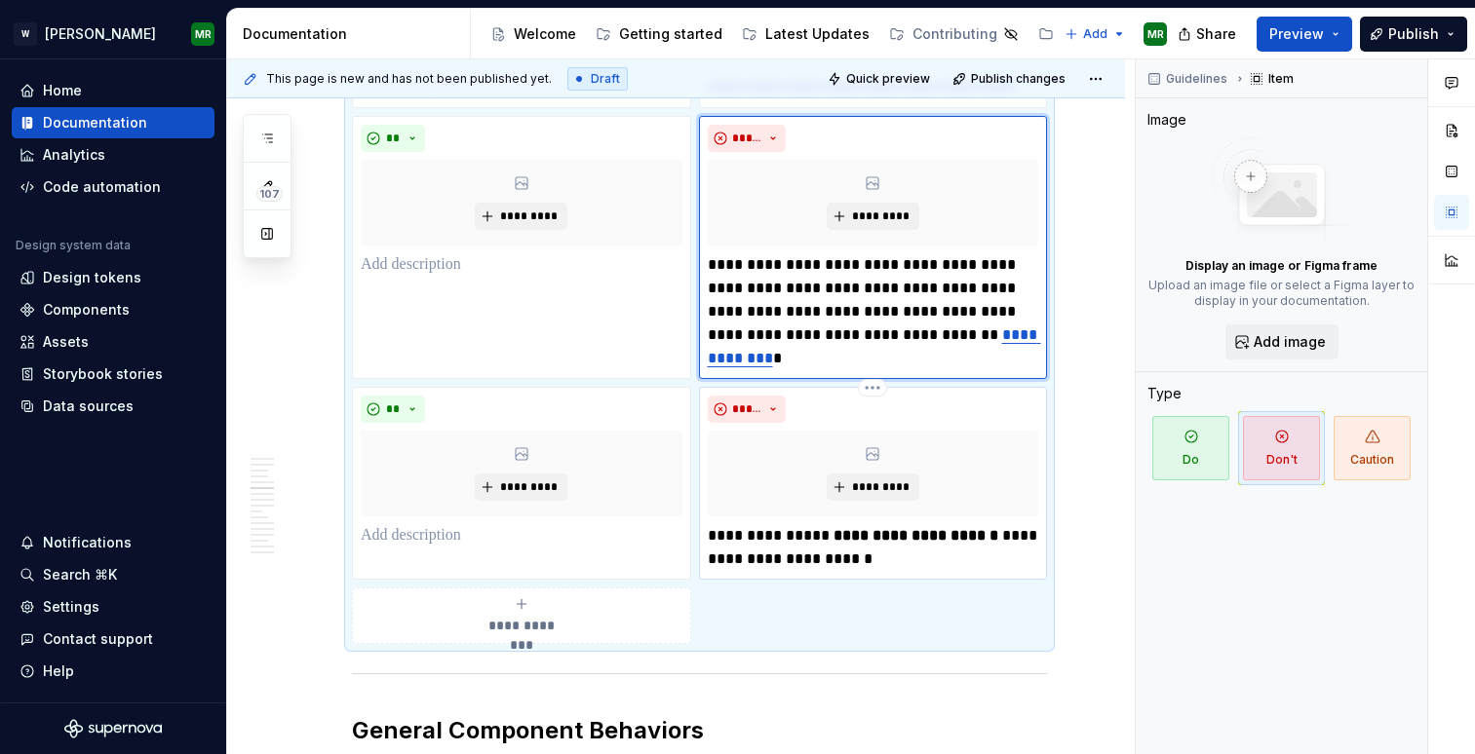
scroll to position [2512, 0]
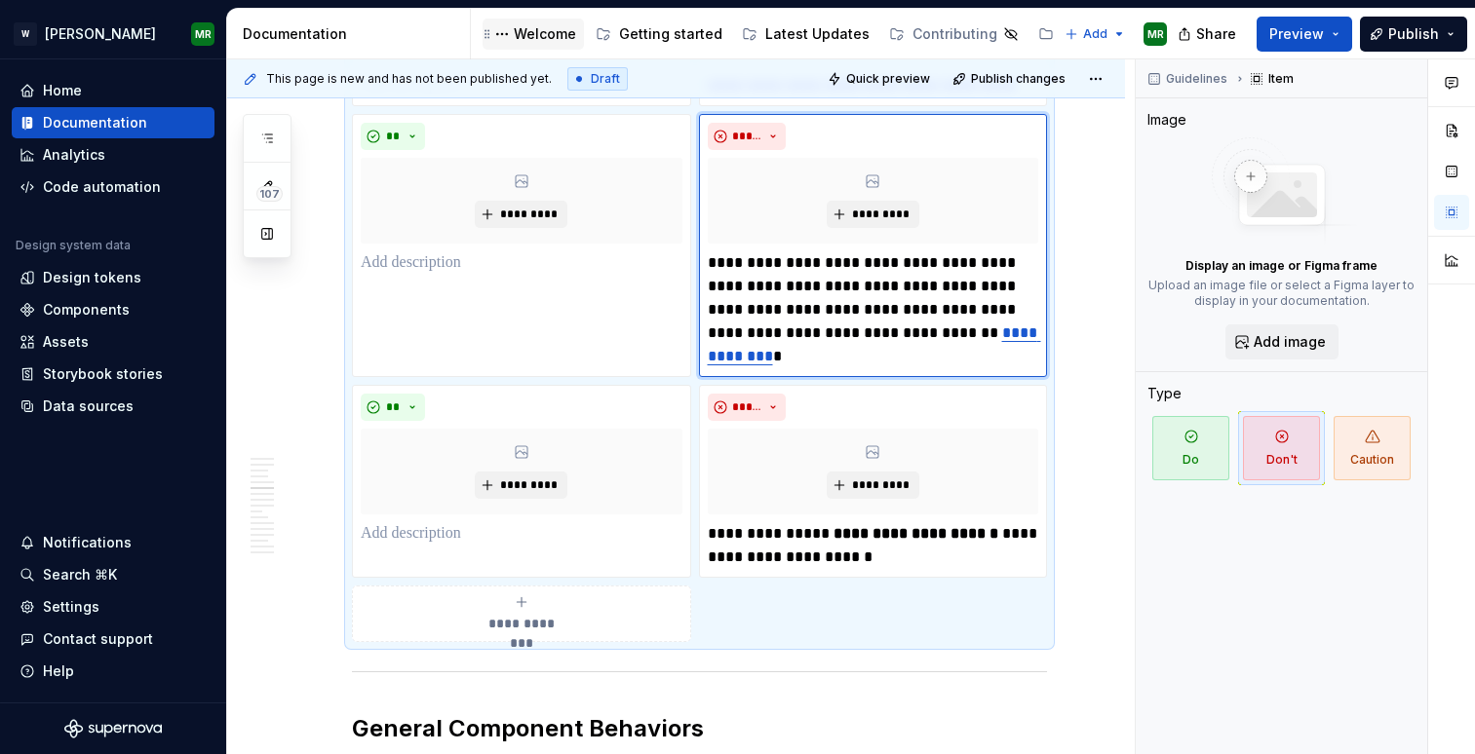
type textarea "*"
click at [993, 344] on link "**********" at bounding box center [874, 345] width 333 height 38
click at [987, 341] on link "**********" at bounding box center [874, 345] width 333 height 38
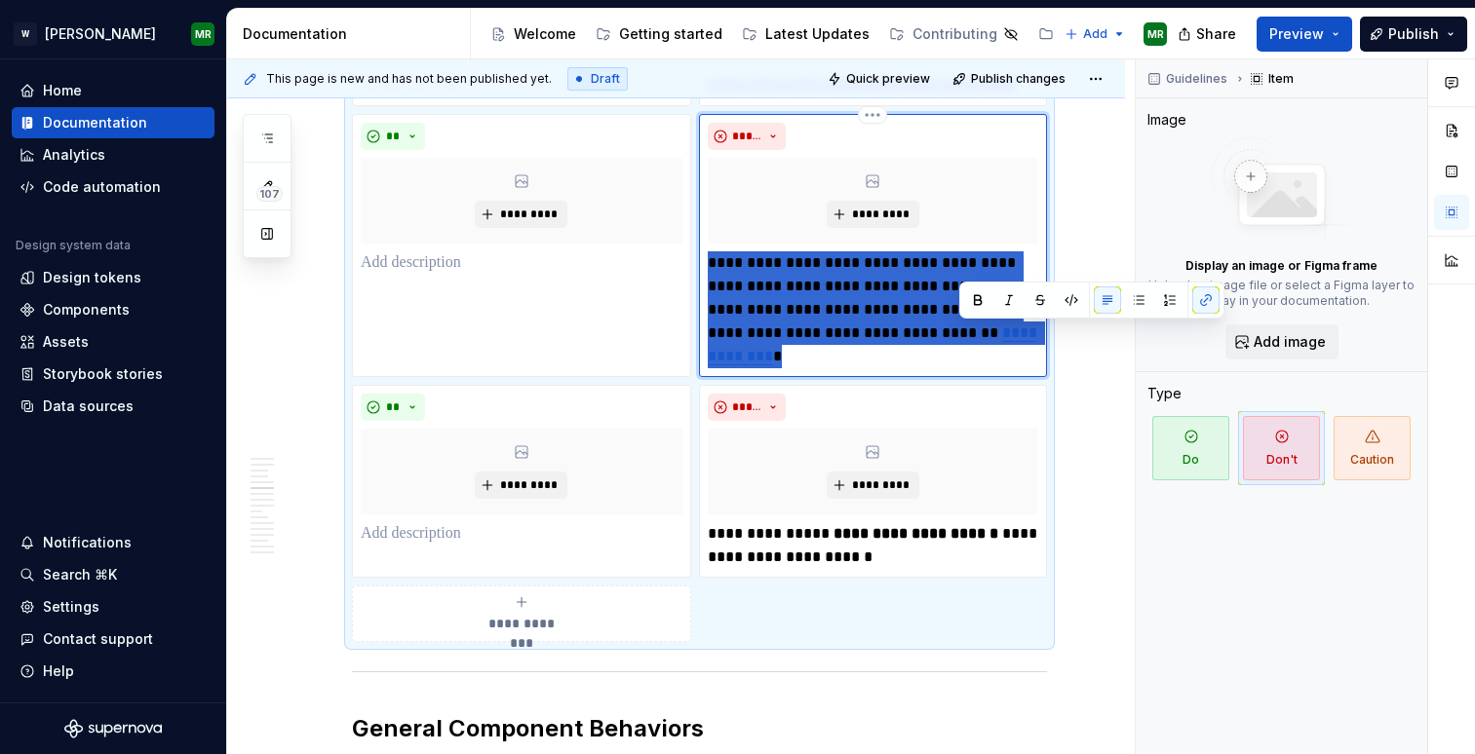
click at [987, 341] on link "**********" at bounding box center [874, 345] width 333 height 38
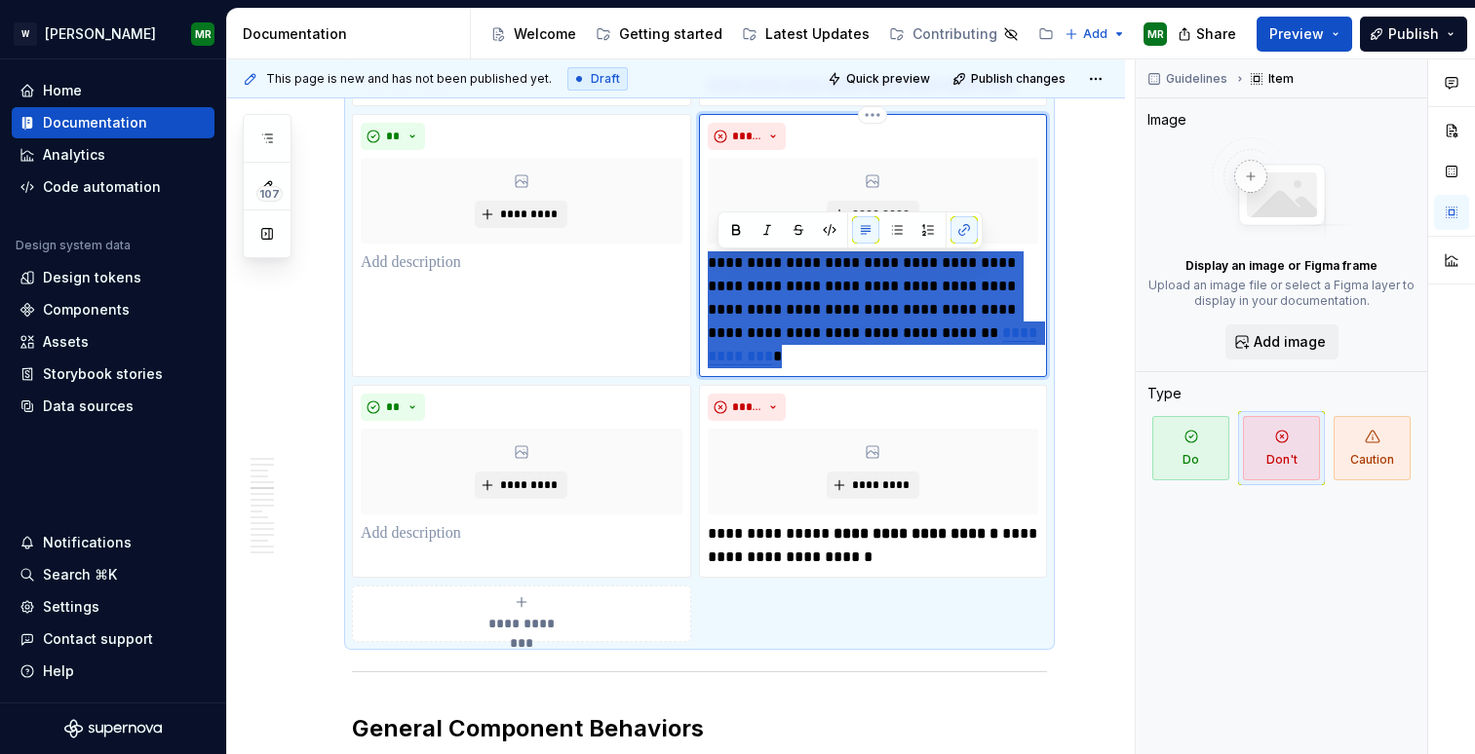
click at [987, 341] on link "**********" at bounding box center [874, 345] width 333 height 38
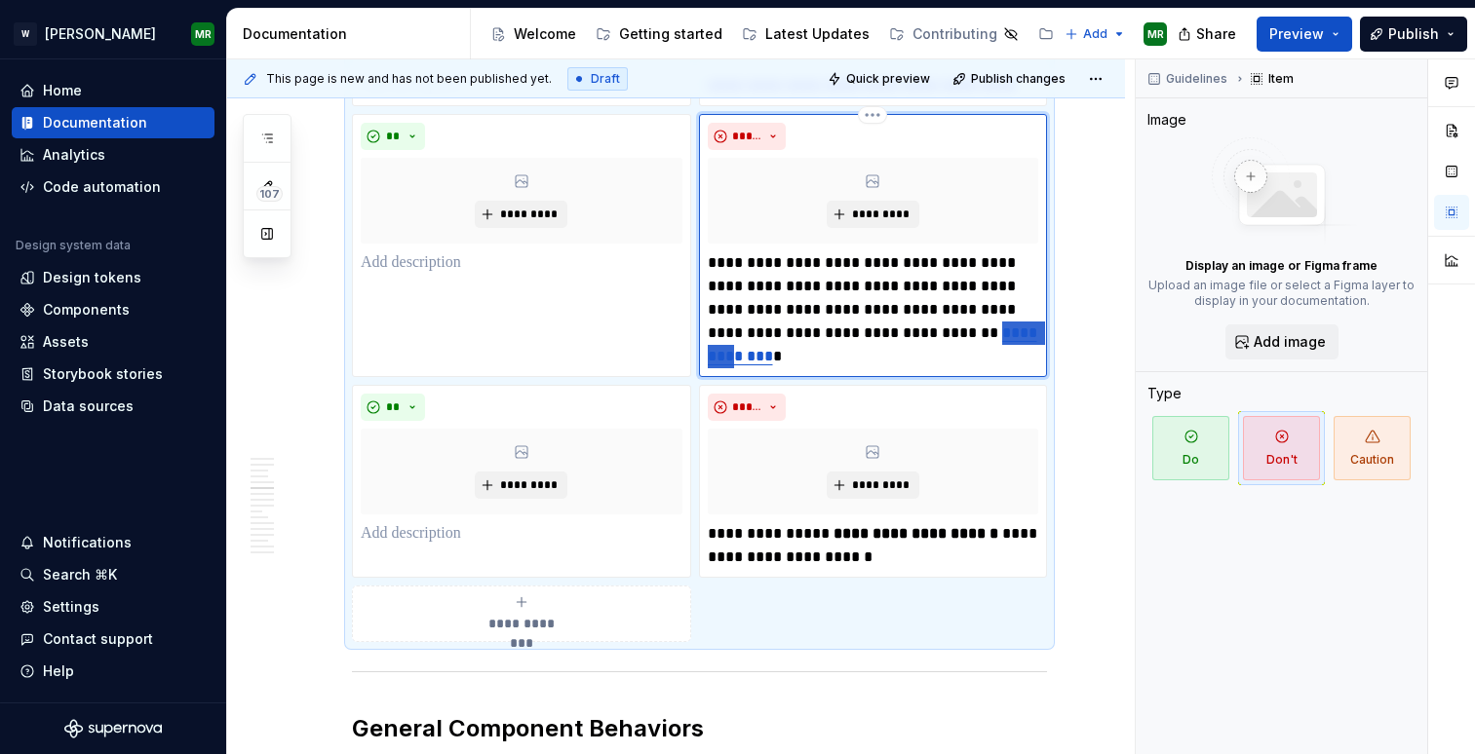
click at [987, 341] on link "**********" at bounding box center [874, 345] width 333 height 38
click at [1204, 297] on button "button" at bounding box center [1205, 300] width 27 height 27
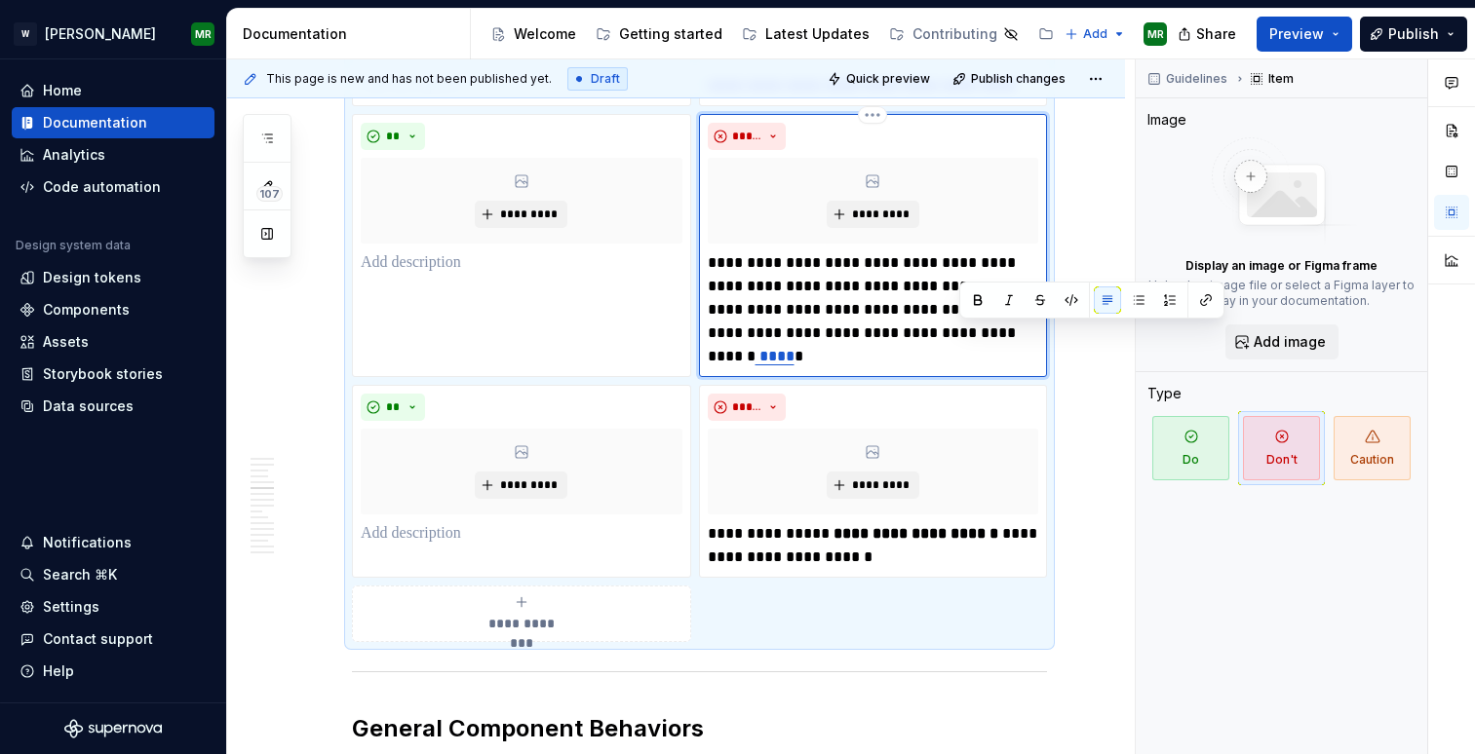
click at [755, 360] on link "****" at bounding box center [774, 356] width 39 height 15
click at [761, 360] on p "**********" at bounding box center [873, 309] width 331 height 117
click at [935, 315] on p "**********" at bounding box center [873, 309] width 331 height 117
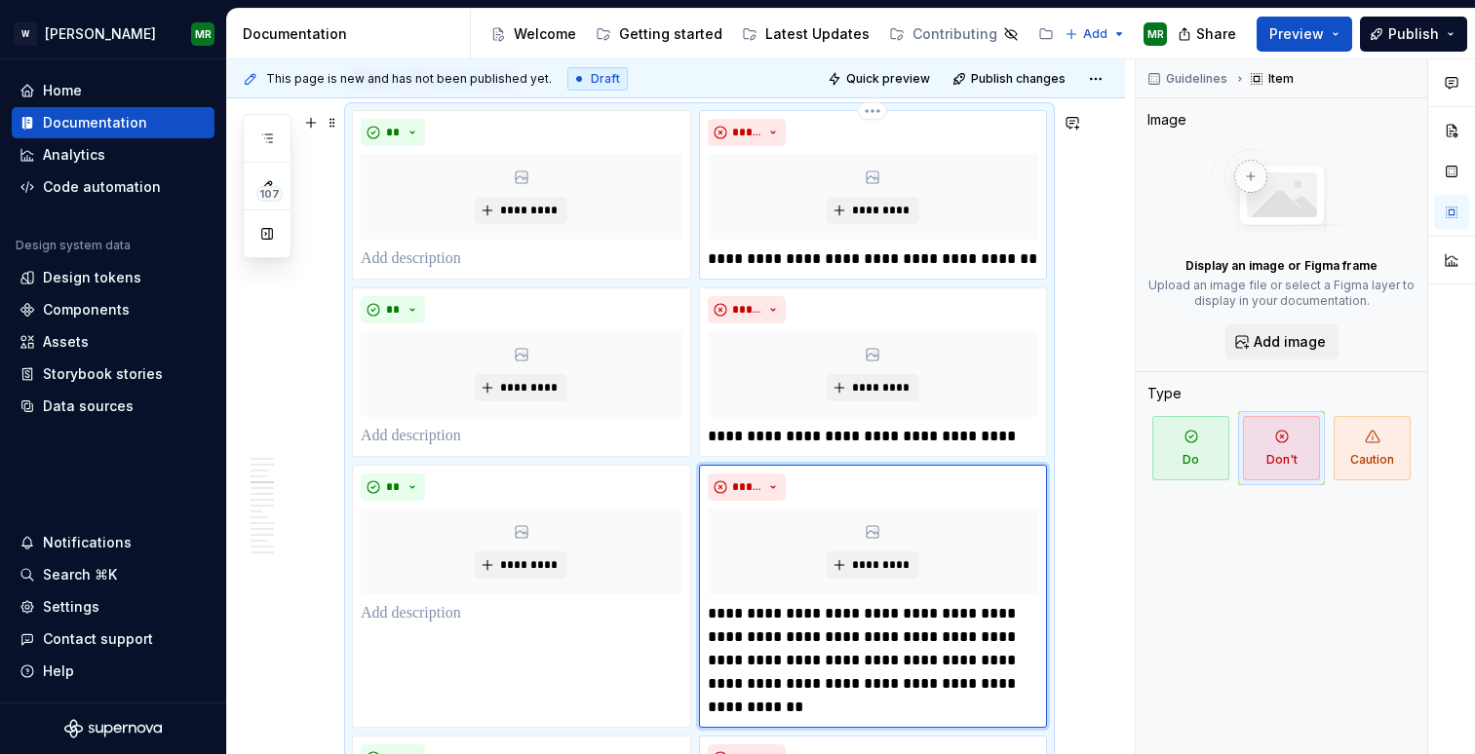
scroll to position [2171, 0]
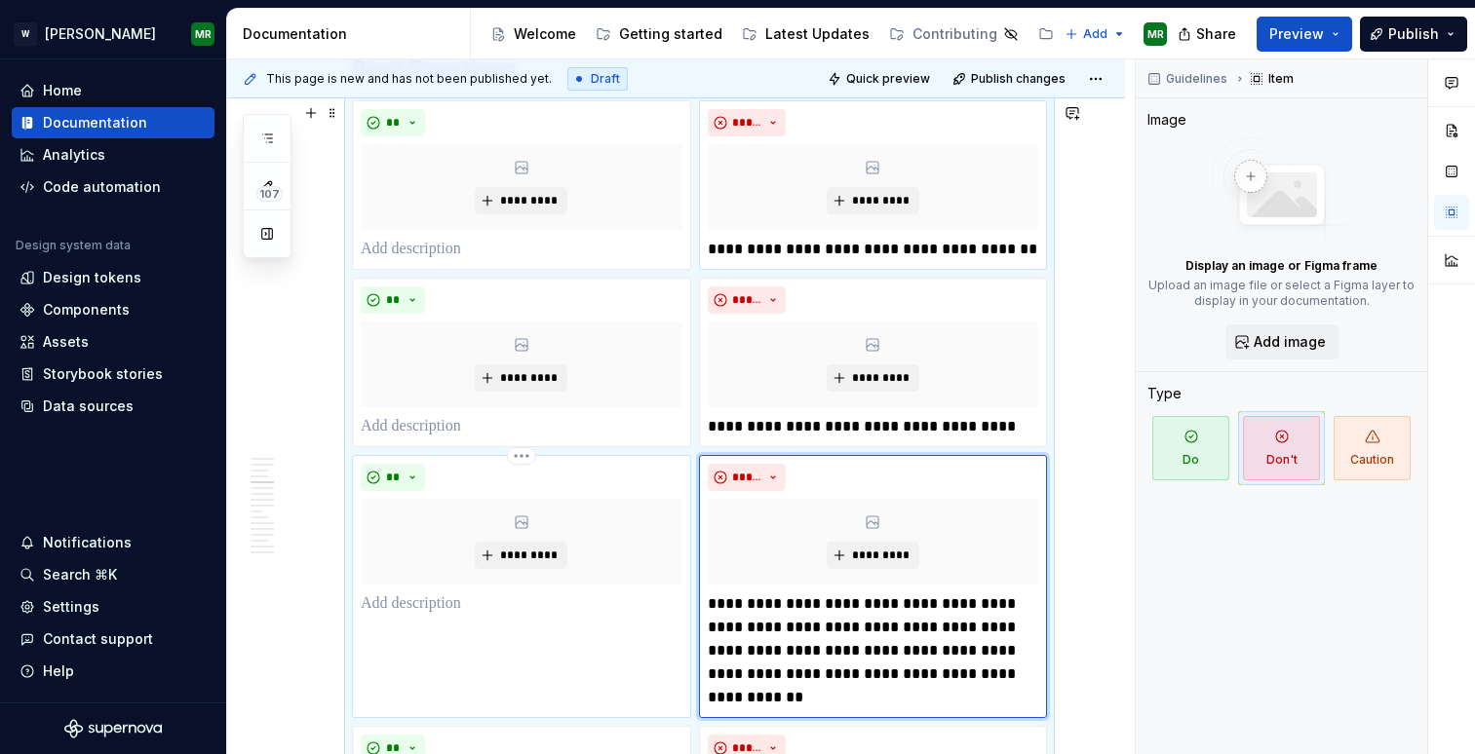
click at [454, 609] on p at bounding box center [522, 604] width 322 height 23
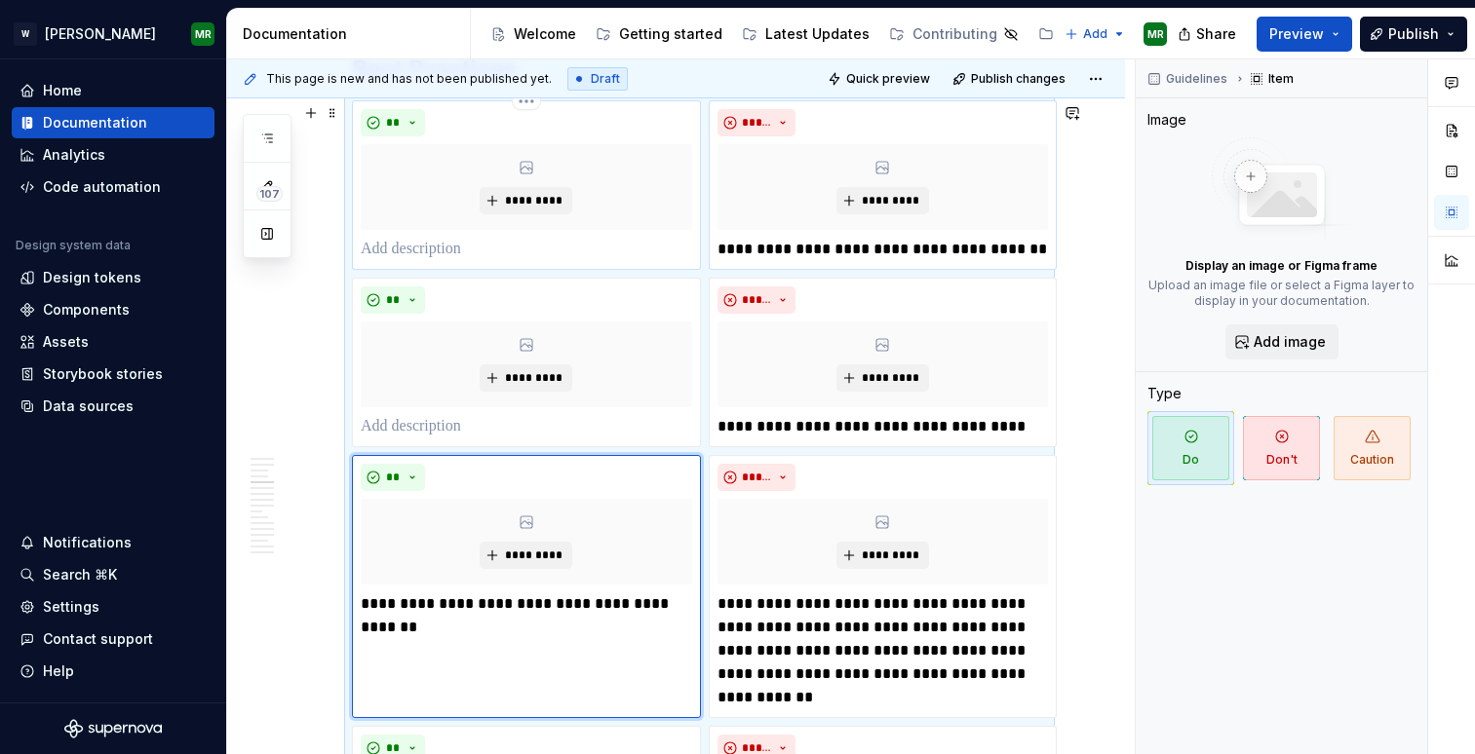
click at [474, 256] on p at bounding box center [526, 249] width 331 height 23
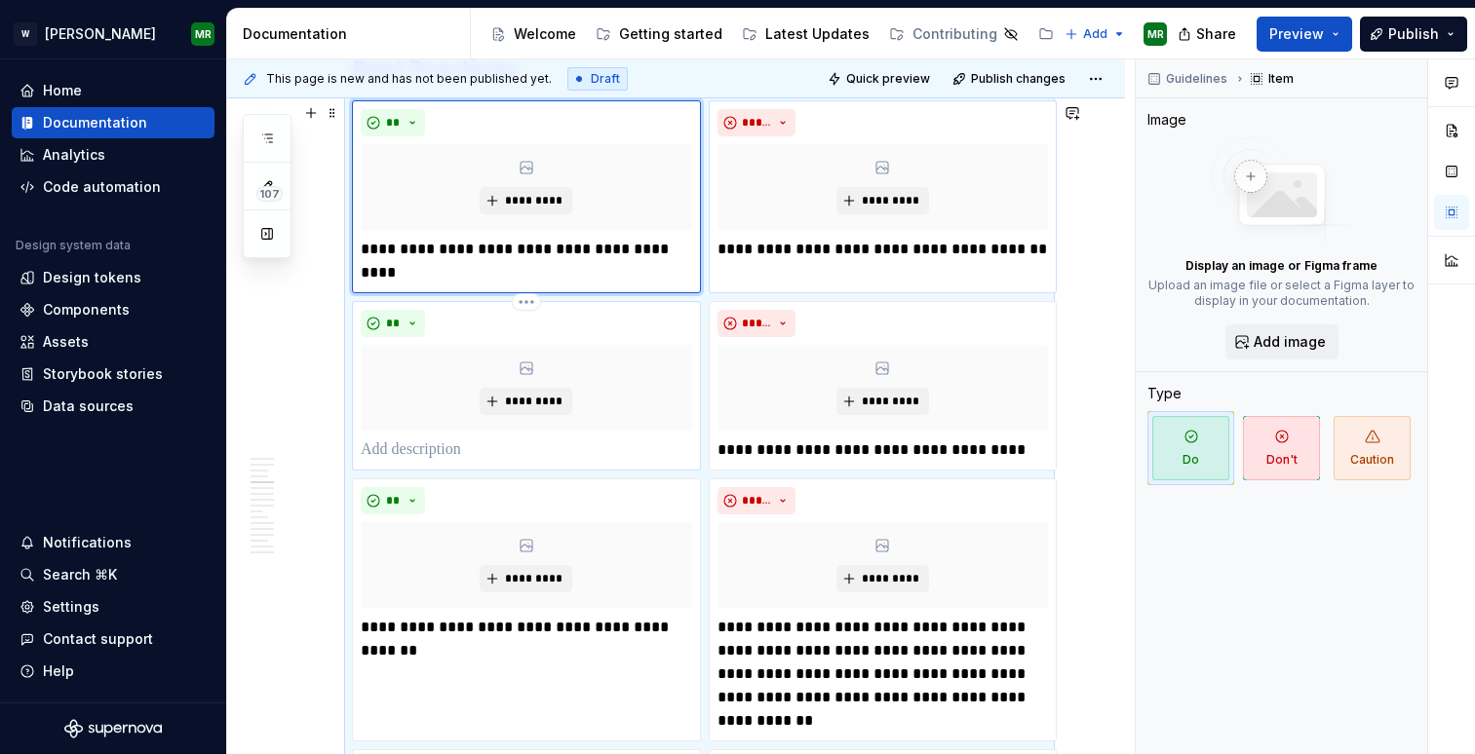
click at [411, 452] on p at bounding box center [526, 450] width 331 height 23
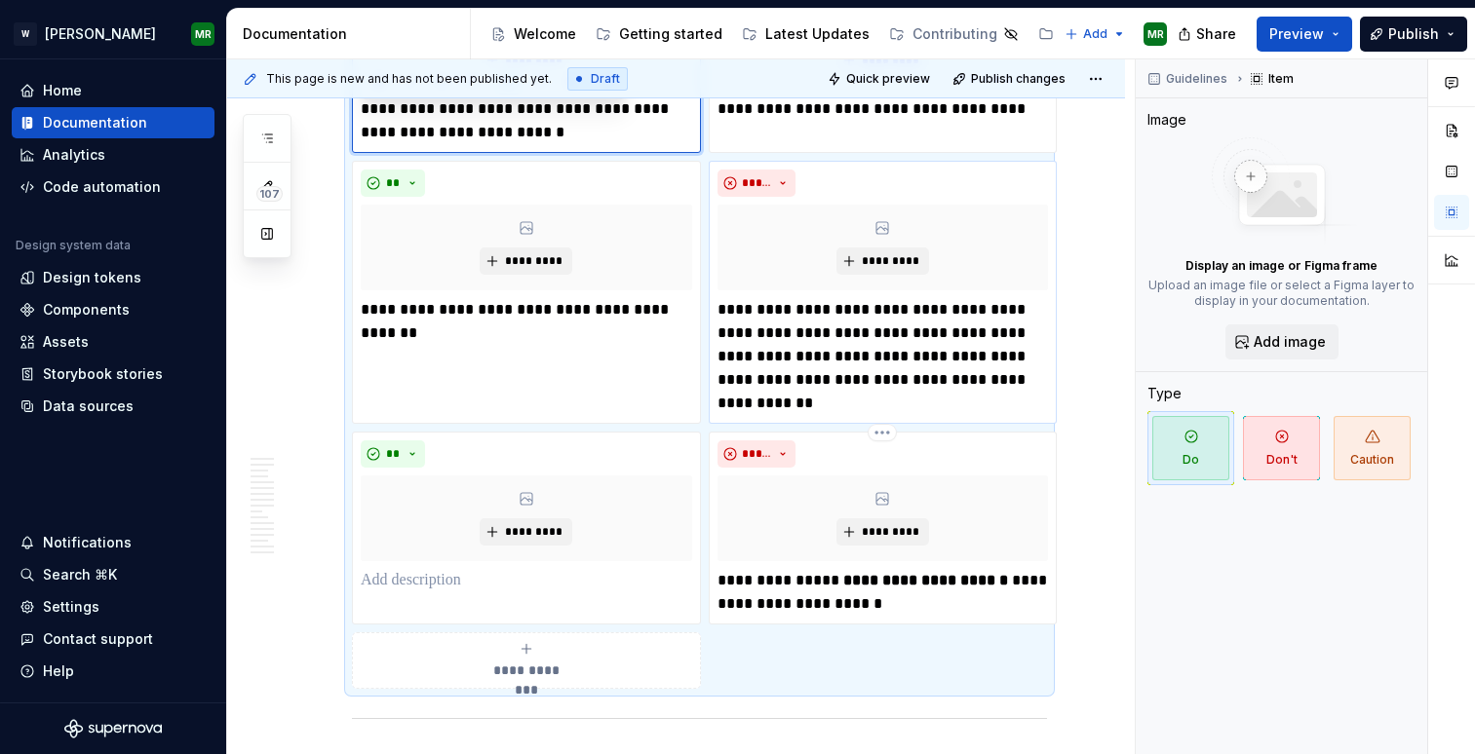
scroll to position [2514, 0]
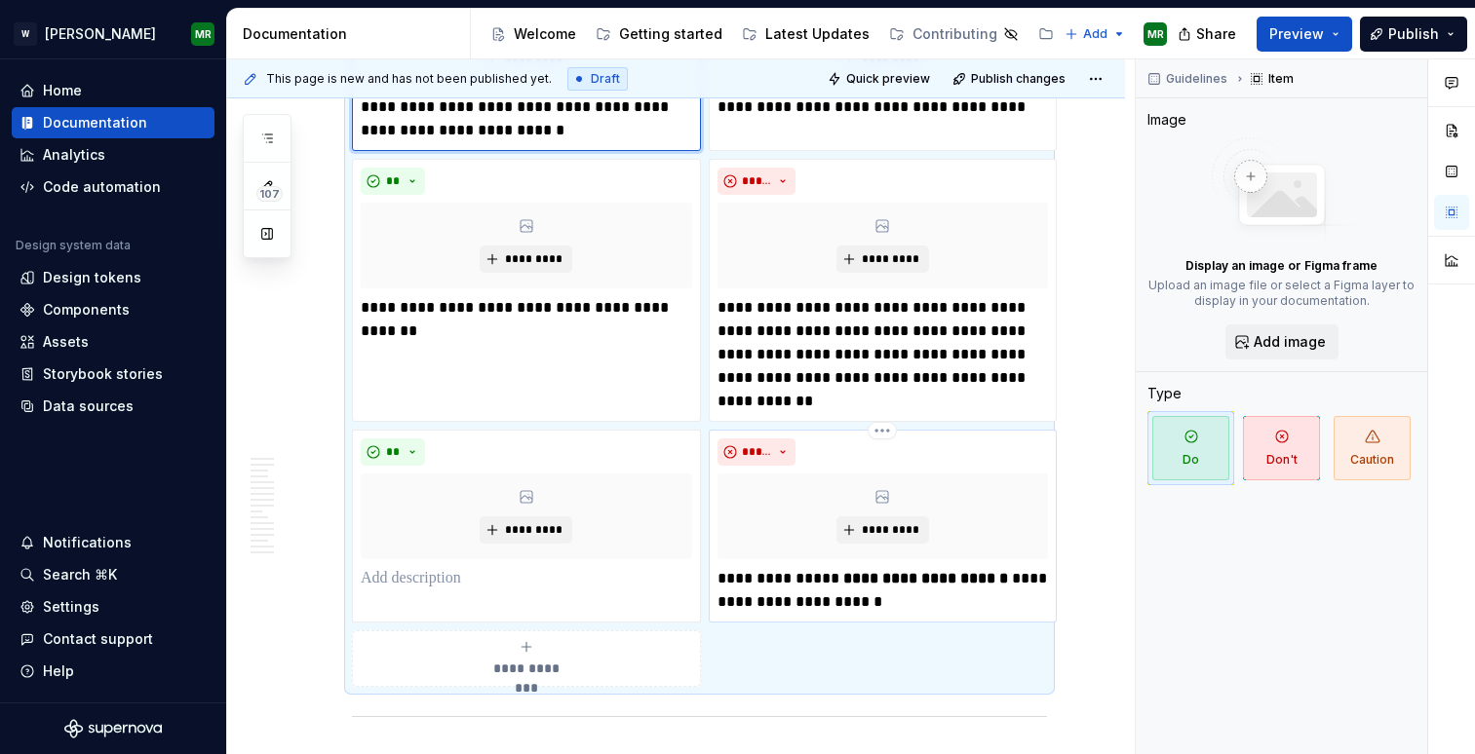
click at [847, 586] on strong "**********" at bounding box center [925, 578] width 165 height 15
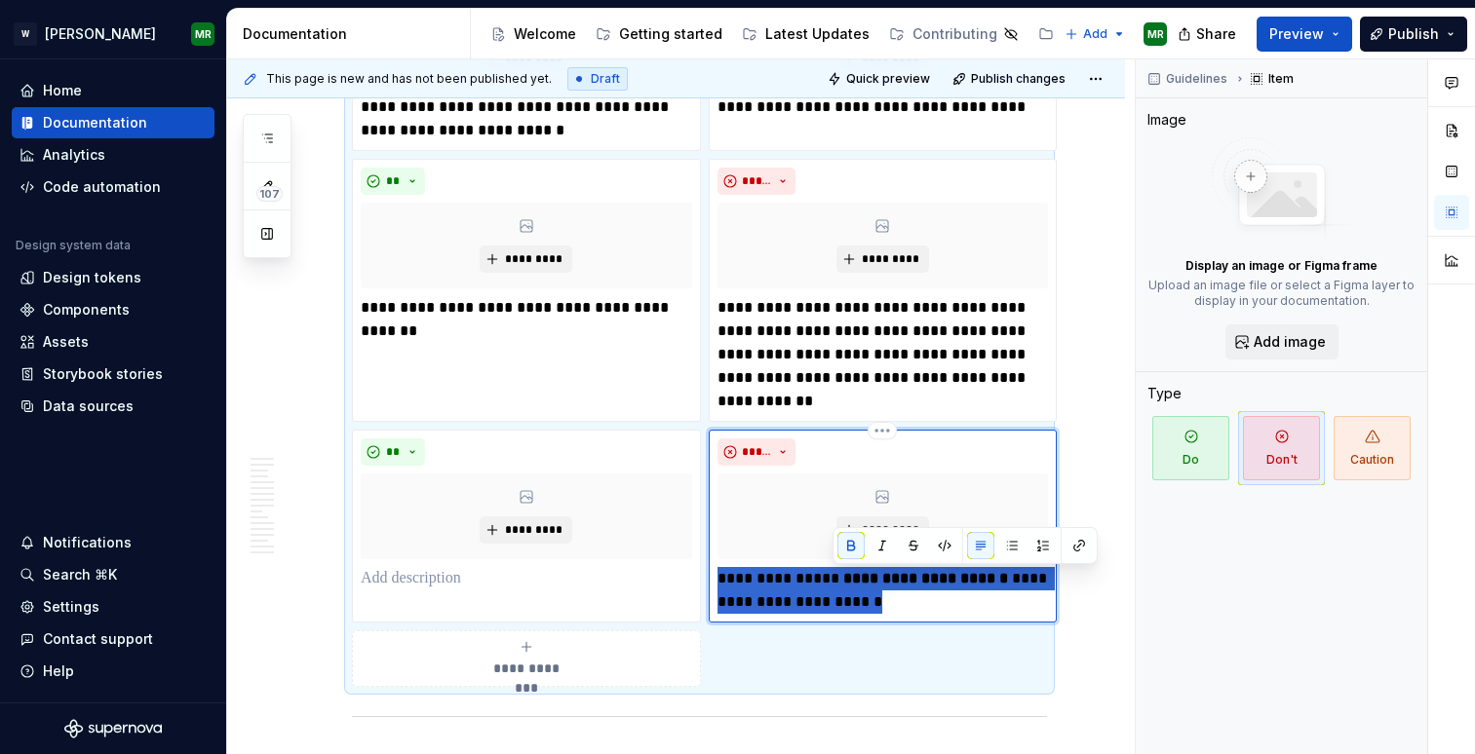
click at [847, 586] on strong "**********" at bounding box center [925, 578] width 165 height 15
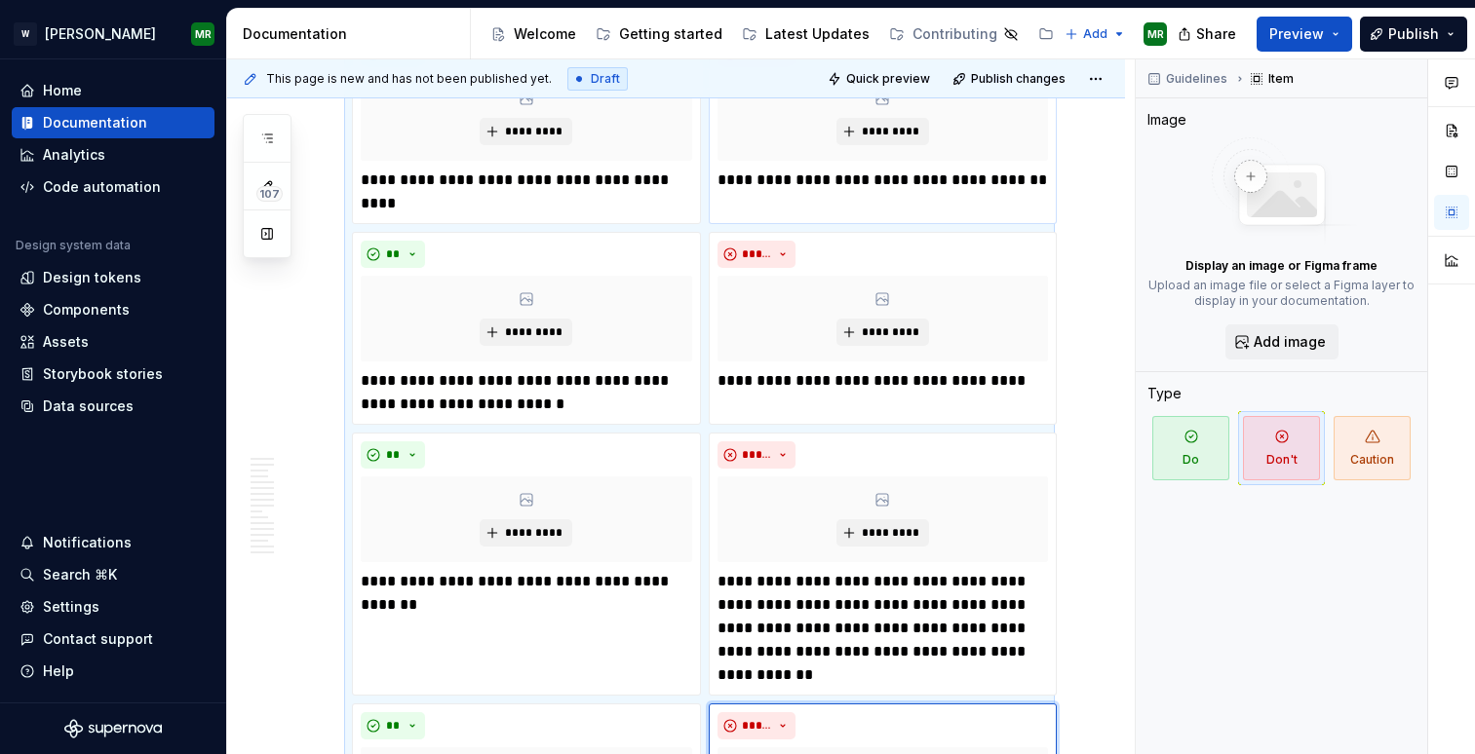
scroll to position [2213, 0]
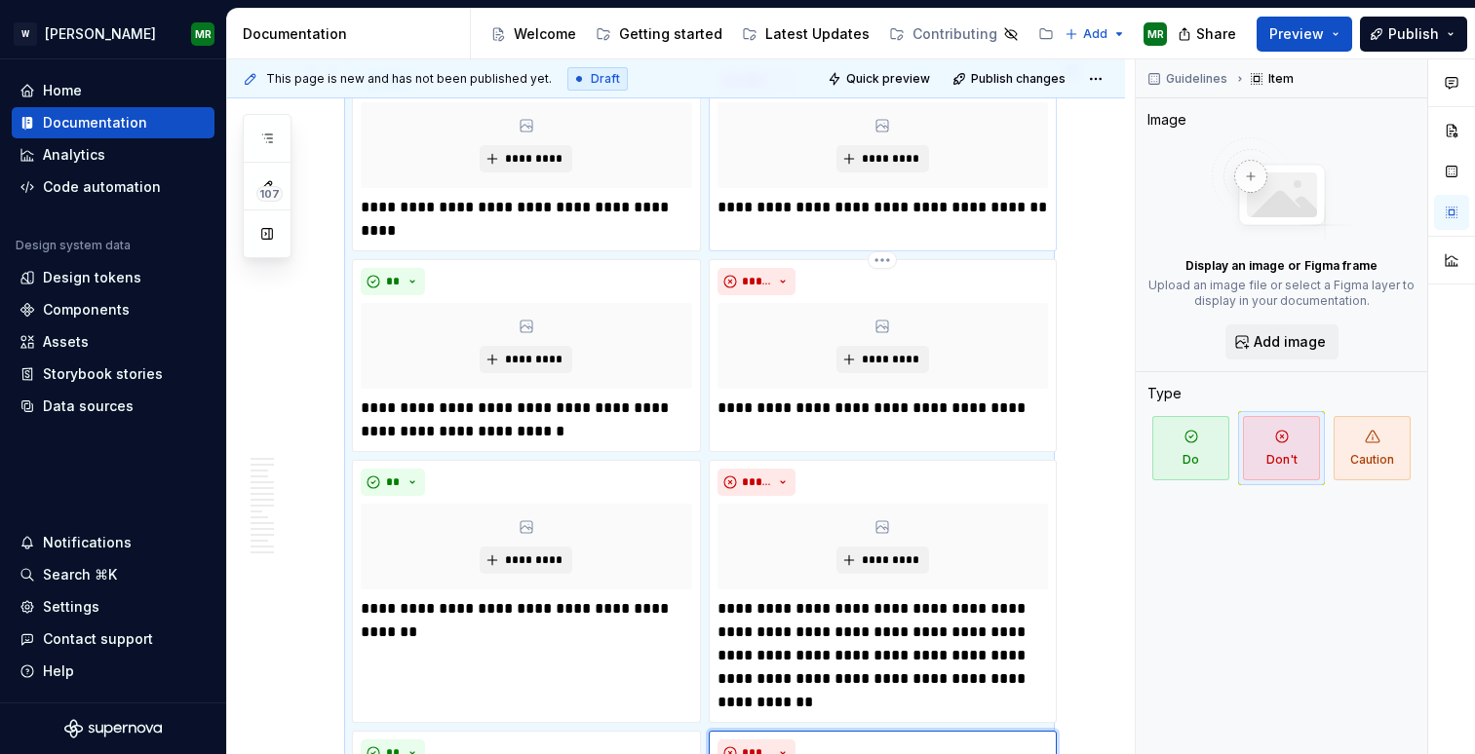
click at [810, 403] on p "**********" at bounding box center [882, 408] width 331 height 23
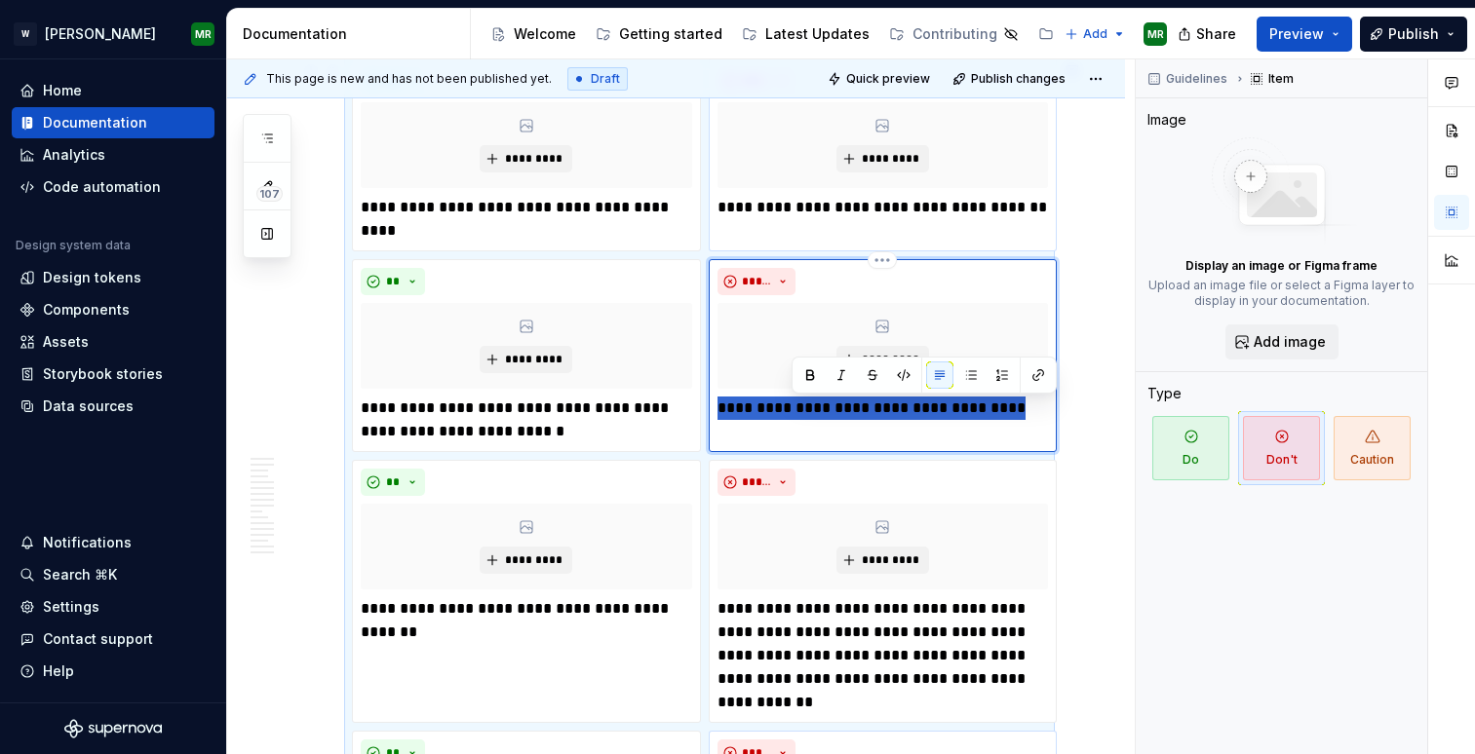
click at [810, 403] on p "**********" at bounding box center [882, 408] width 331 height 23
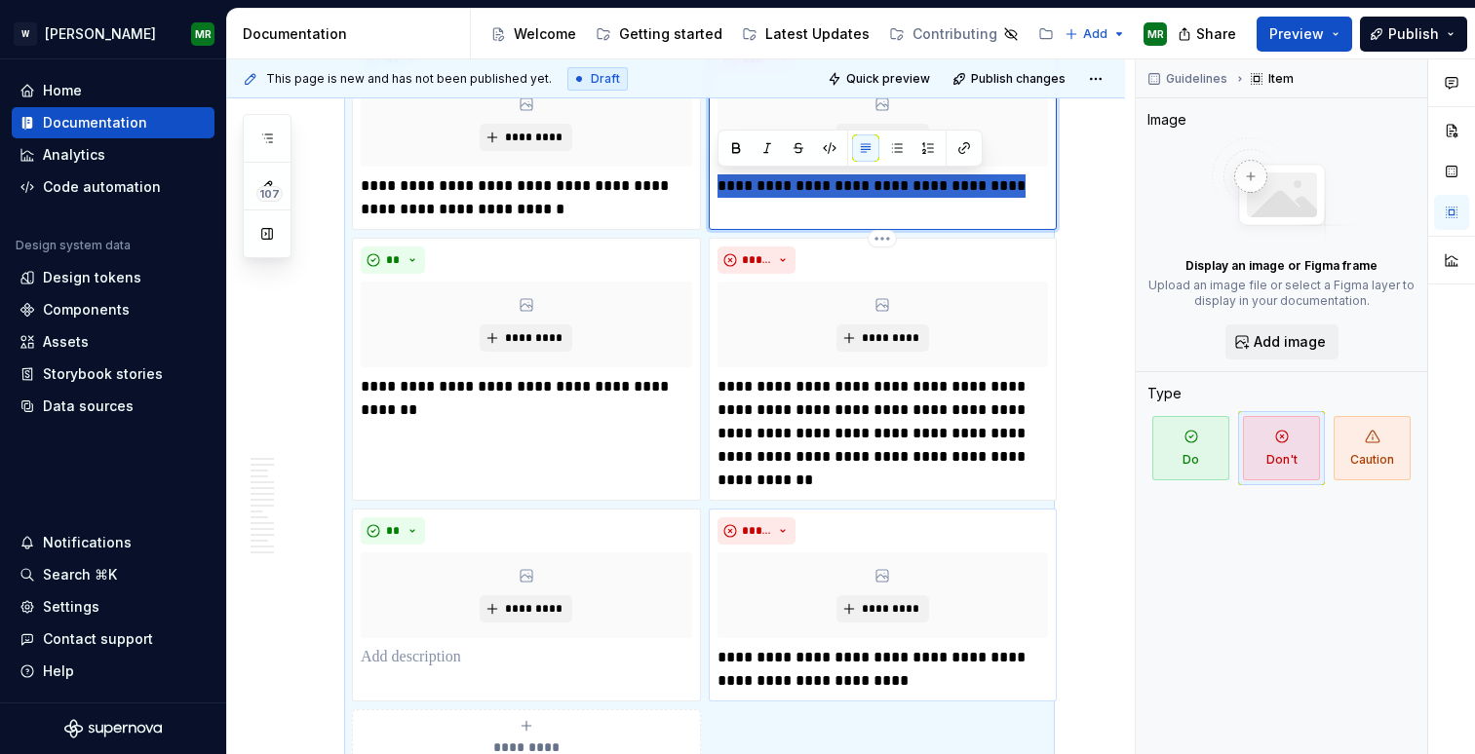
scroll to position [2446, 0]
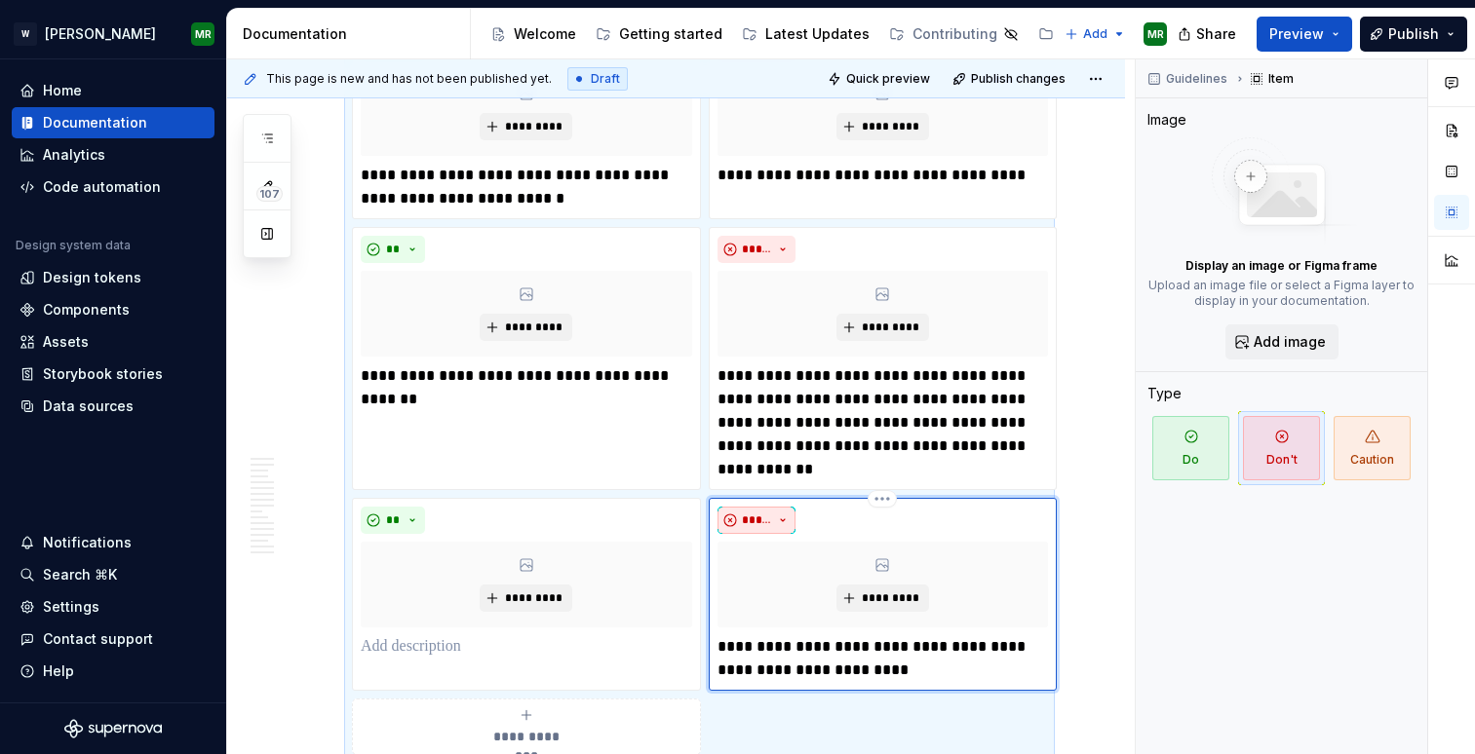
click at [770, 520] on span "*****" at bounding box center [757, 521] width 30 height 16
click at [779, 619] on div "Caution" at bounding box center [804, 623] width 54 height 19
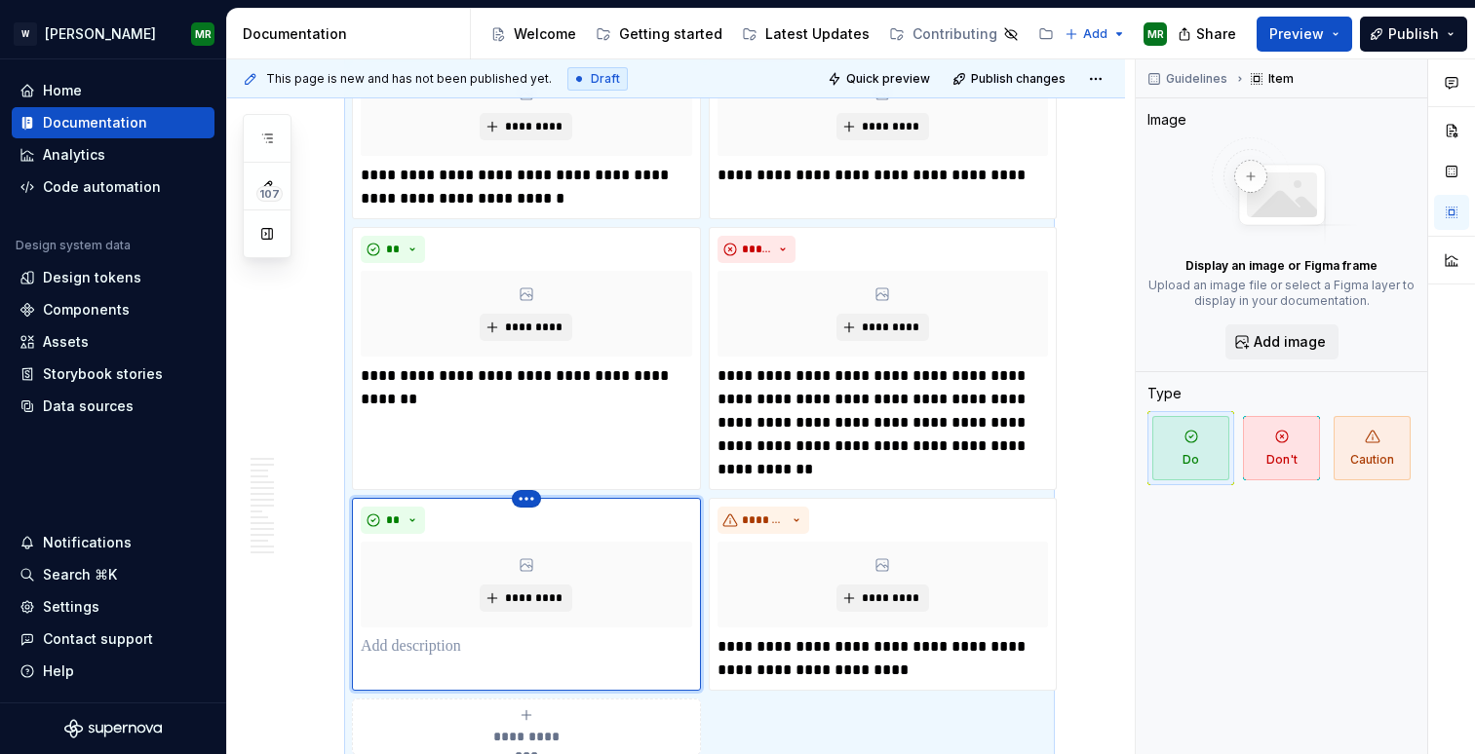
click at [529, 502] on html "W Watson MR Home Documentation Analytics Code automation Design system data Des…" at bounding box center [737, 377] width 1475 height 754
click at [563, 523] on div "Delete item" at bounding box center [600, 535] width 166 height 31
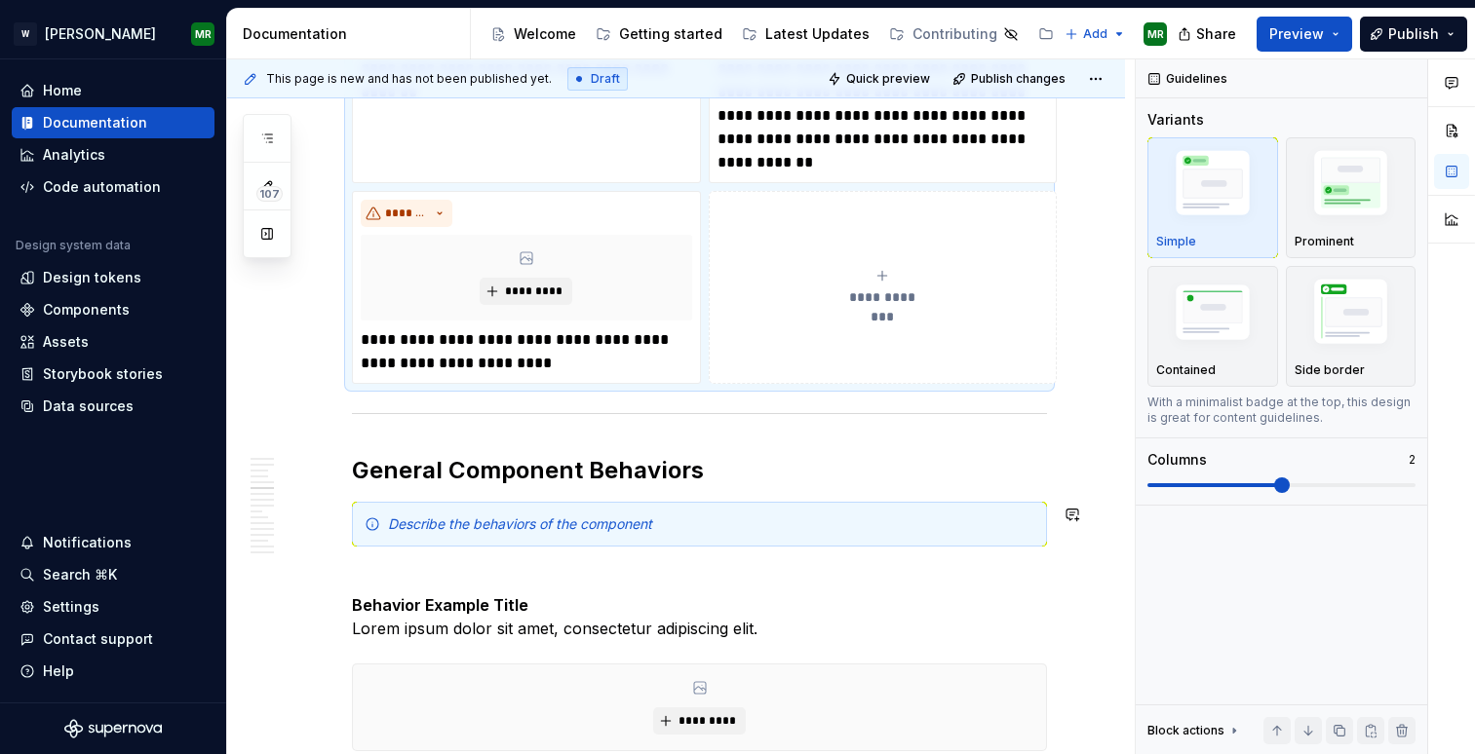
scroll to position [2794, 0]
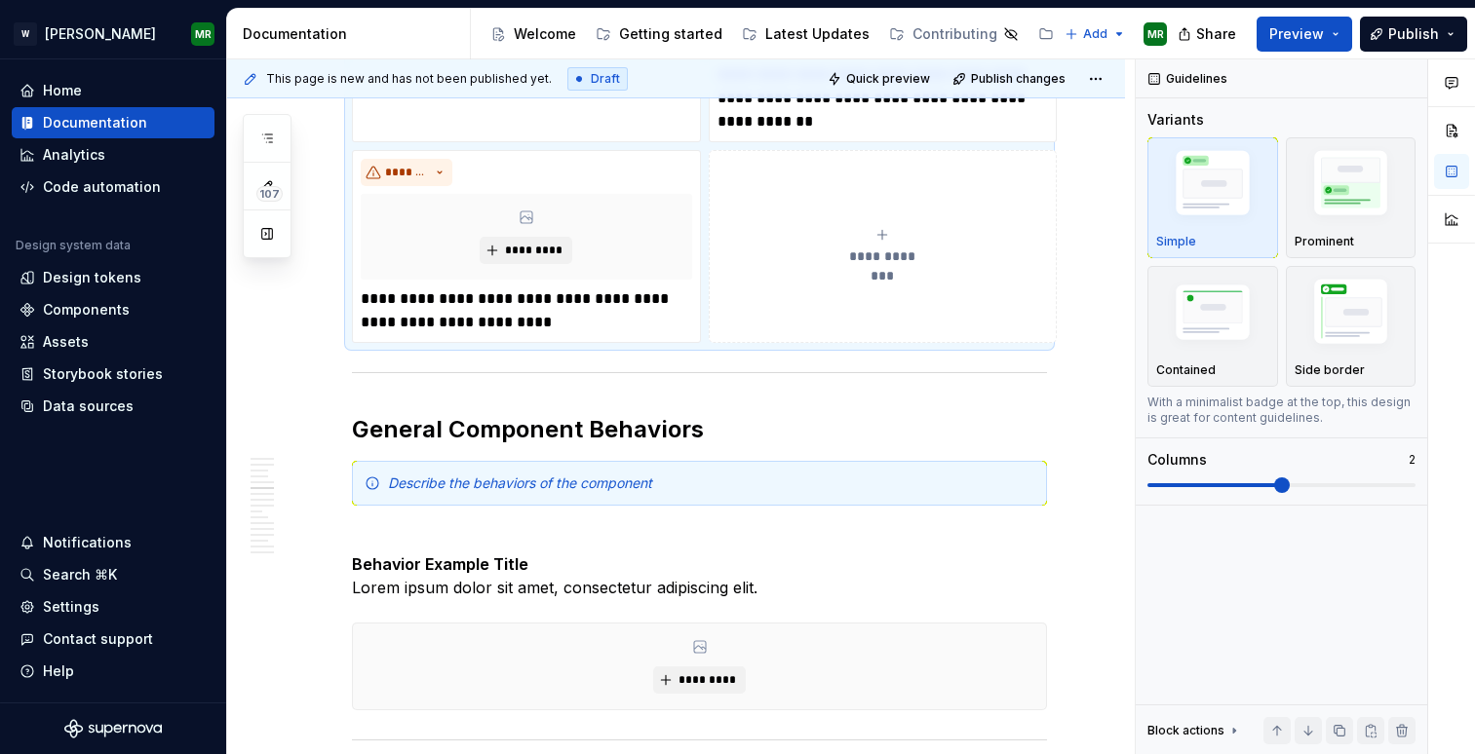
type textarea "*"
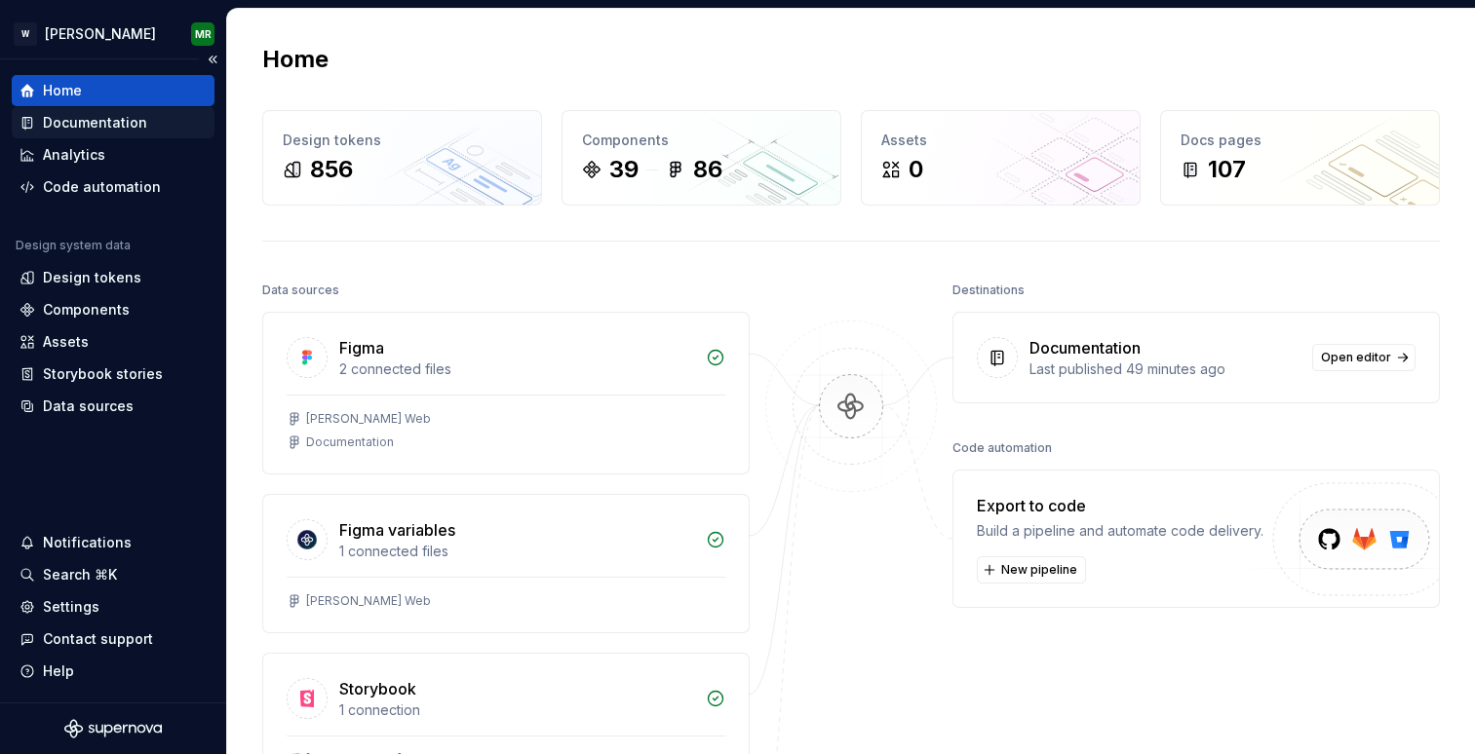
click at [138, 116] on div "Documentation" at bounding box center [95, 122] width 104 height 19
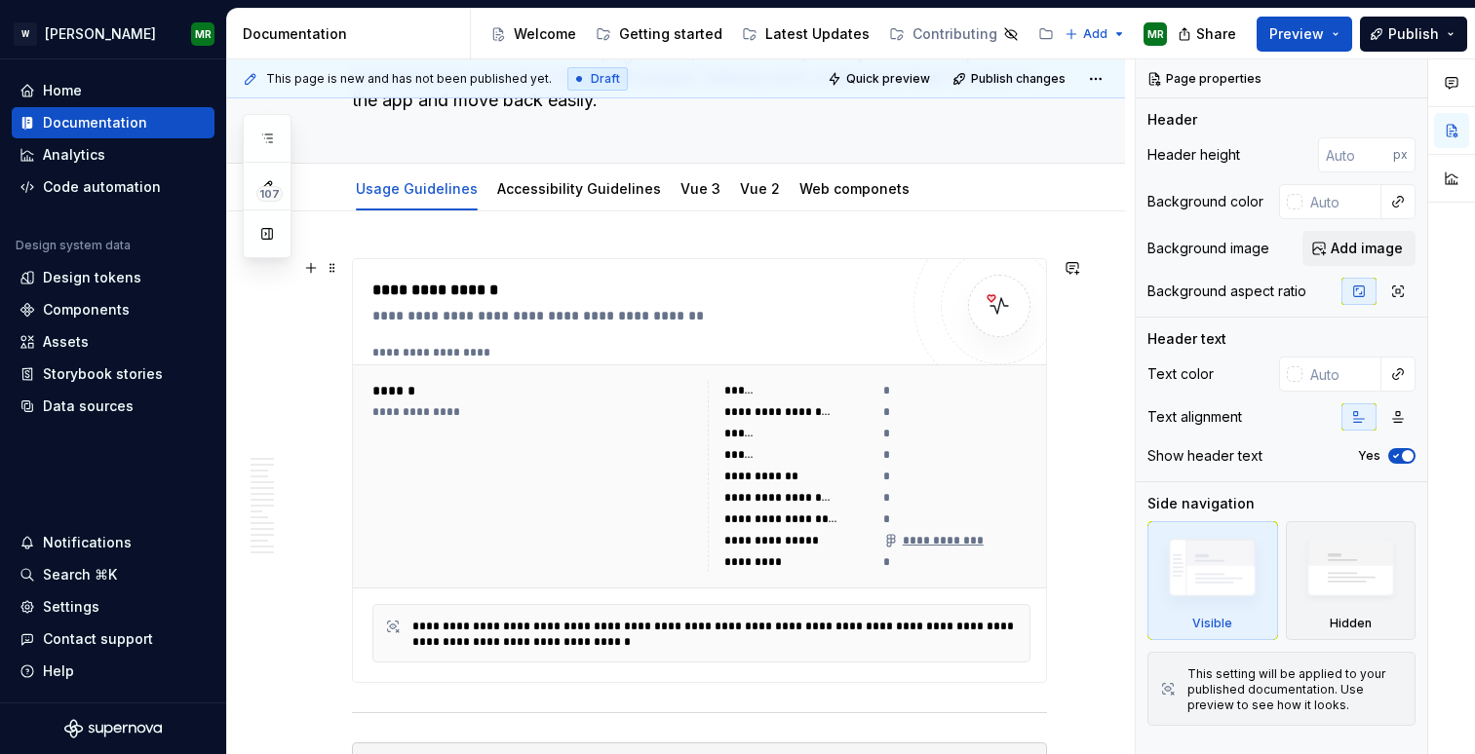
scroll to position [297, 0]
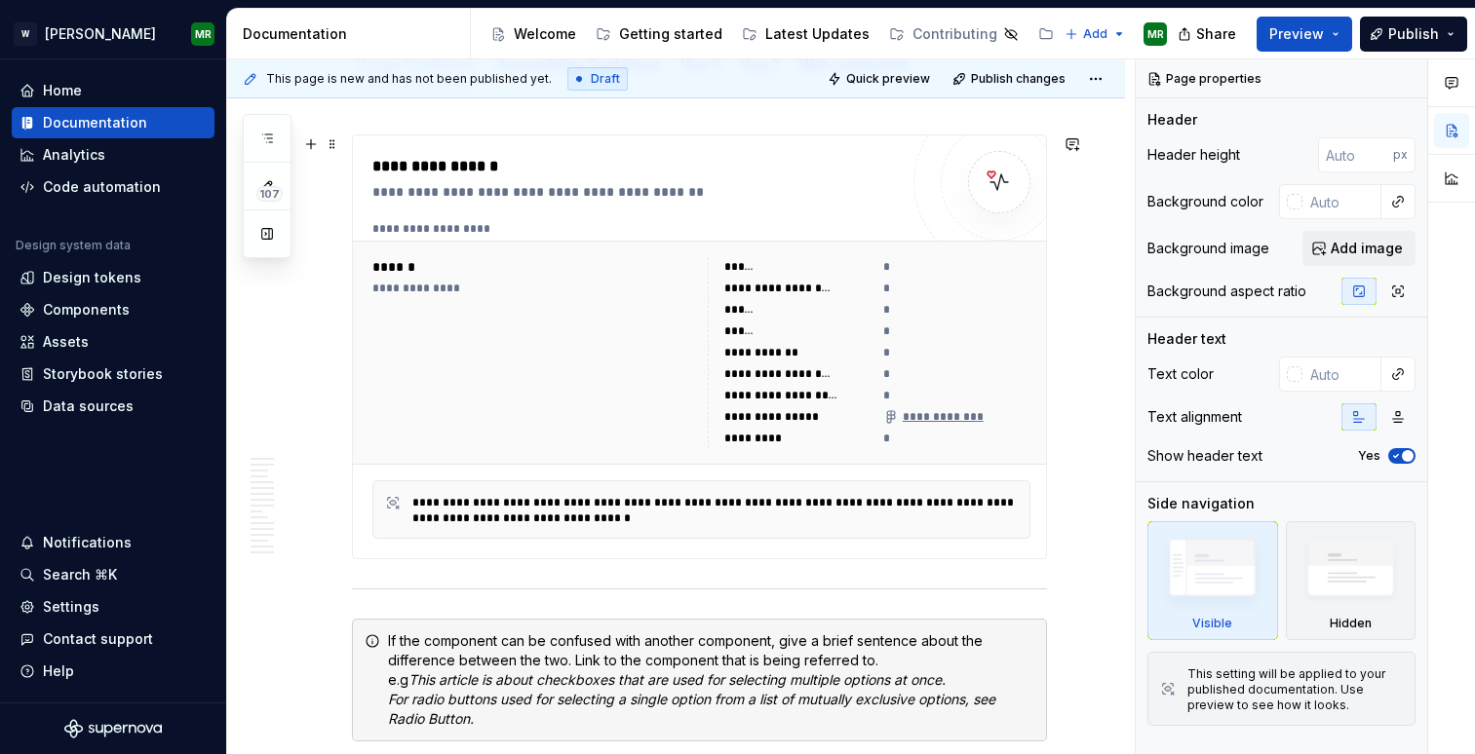
click at [607, 384] on div "**********" at bounding box center [534, 352] width 324 height 191
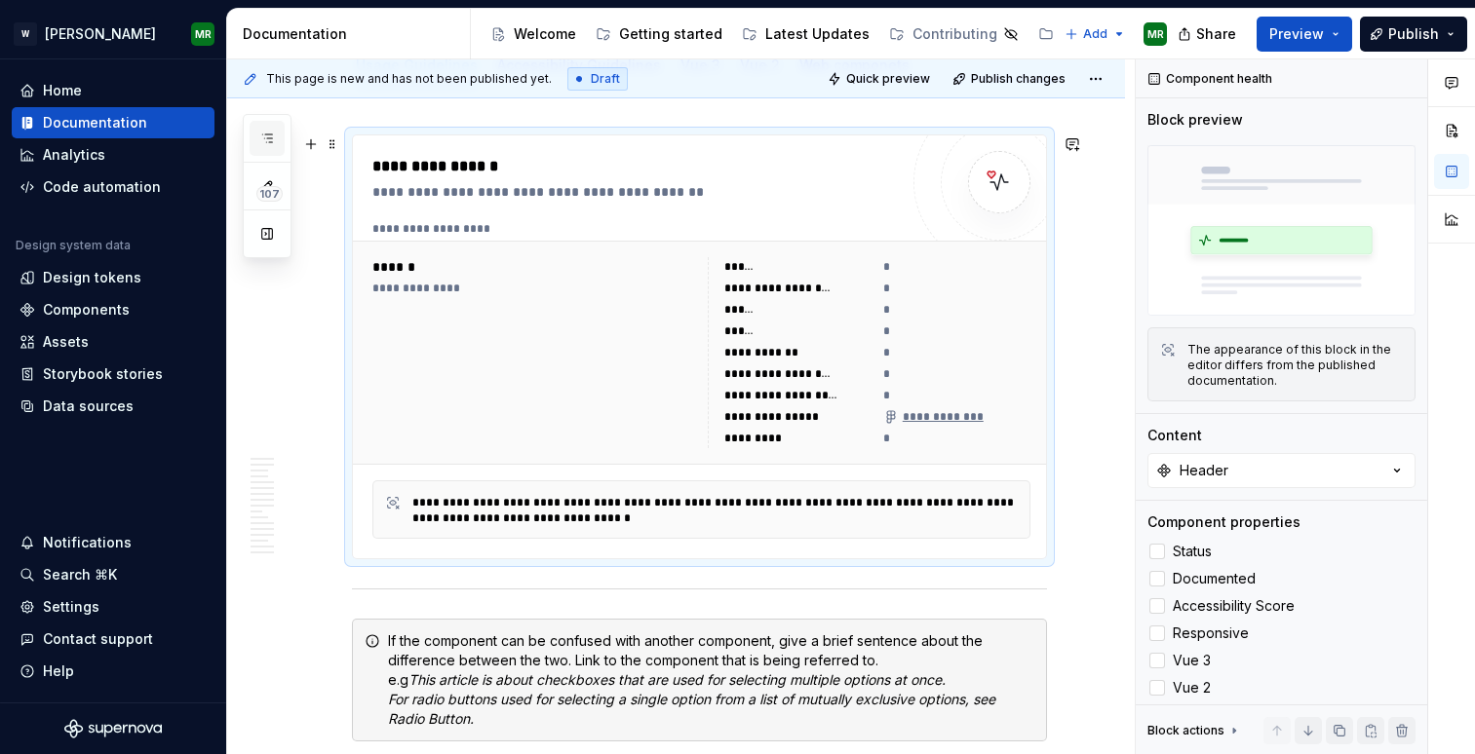
click at [265, 140] on icon "button" at bounding box center [267, 139] width 16 height 16
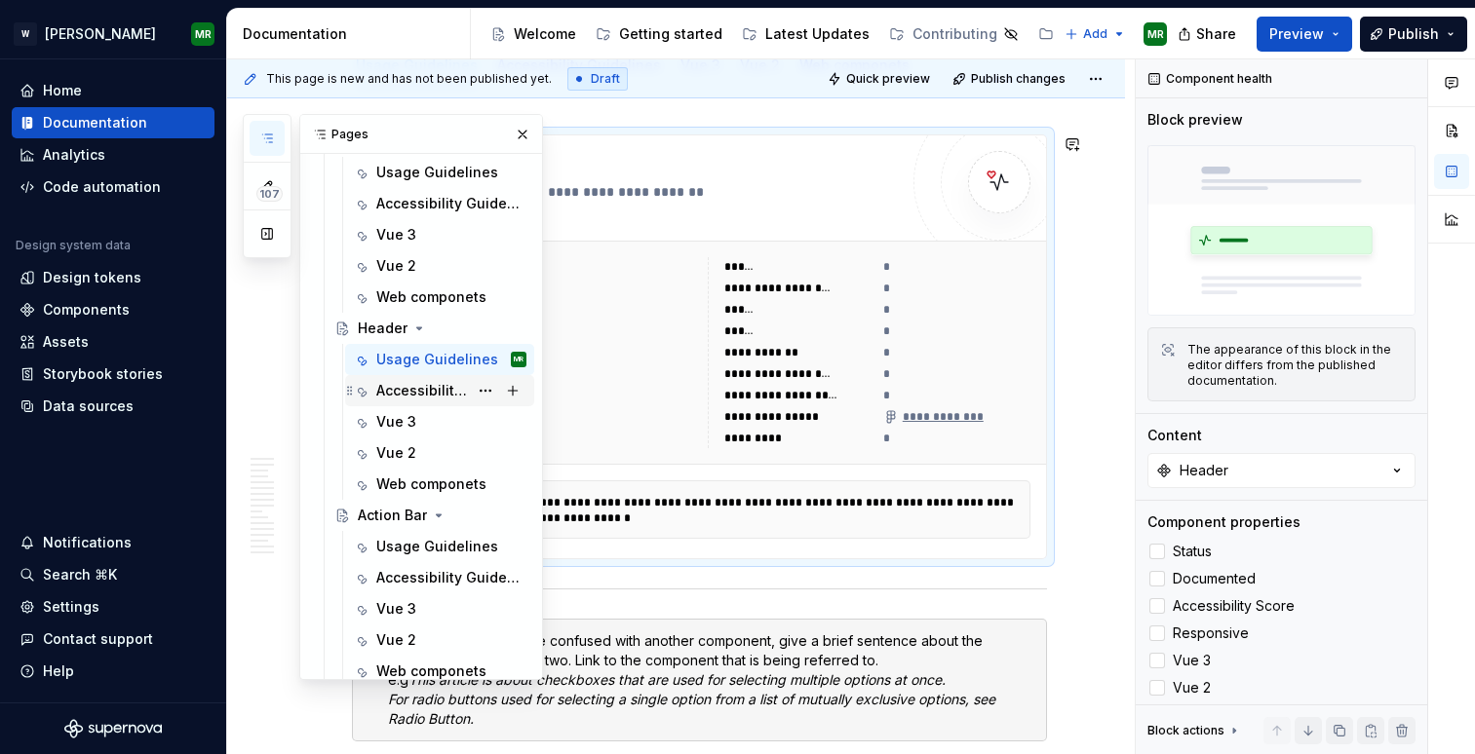
scroll to position [179, 0]
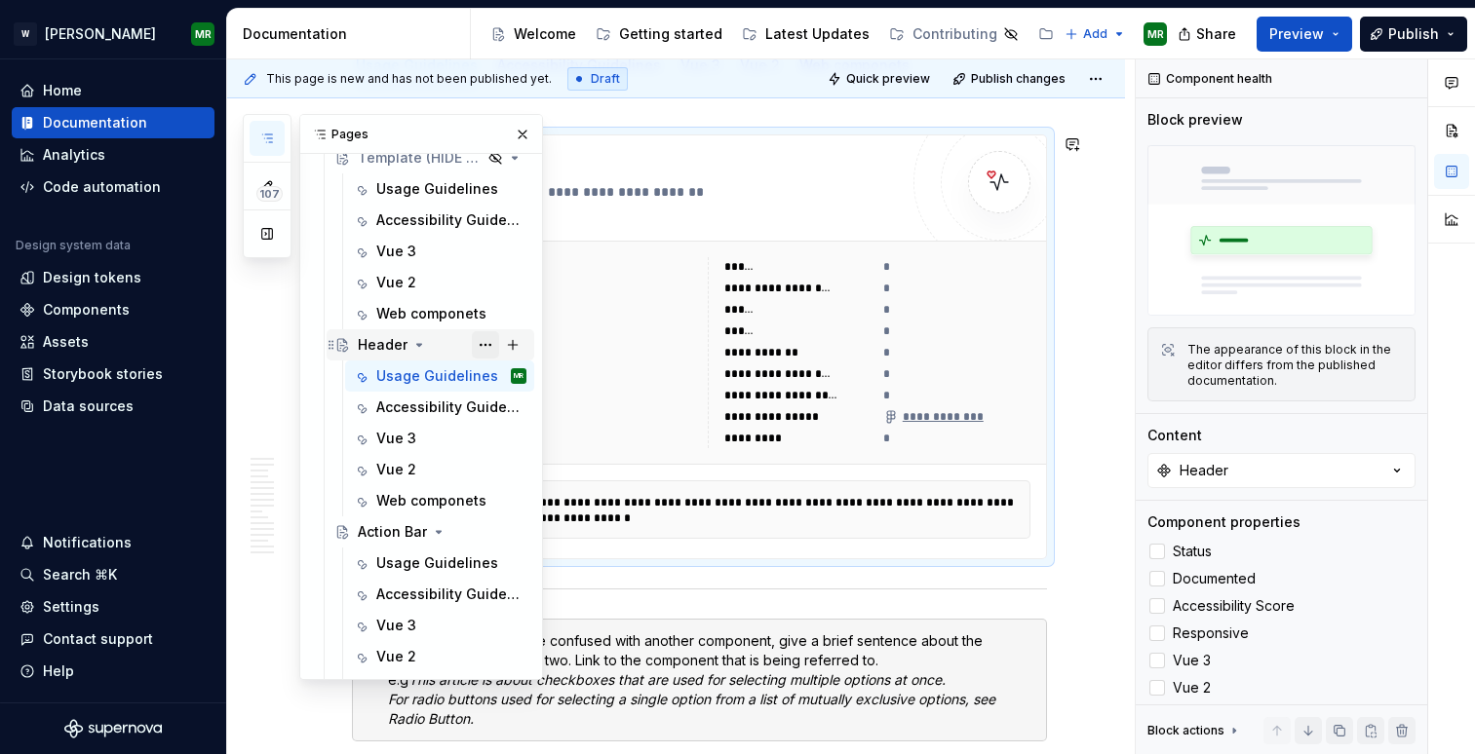
click at [487, 344] on button "Page tree" at bounding box center [485, 344] width 27 height 27
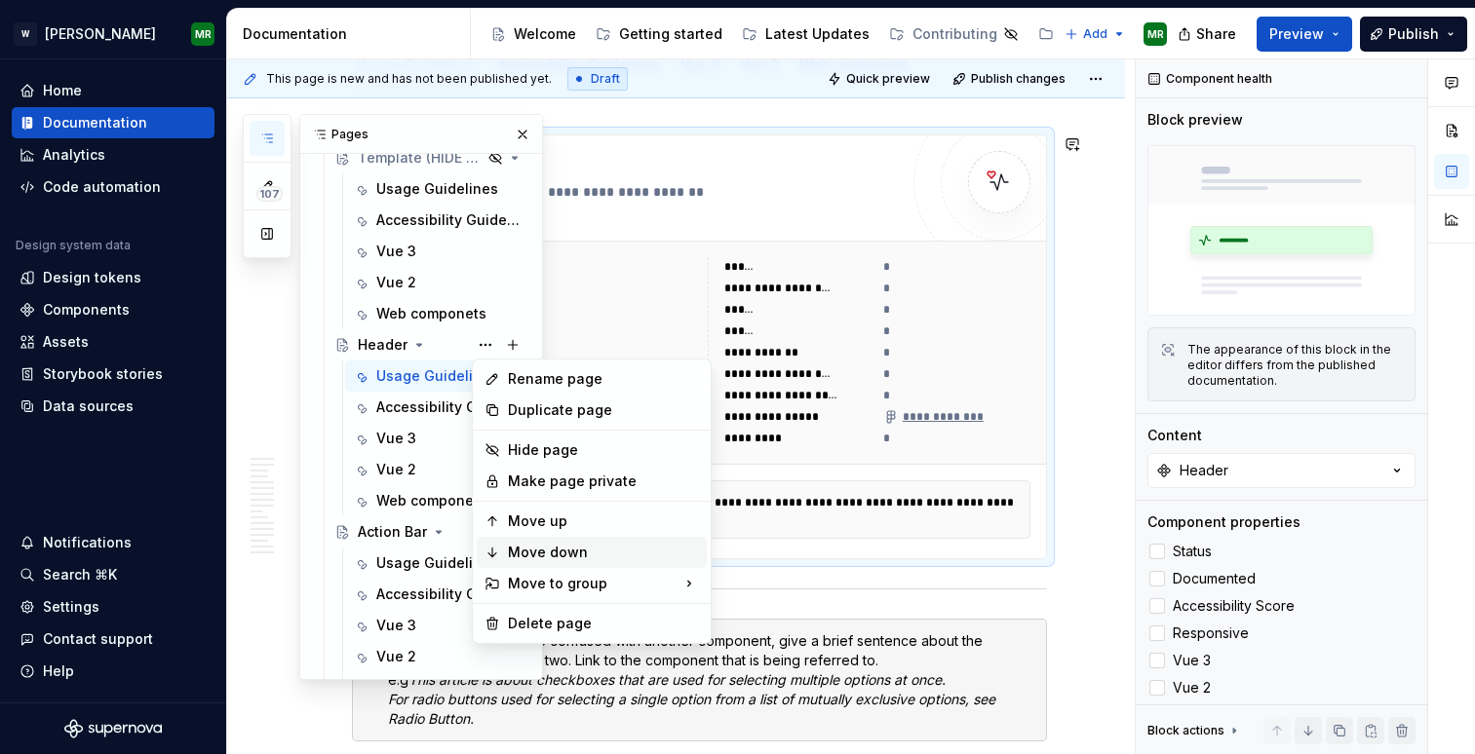
click at [529, 546] on div "Move down" at bounding box center [603, 552] width 191 height 19
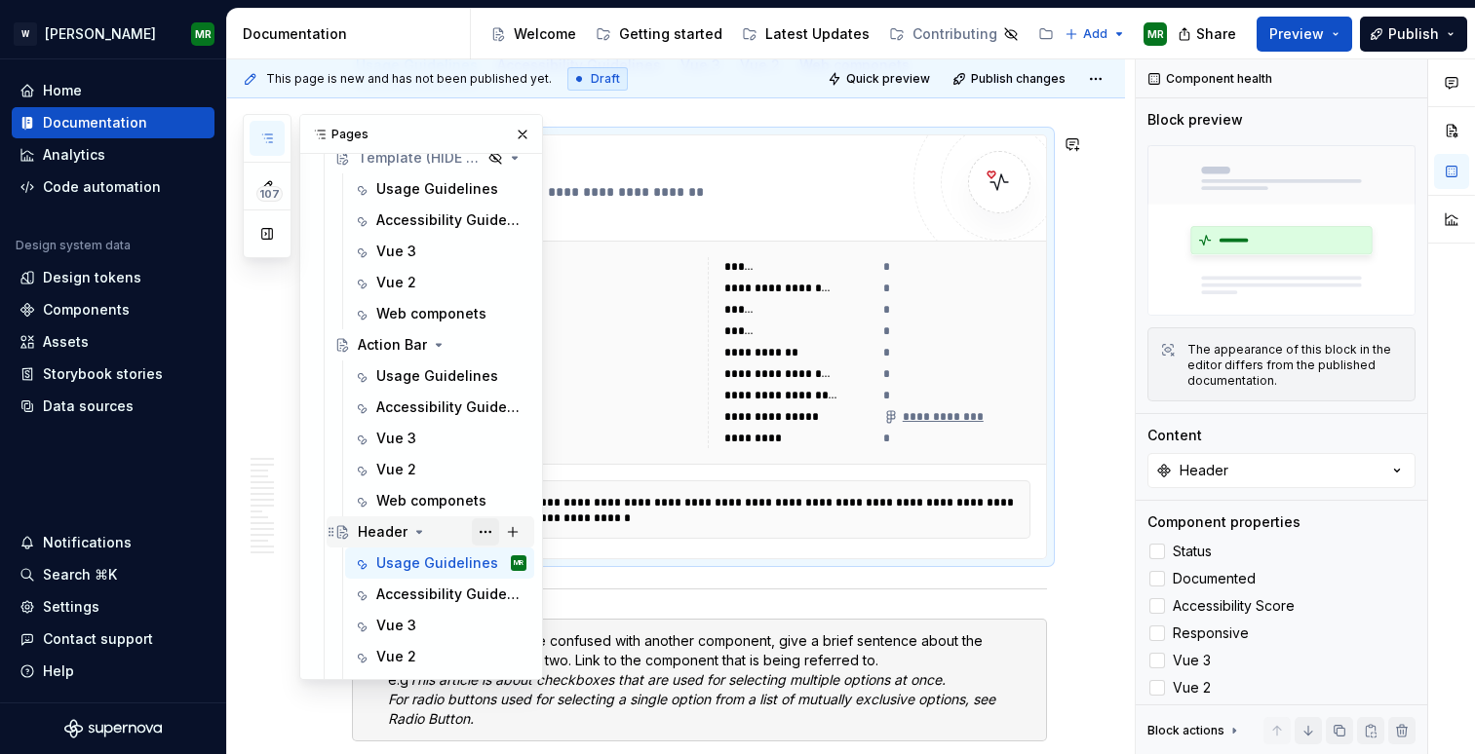
click at [487, 530] on button "Page tree" at bounding box center [485, 532] width 27 height 27
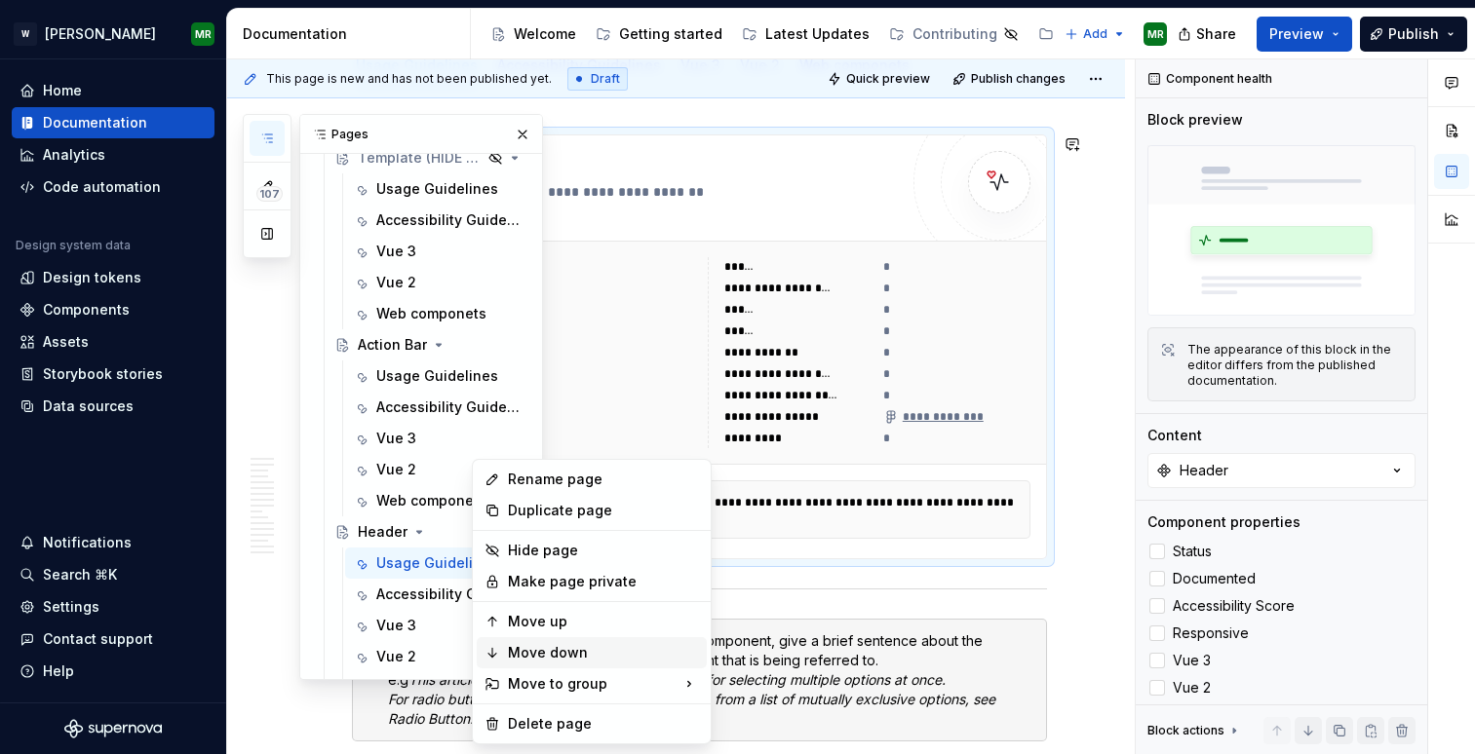
click at [517, 654] on div "Move down" at bounding box center [603, 652] width 191 height 19
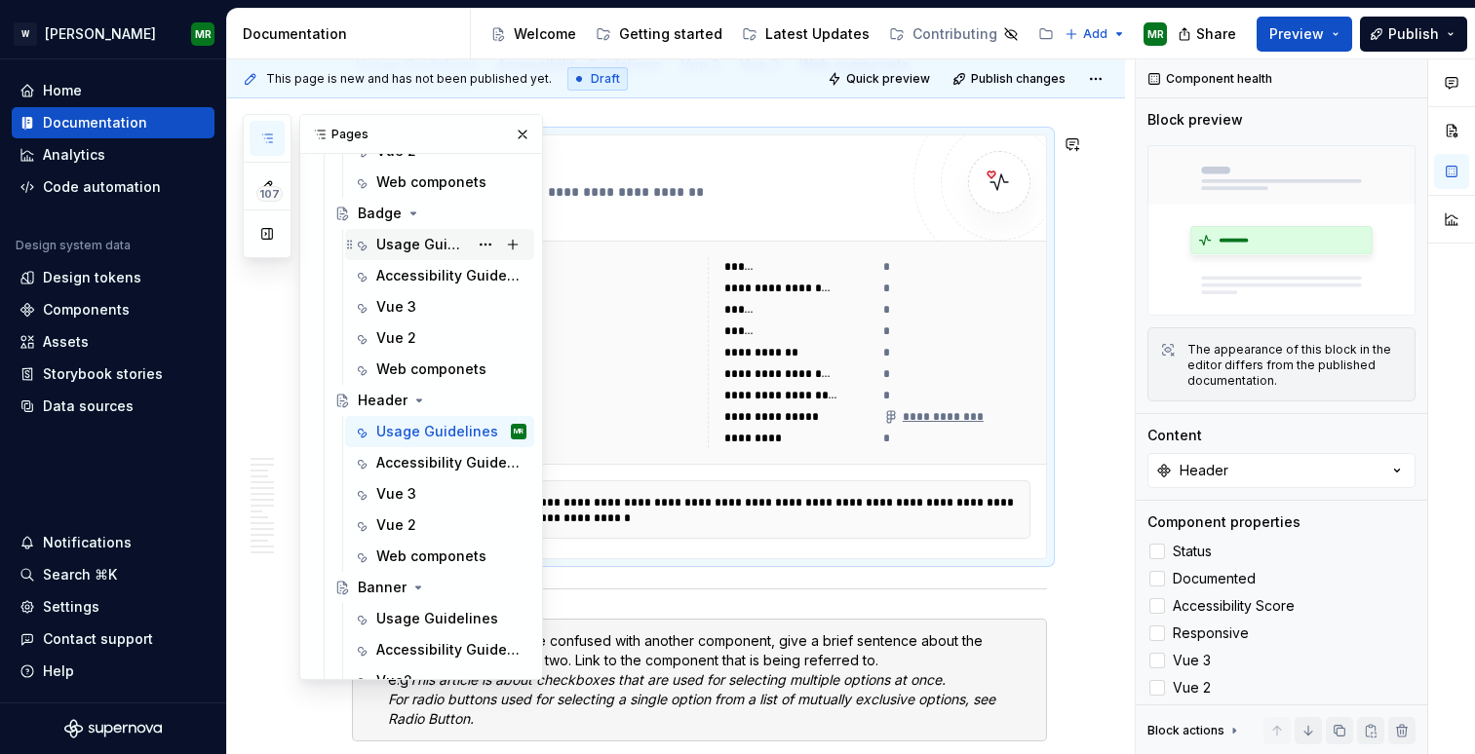
scroll to position [510, 0]
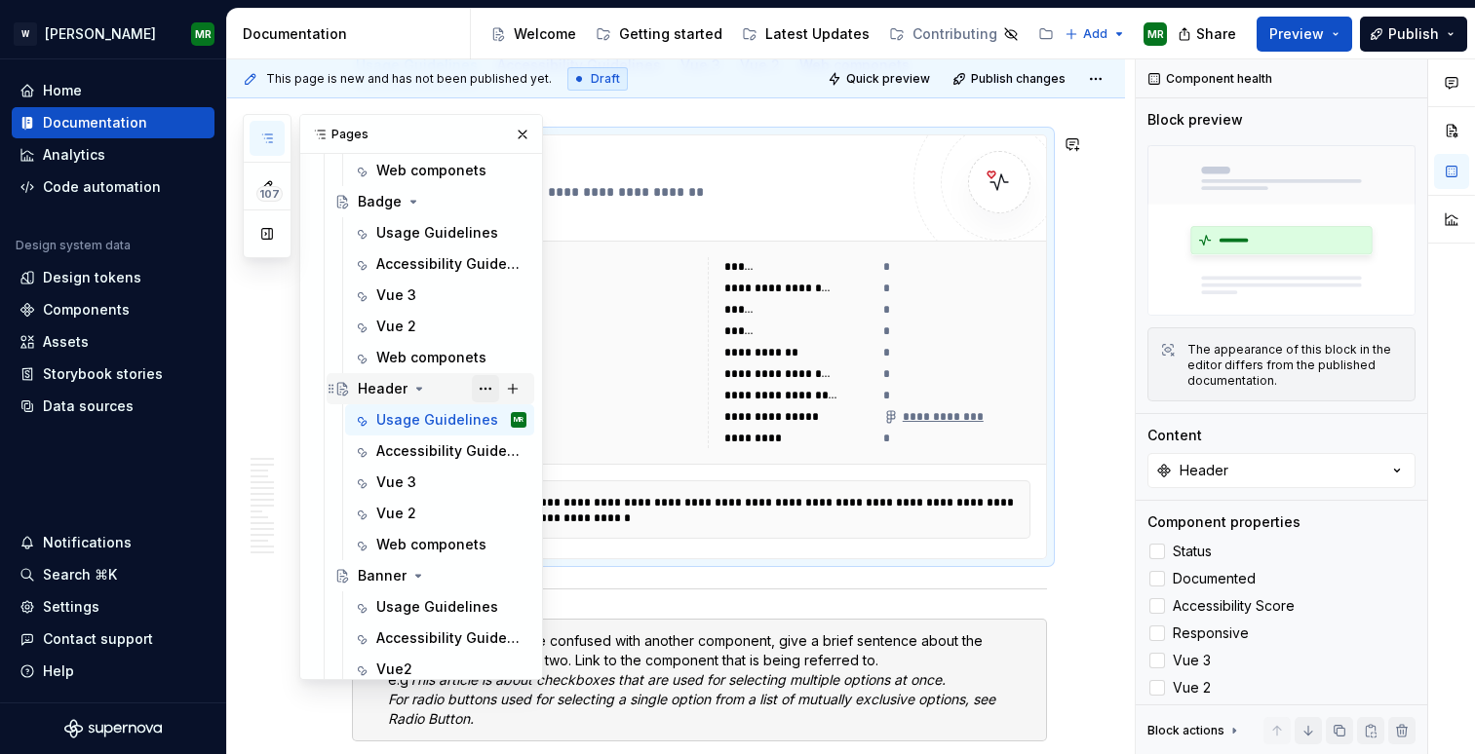
click at [487, 381] on button "Page tree" at bounding box center [485, 388] width 27 height 27
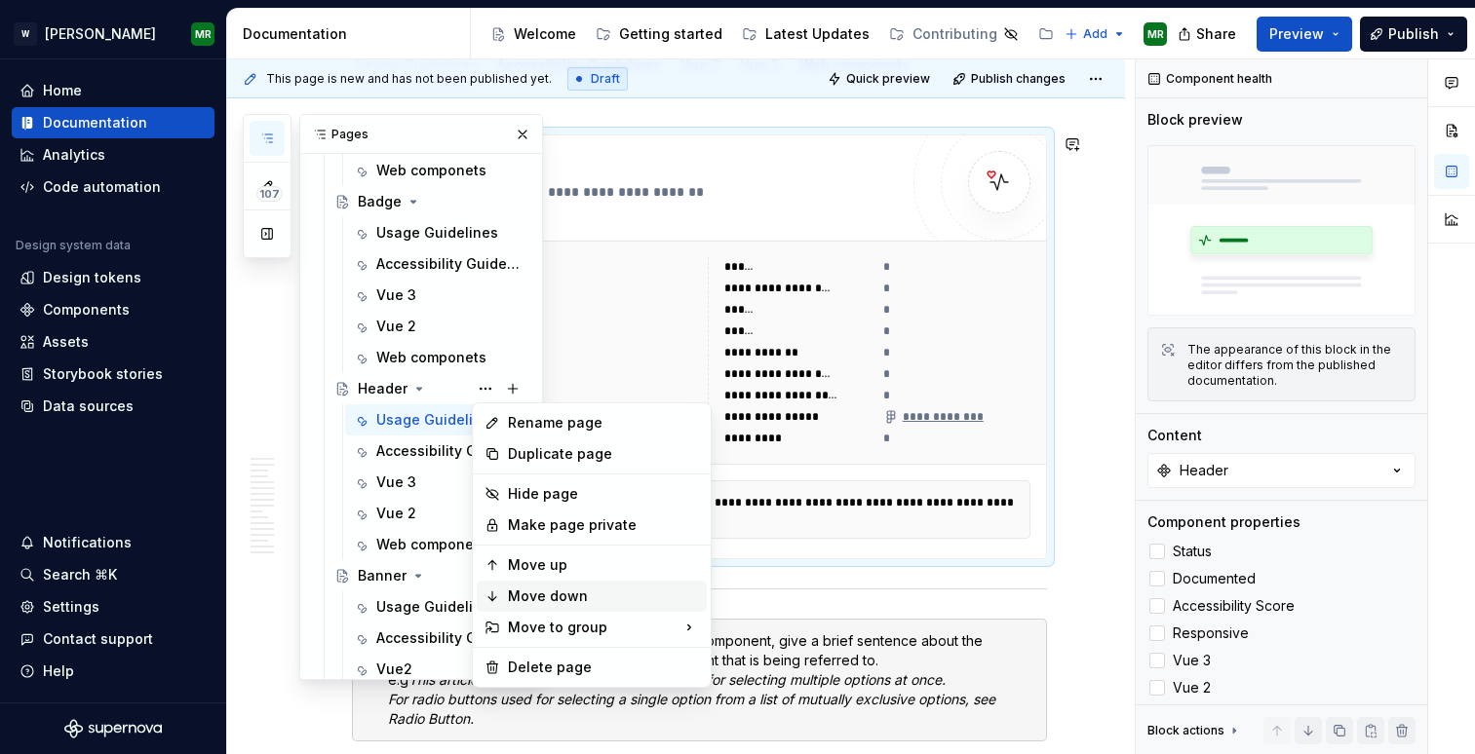
click at [529, 590] on div "Move down" at bounding box center [603, 596] width 191 height 19
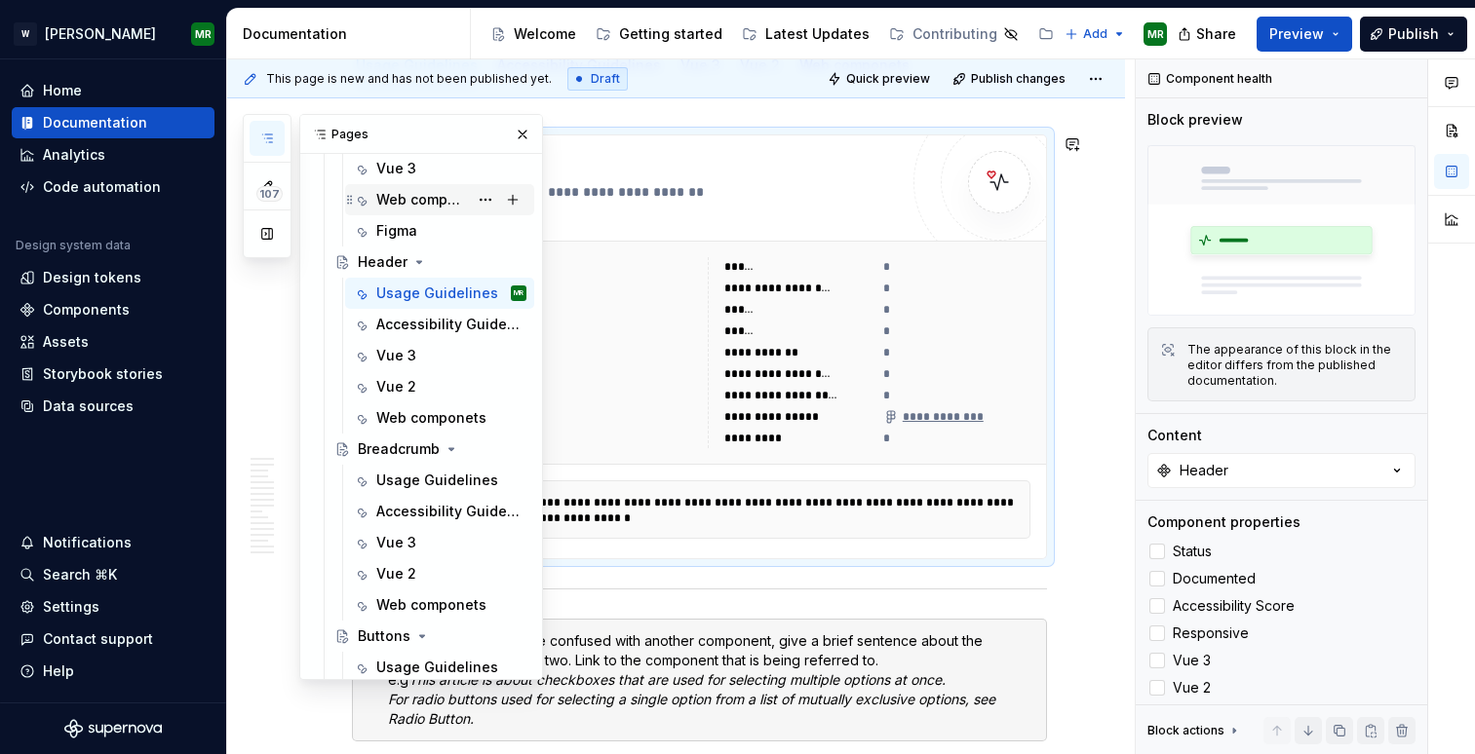
scroll to position [869, 0]
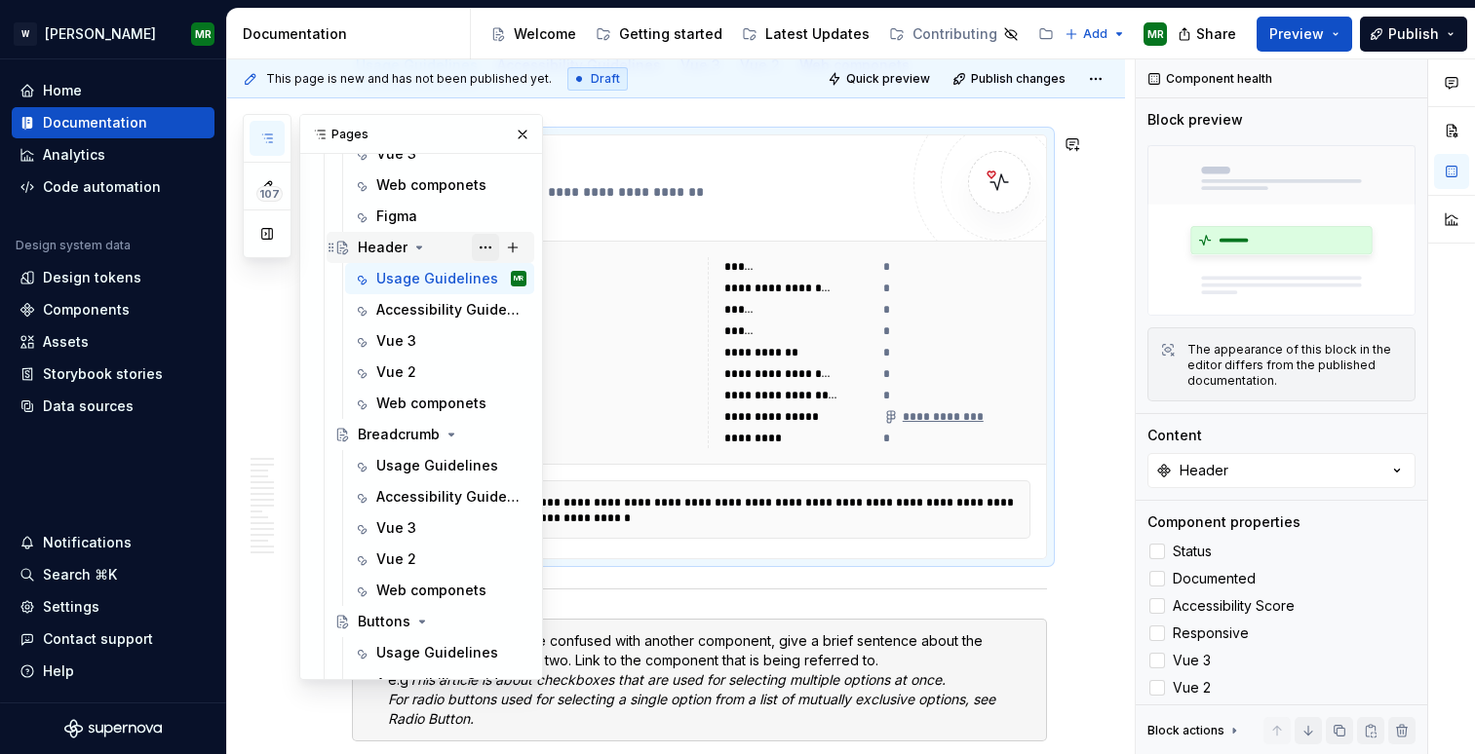
click at [486, 247] on button "Page tree" at bounding box center [485, 247] width 27 height 27
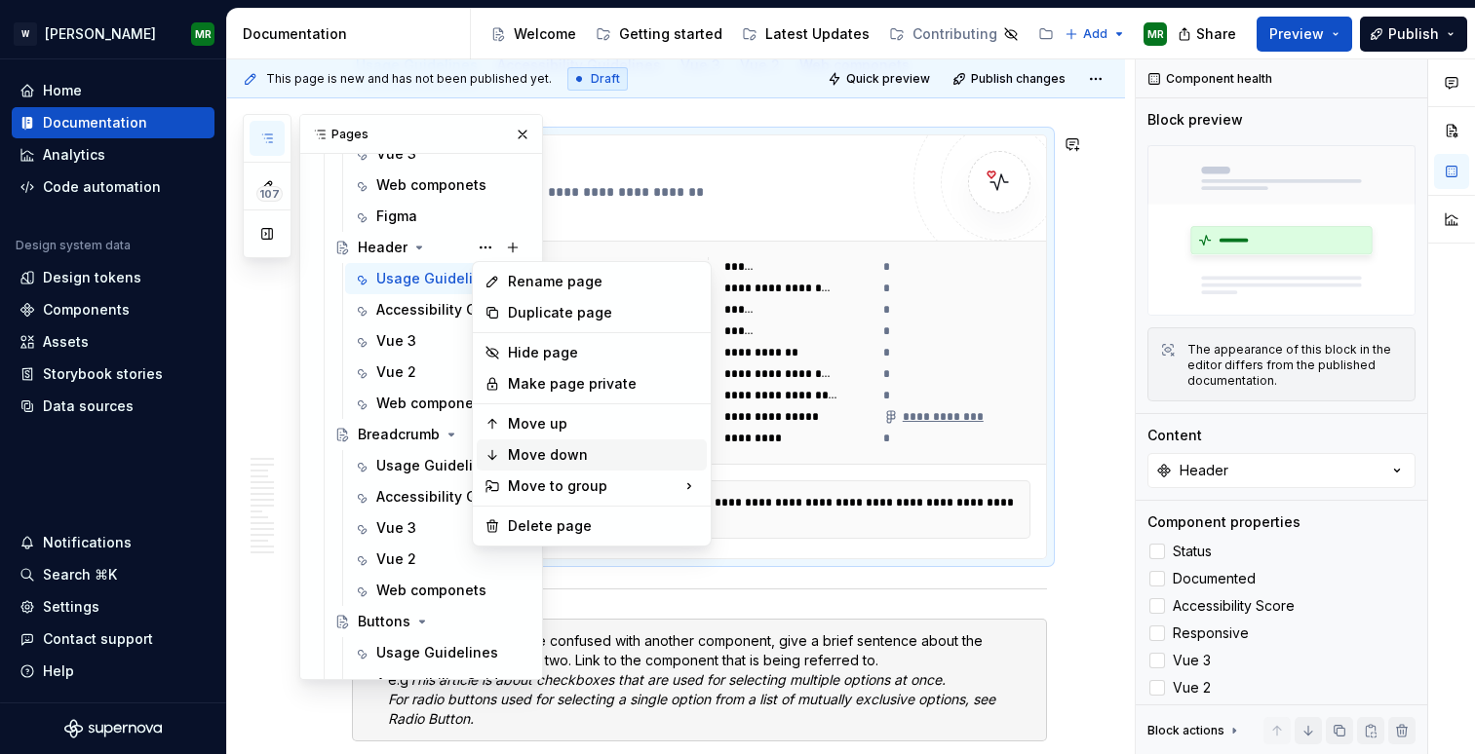
click at [521, 458] on div "Move down" at bounding box center [603, 454] width 191 height 19
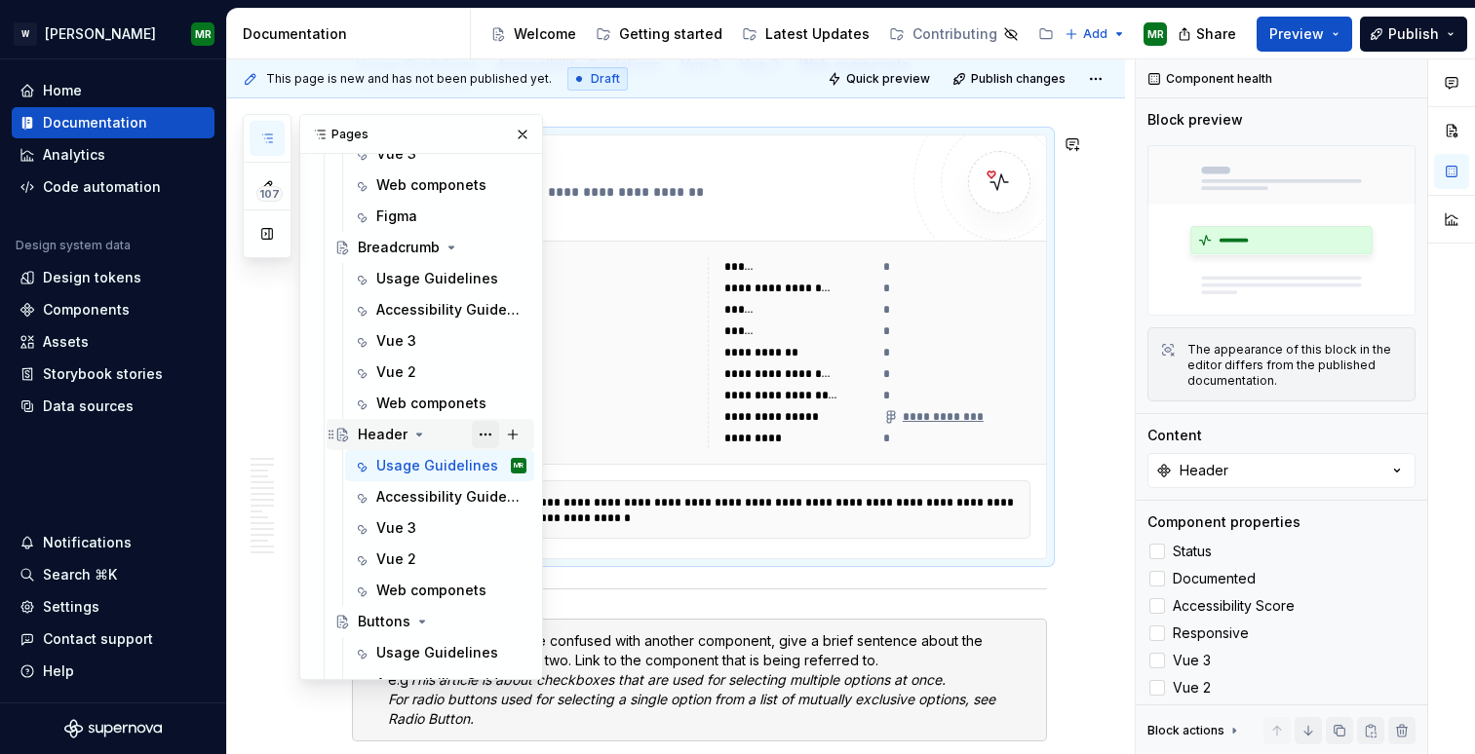
click at [489, 437] on button "Page tree" at bounding box center [485, 434] width 27 height 27
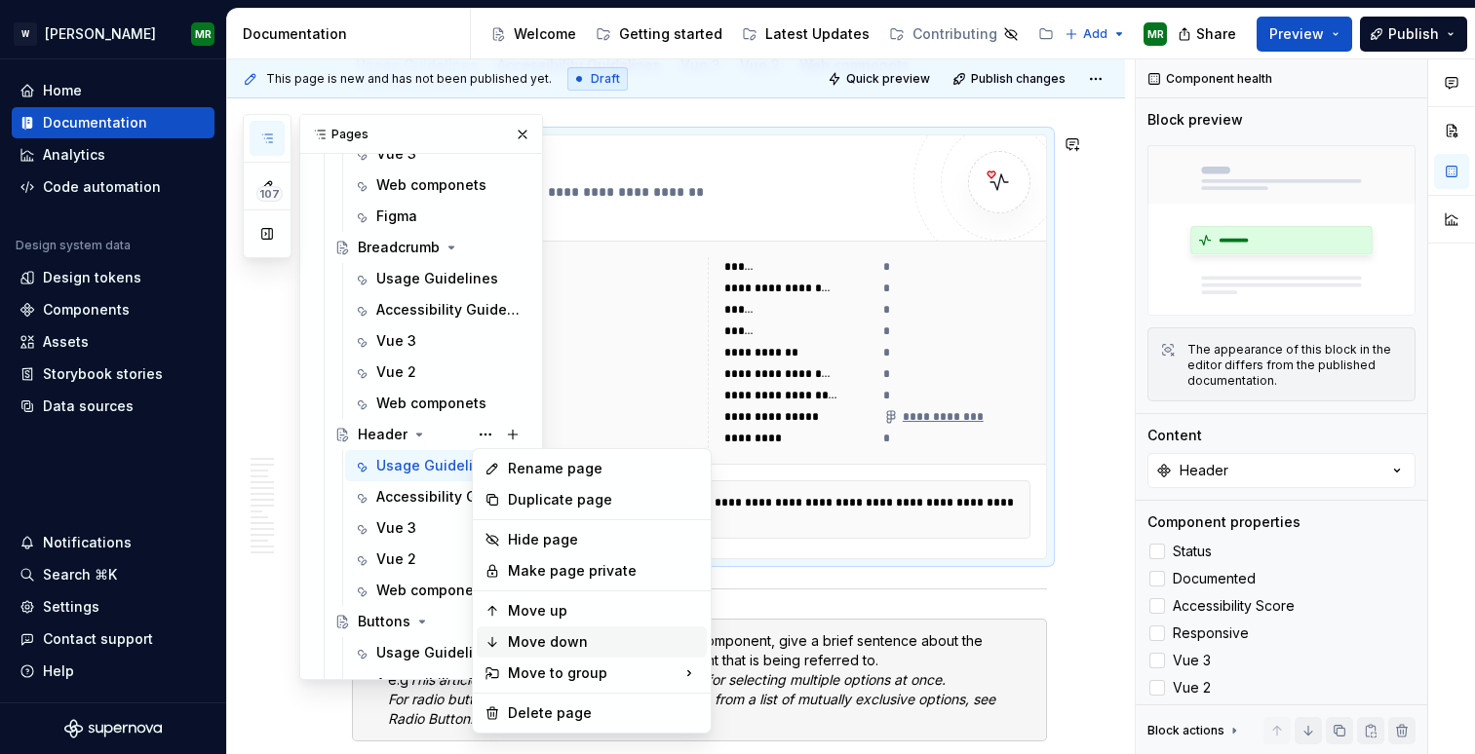
click at [527, 633] on div "Move down" at bounding box center [603, 642] width 191 height 19
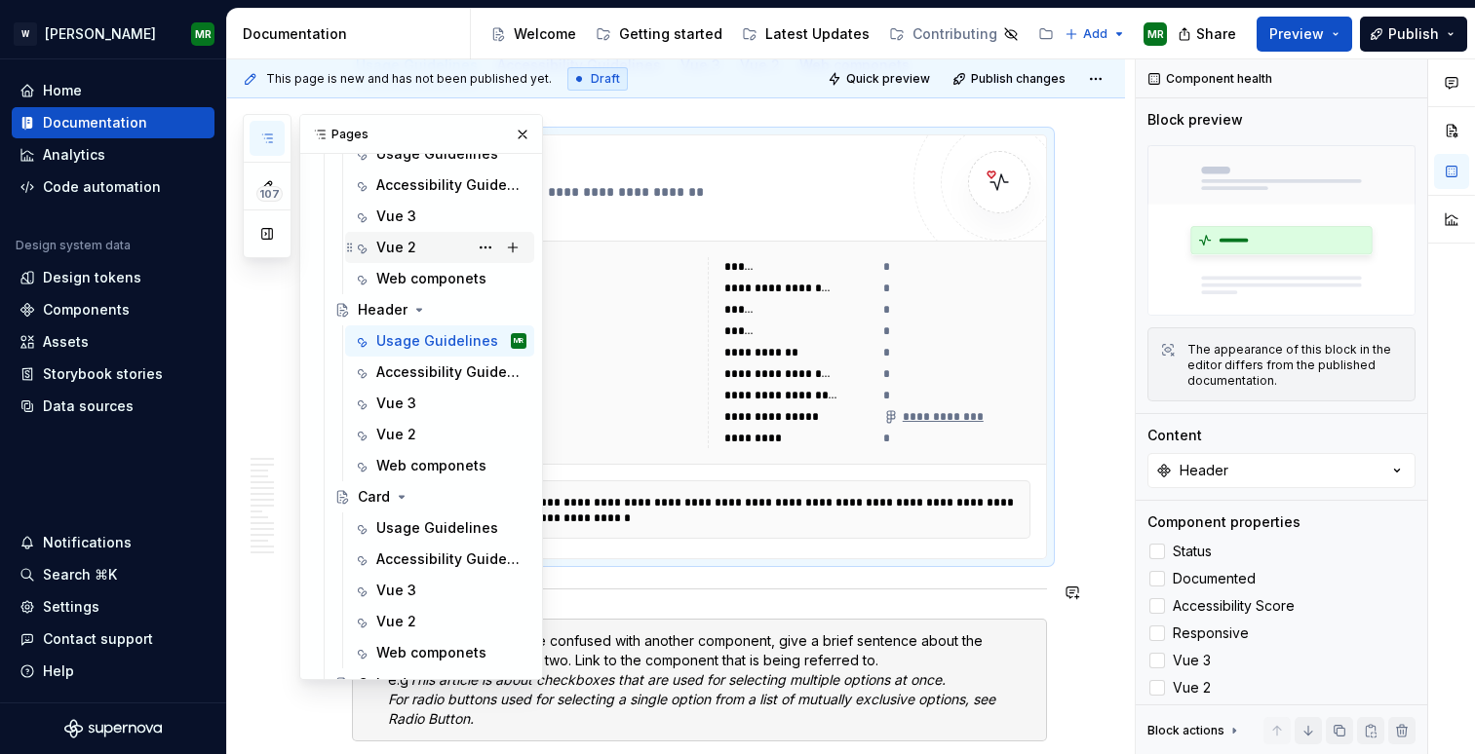
scroll to position [1228, 0]
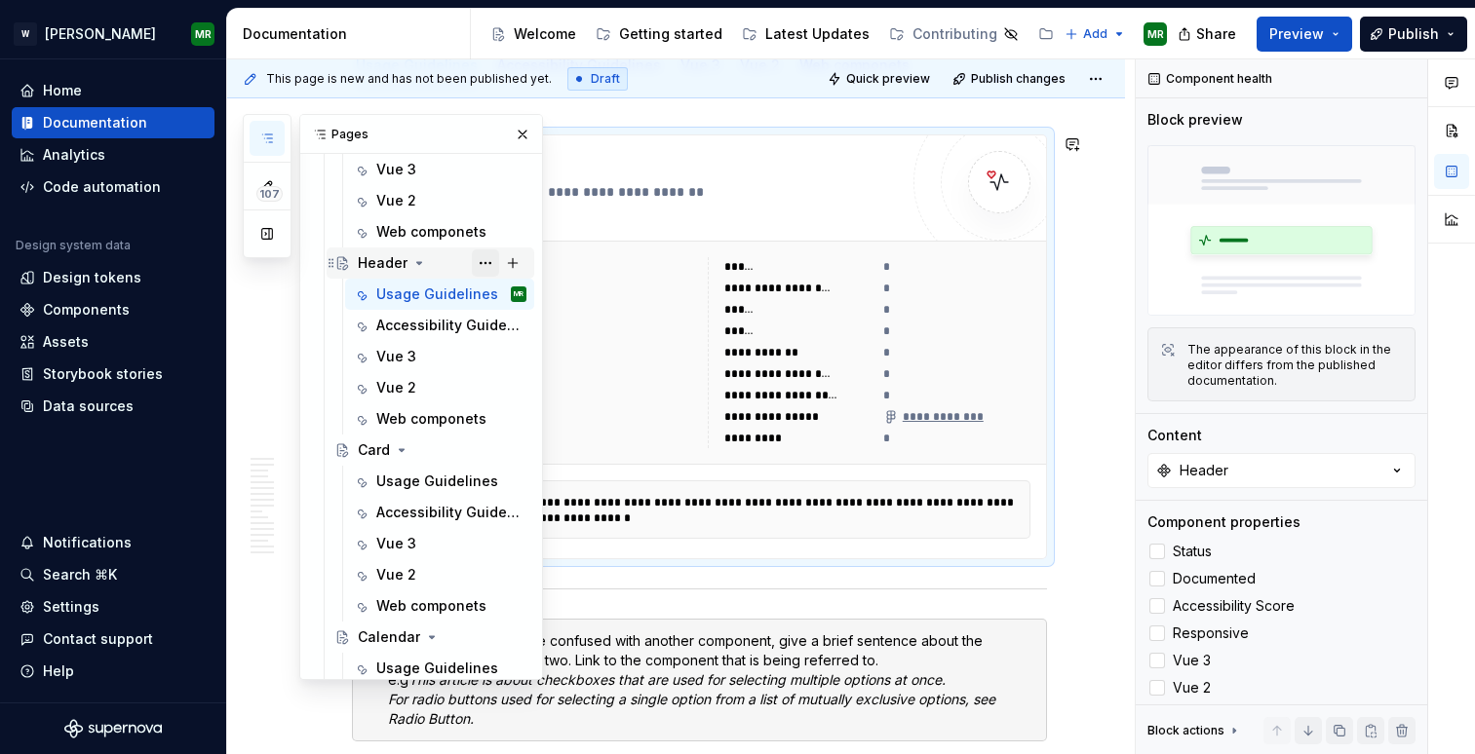
click at [480, 263] on button "Page tree" at bounding box center [485, 263] width 27 height 27
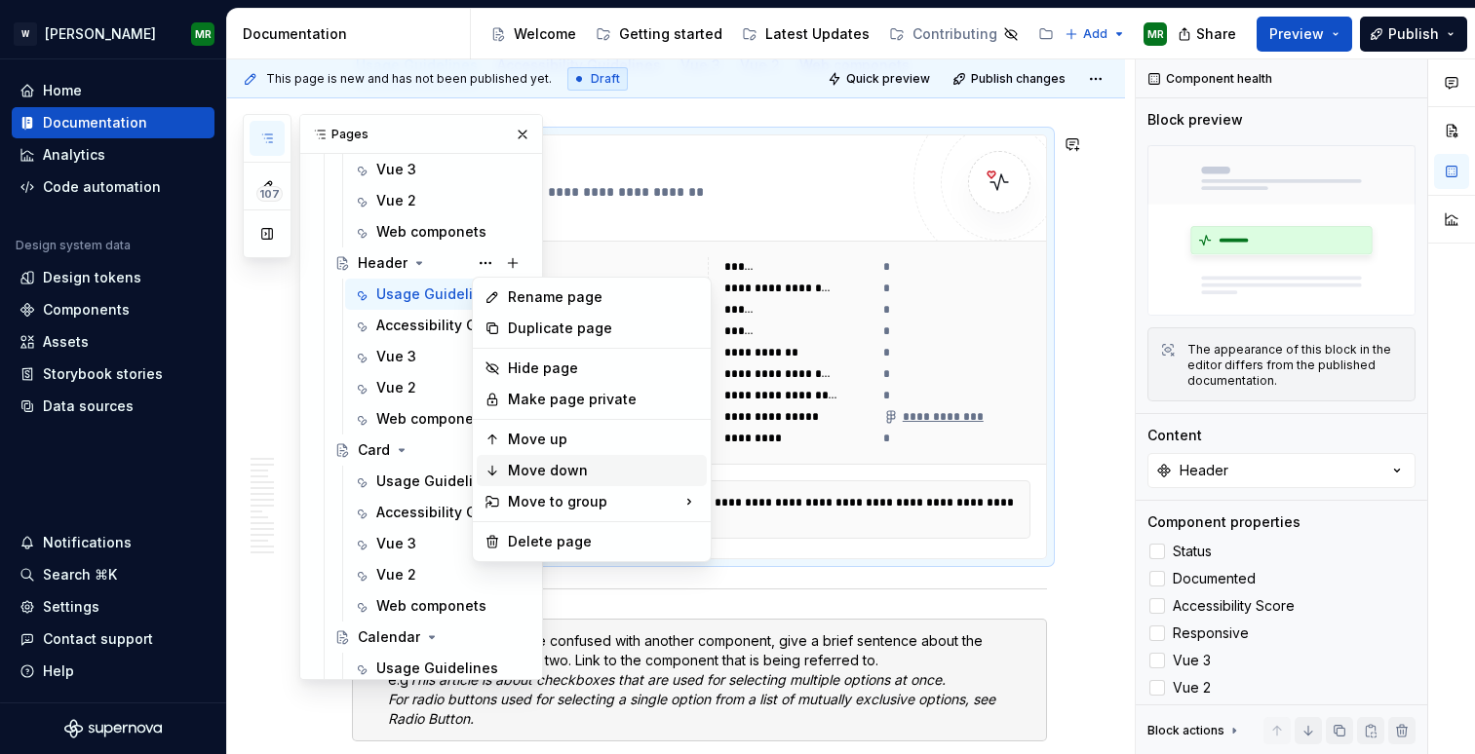
click at [521, 459] on div "Move down" at bounding box center [592, 470] width 230 height 31
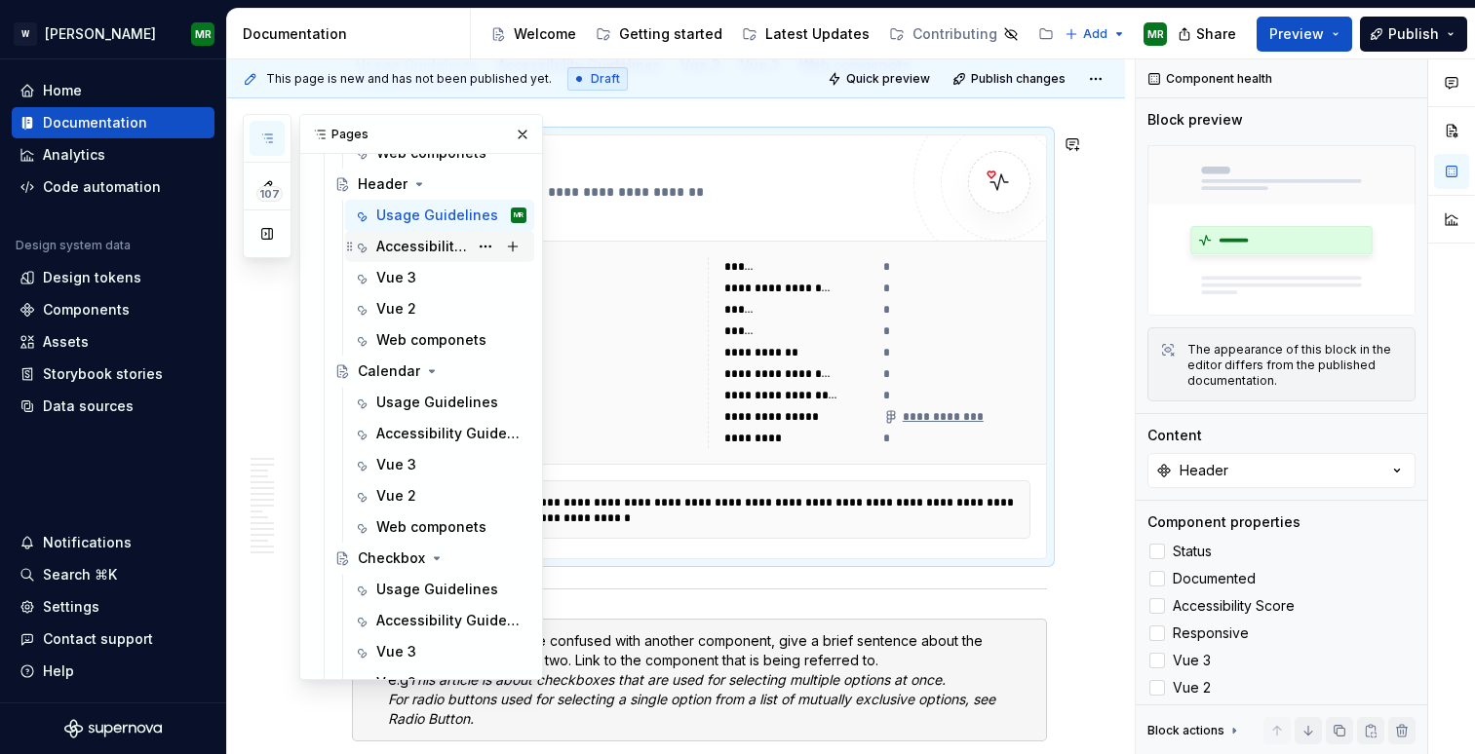
scroll to position [1492, 0]
click at [483, 186] on button "Page tree" at bounding box center [485, 186] width 27 height 27
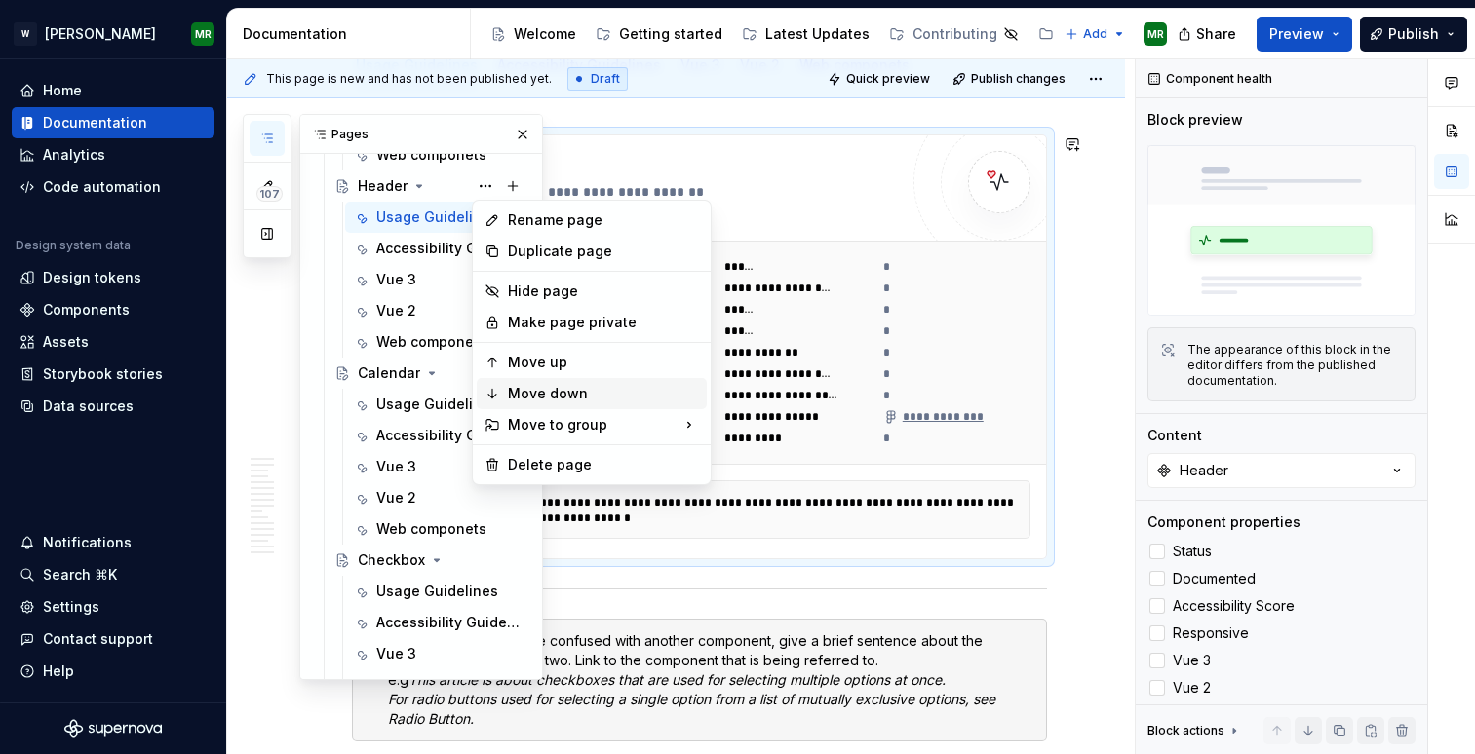
click at [524, 387] on div "Move down" at bounding box center [603, 393] width 191 height 19
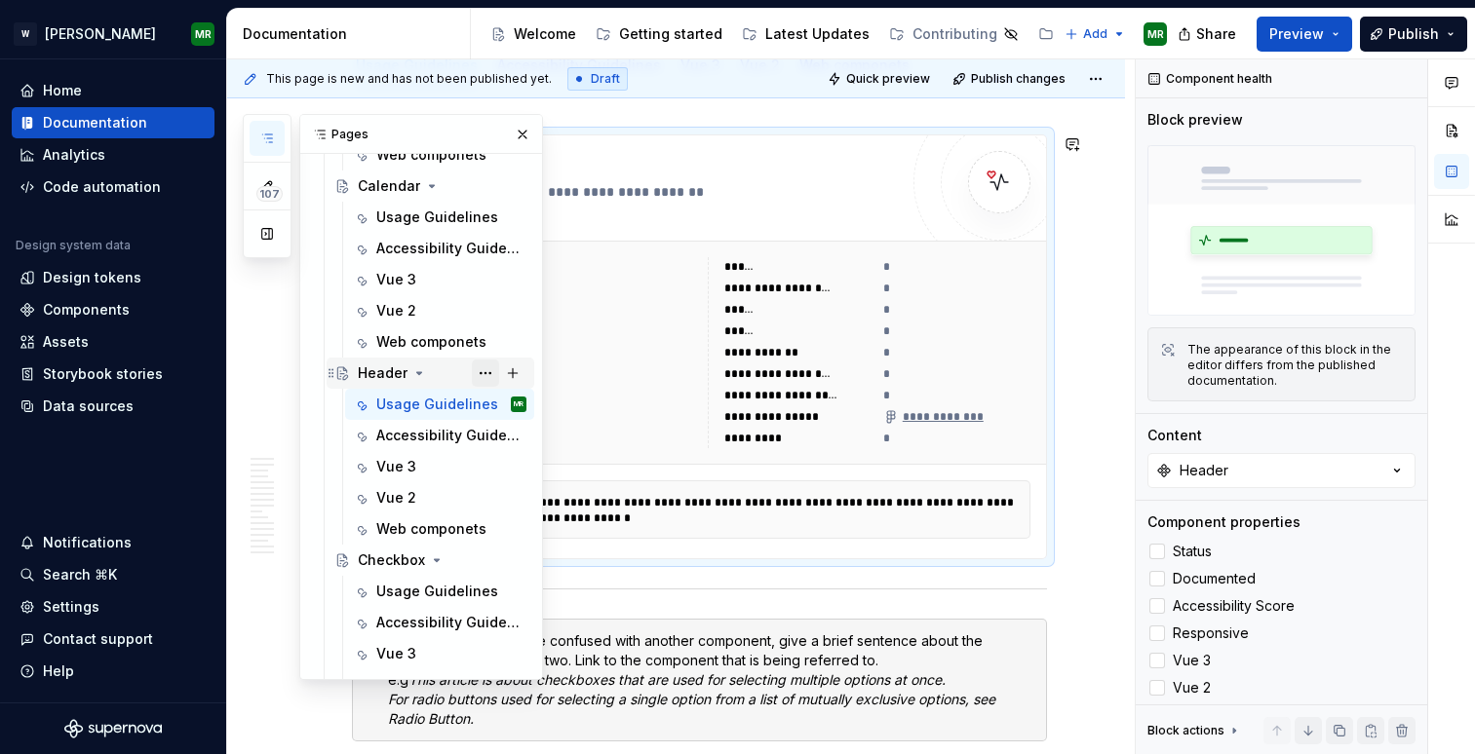
click at [486, 366] on button "Page tree" at bounding box center [485, 373] width 27 height 27
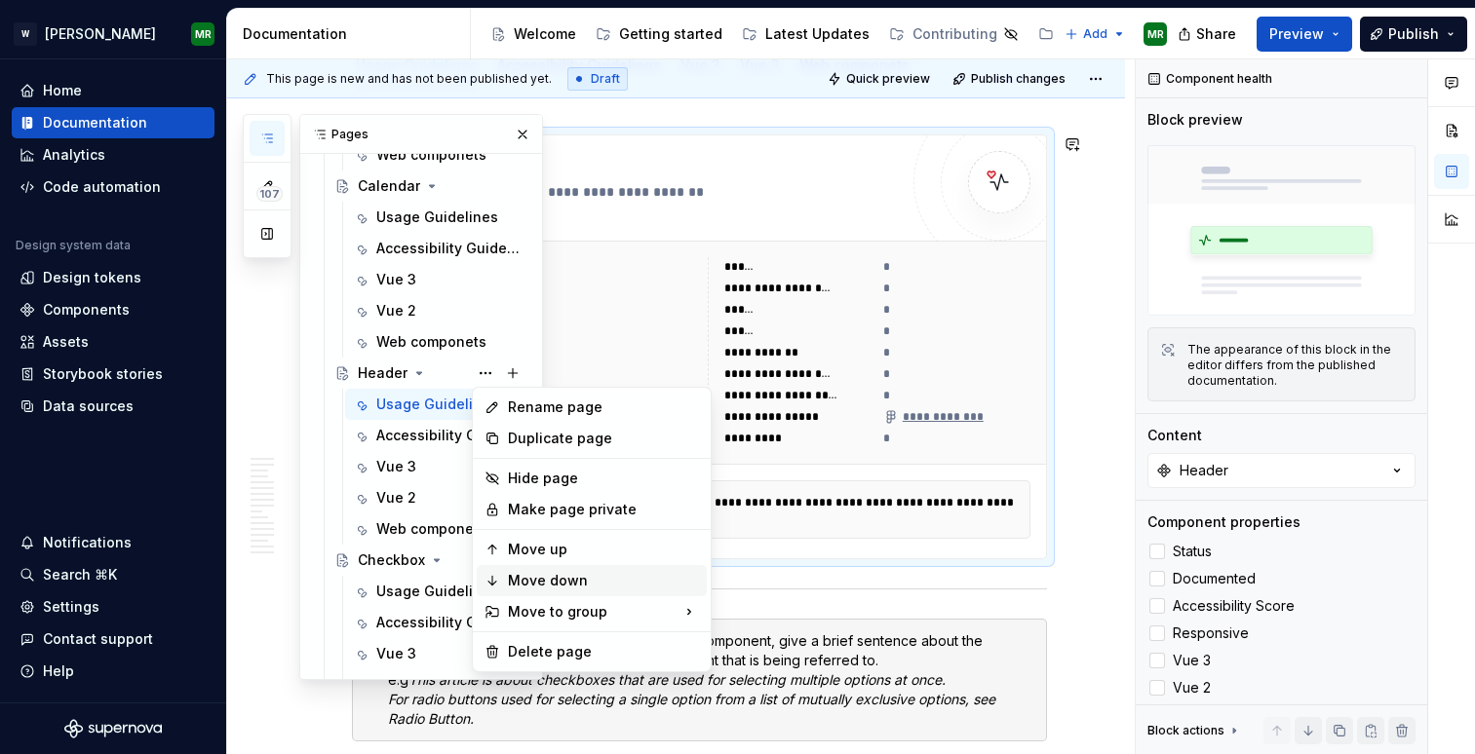
click at [530, 581] on div "Move down" at bounding box center [603, 580] width 191 height 19
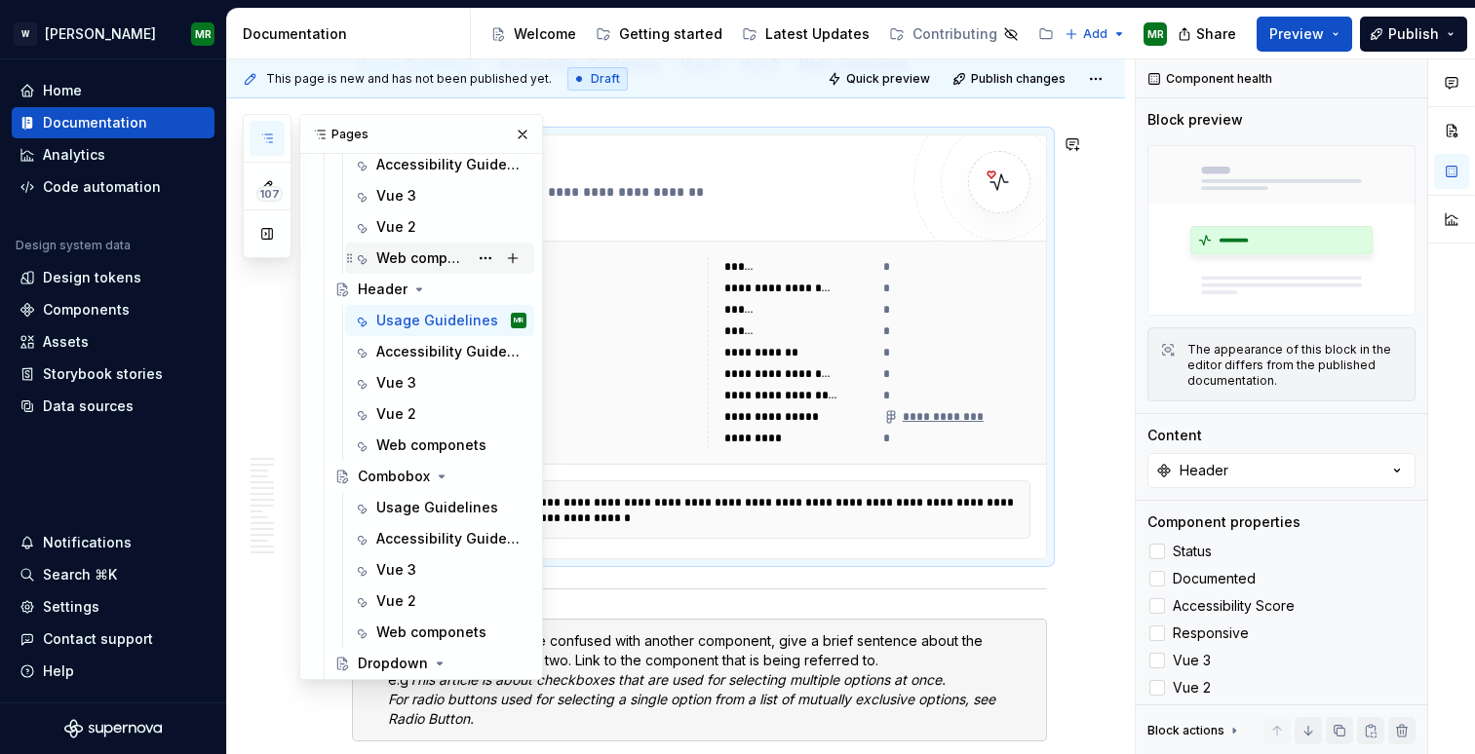
scroll to position [1841, 0]
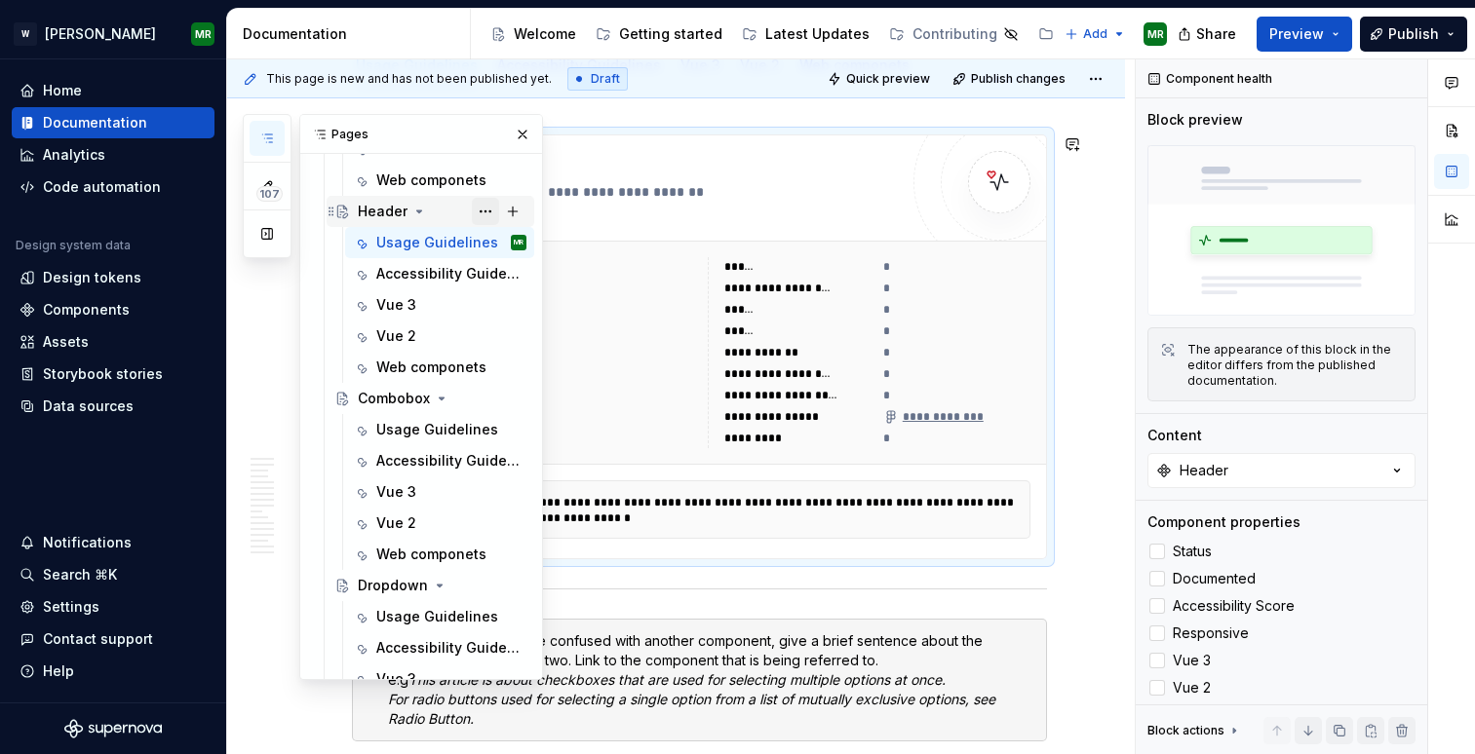
click at [482, 204] on button "Page tree" at bounding box center [485, 211] width 27 height 27
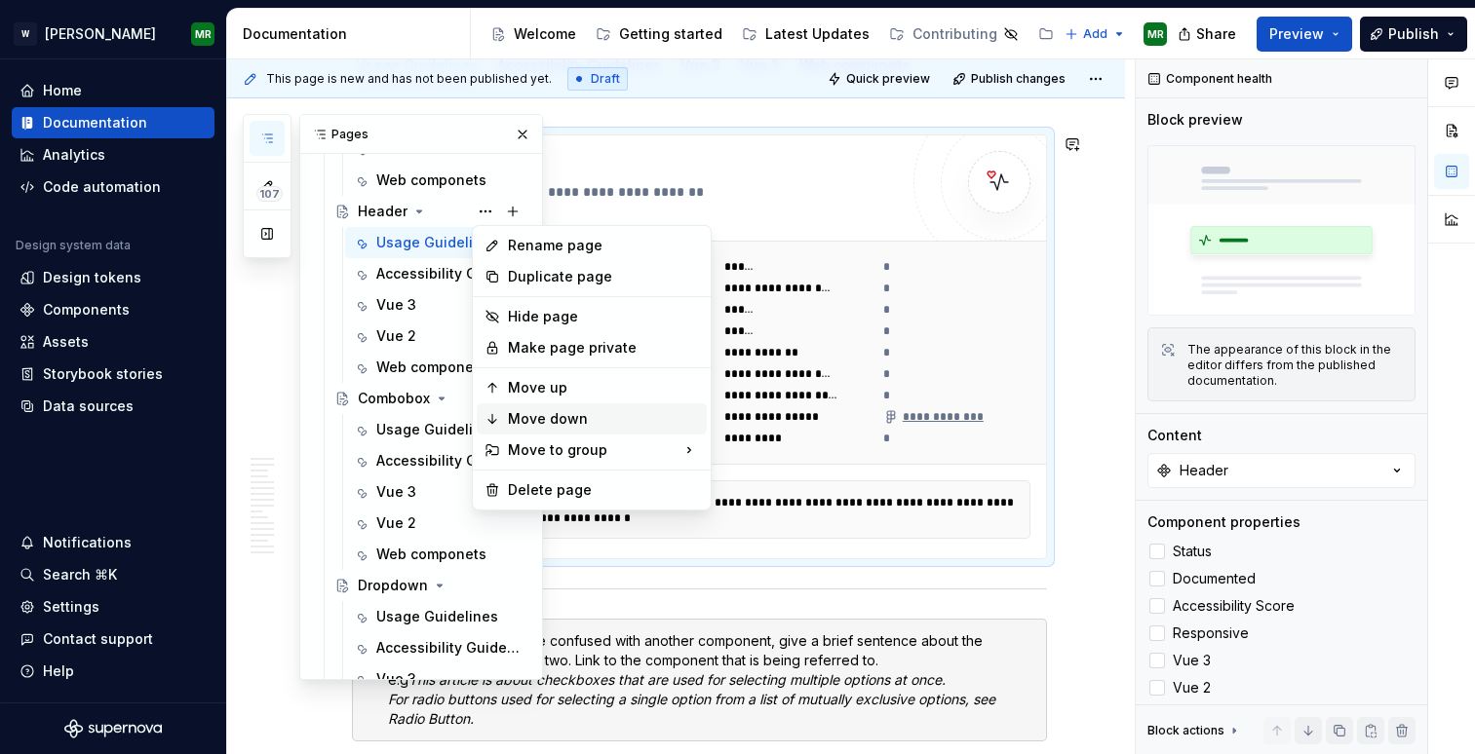
click at [524, 420] on div "Move down" at bounding box center [603, 418] width 191 height 19
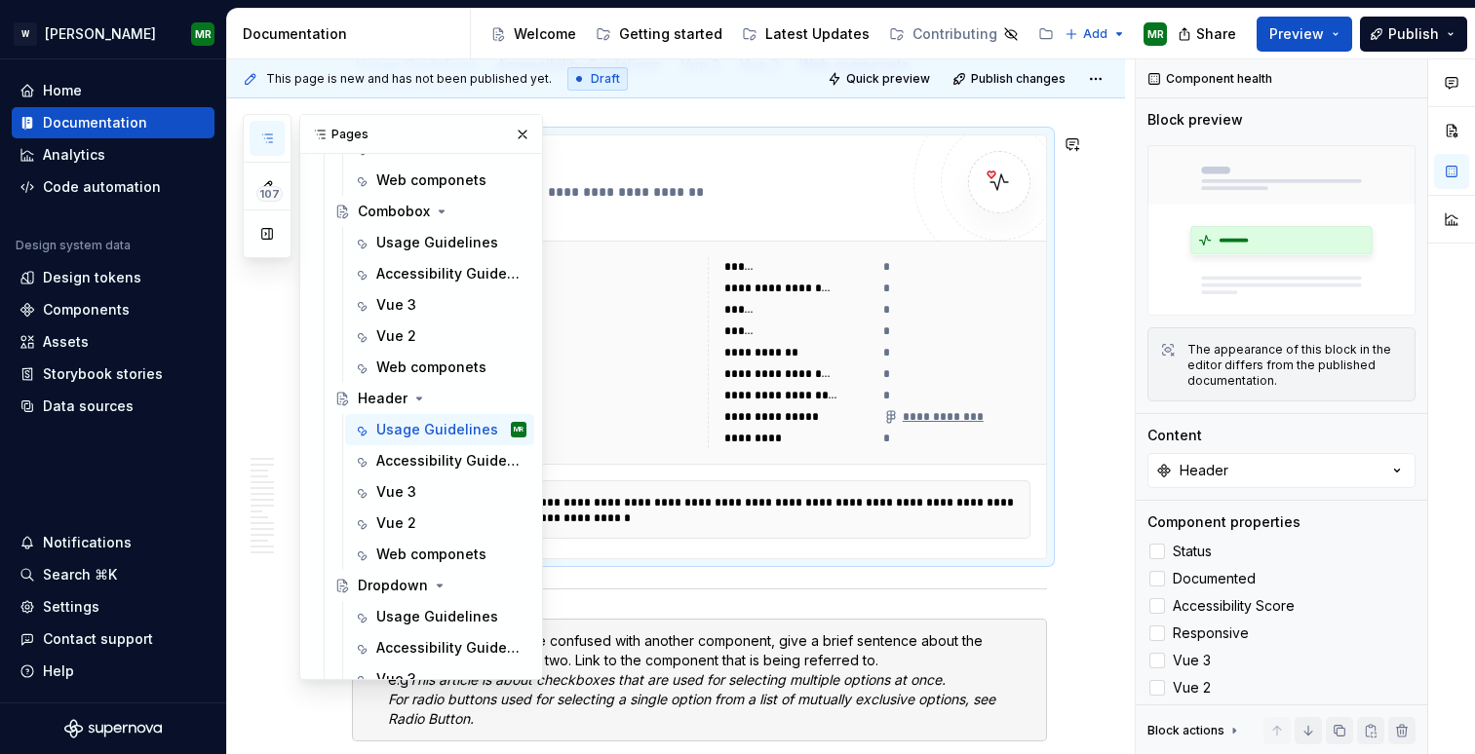
click at [0, 0] on button "Page tree" at bounding box center [0, 0] width 0 height 0
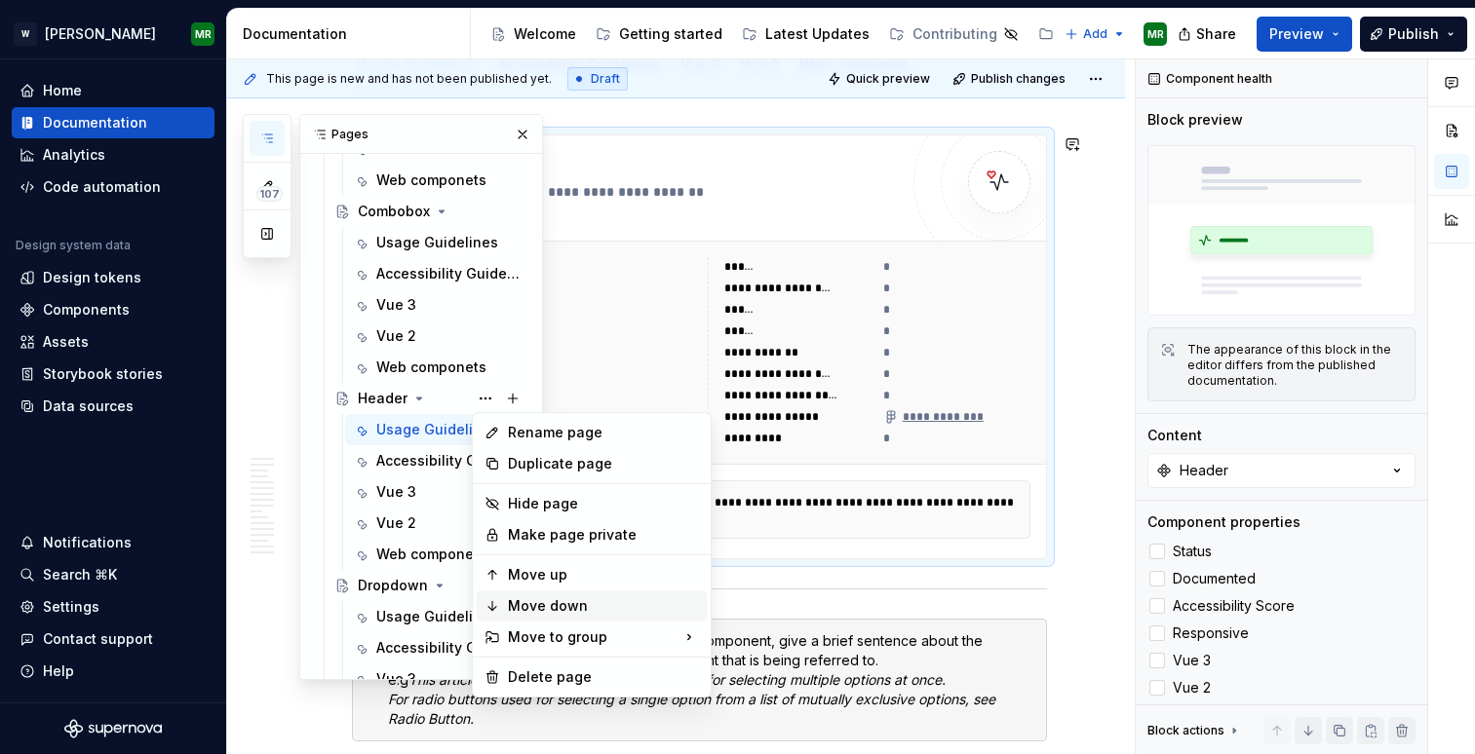
click at [540, 599] on div "Move down" at bounding box center [603, 606] width 191 height 19
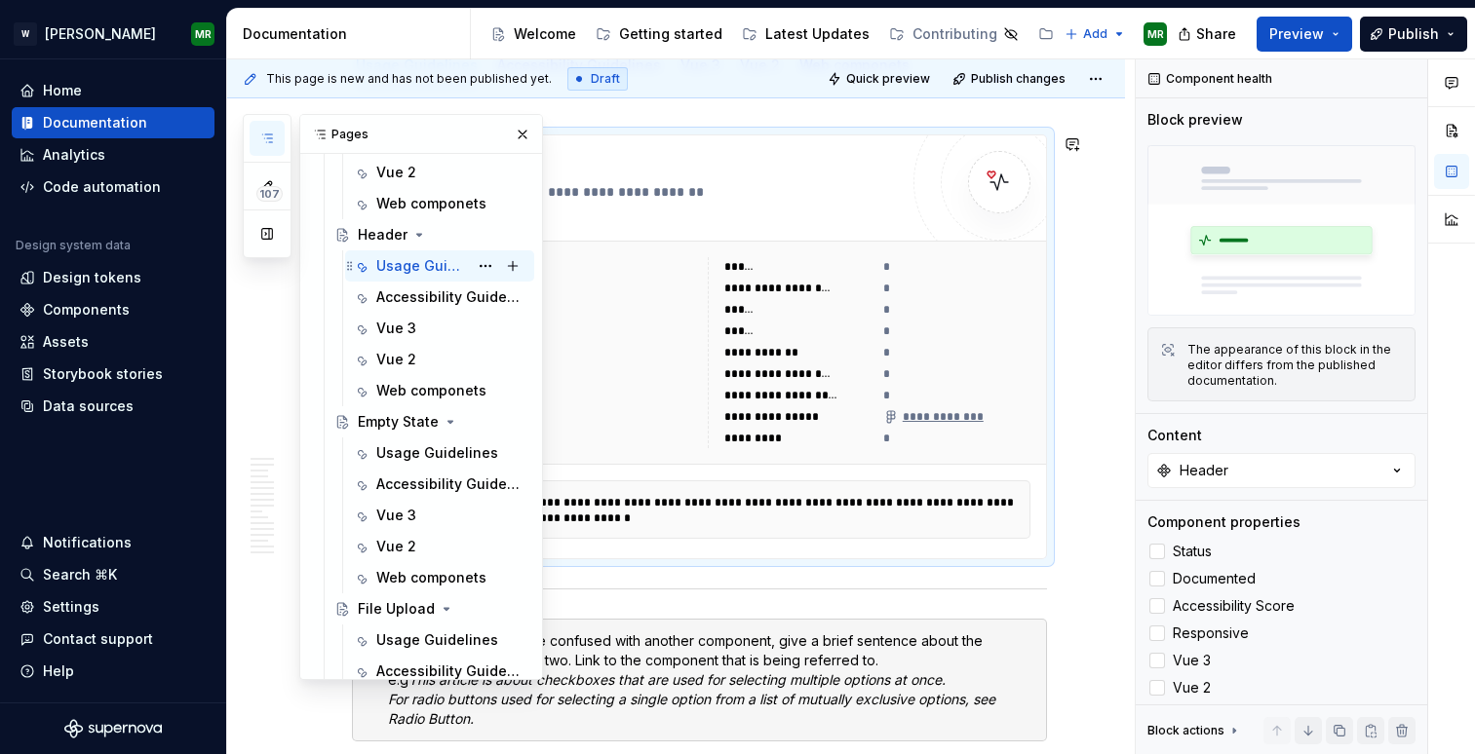
scroll to position [2204, 0]
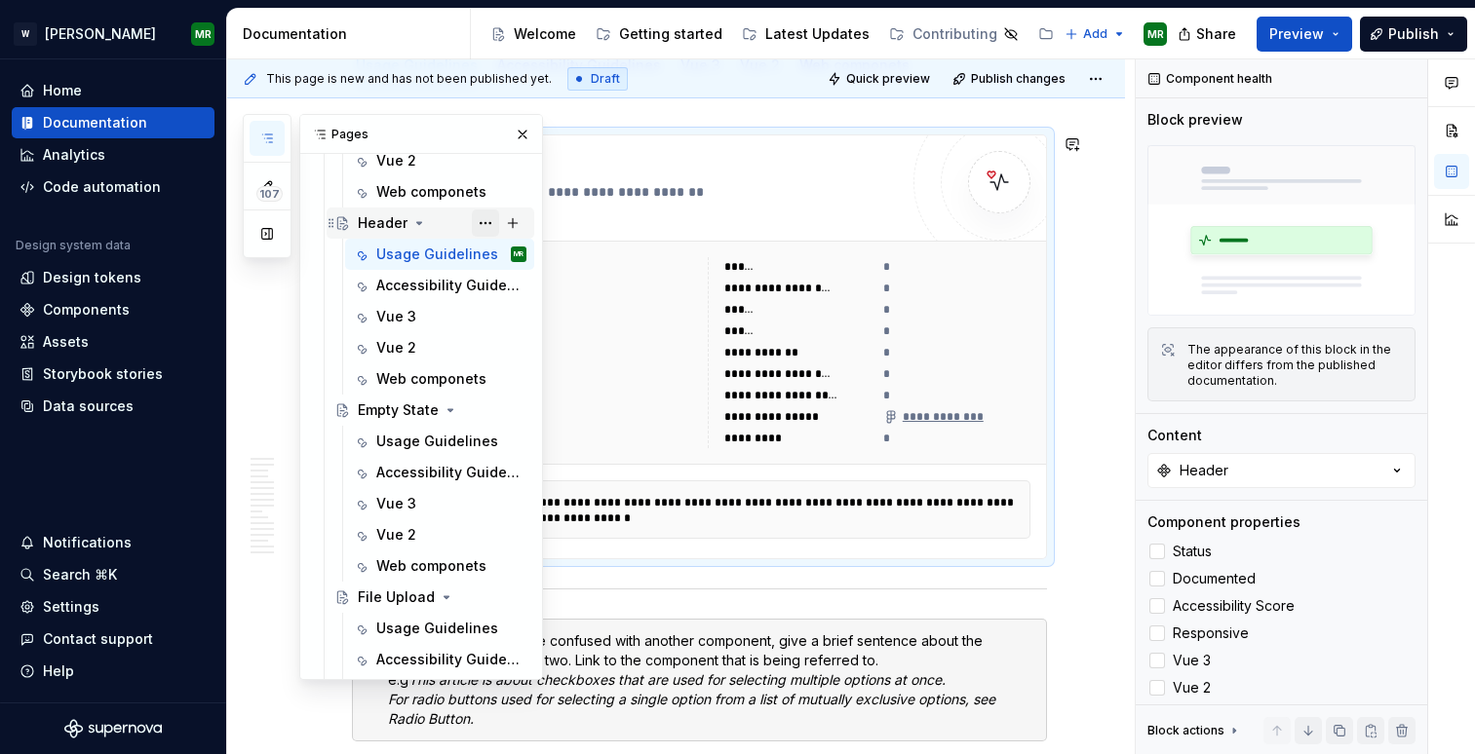
click at [478, 221] on button "Page tree" at bounding box center [485, 223] width 27 height 27
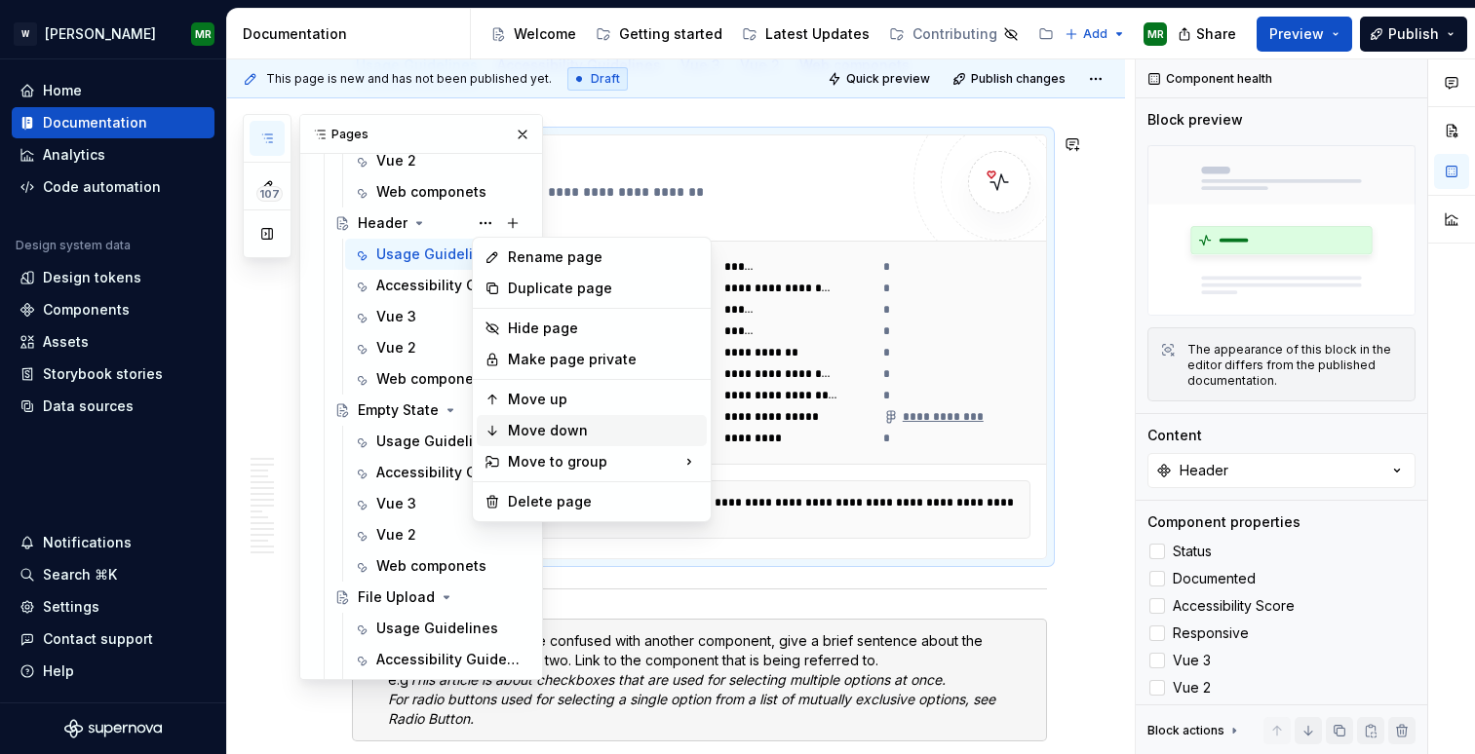
click at [523, 415] on div "Move down" at bounding box center [592, 430] width 230 height 31
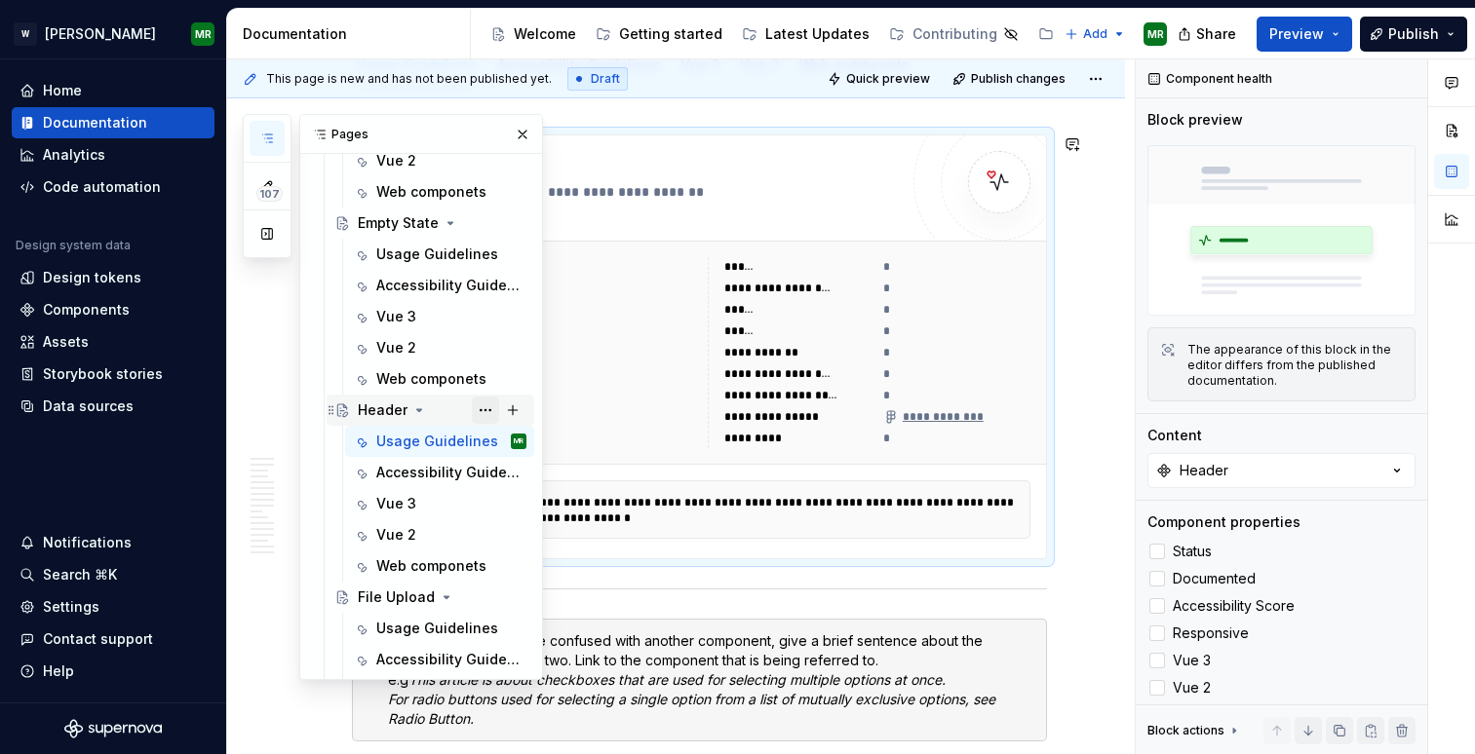
click at [483, 412] on button "Page tree" at bounding box center [485, 410] width 27 height 27
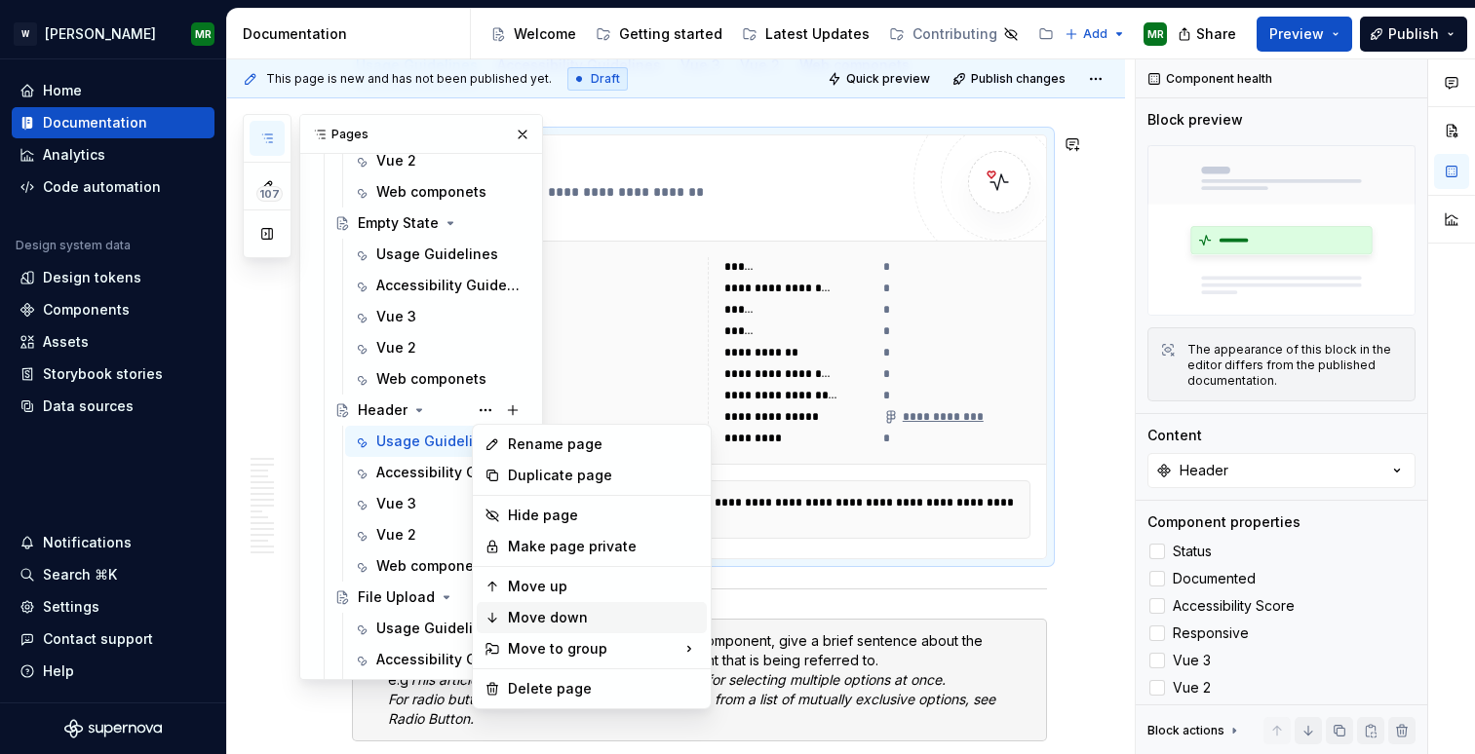
click at [531, 608] on div "Move down" at bounding box center [603, 617] width 191 height 19
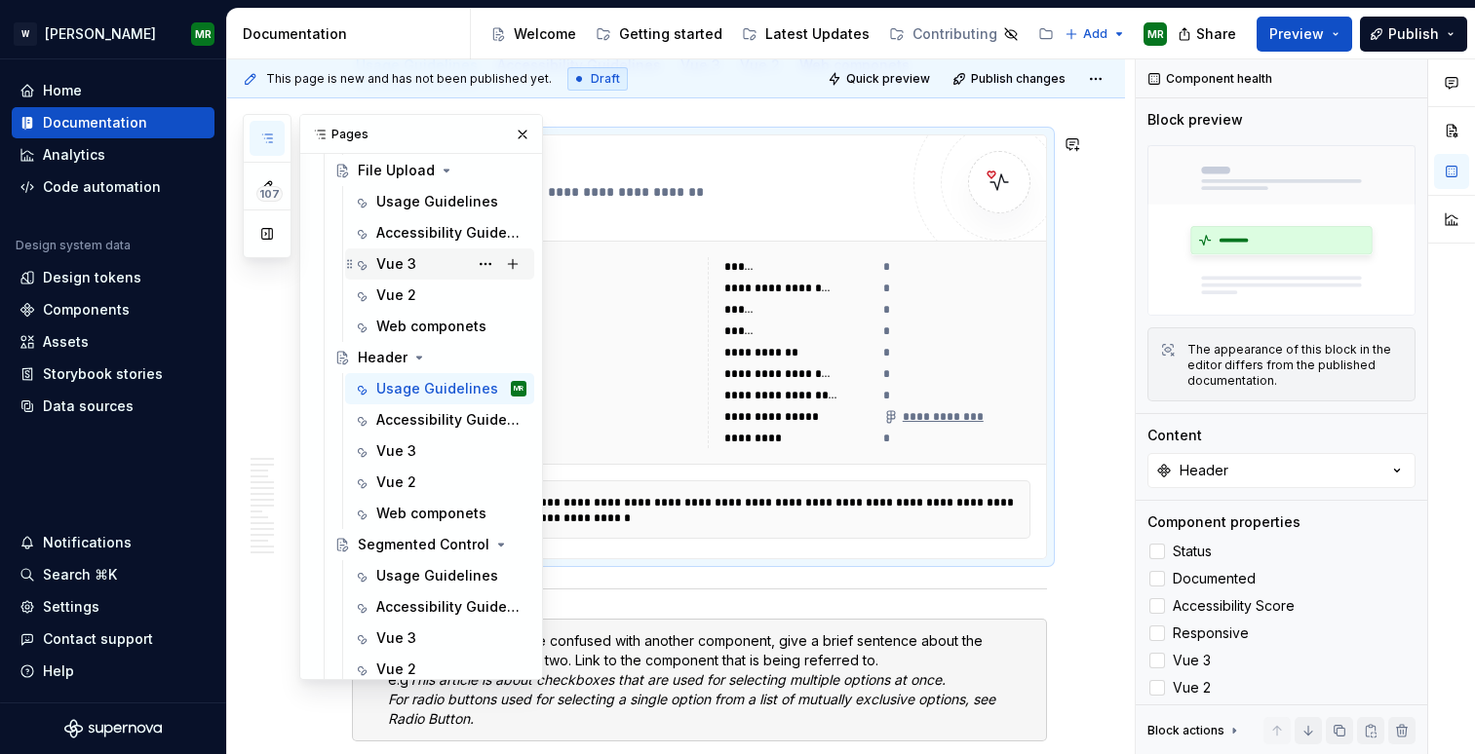
scroll to position [2418, 0]
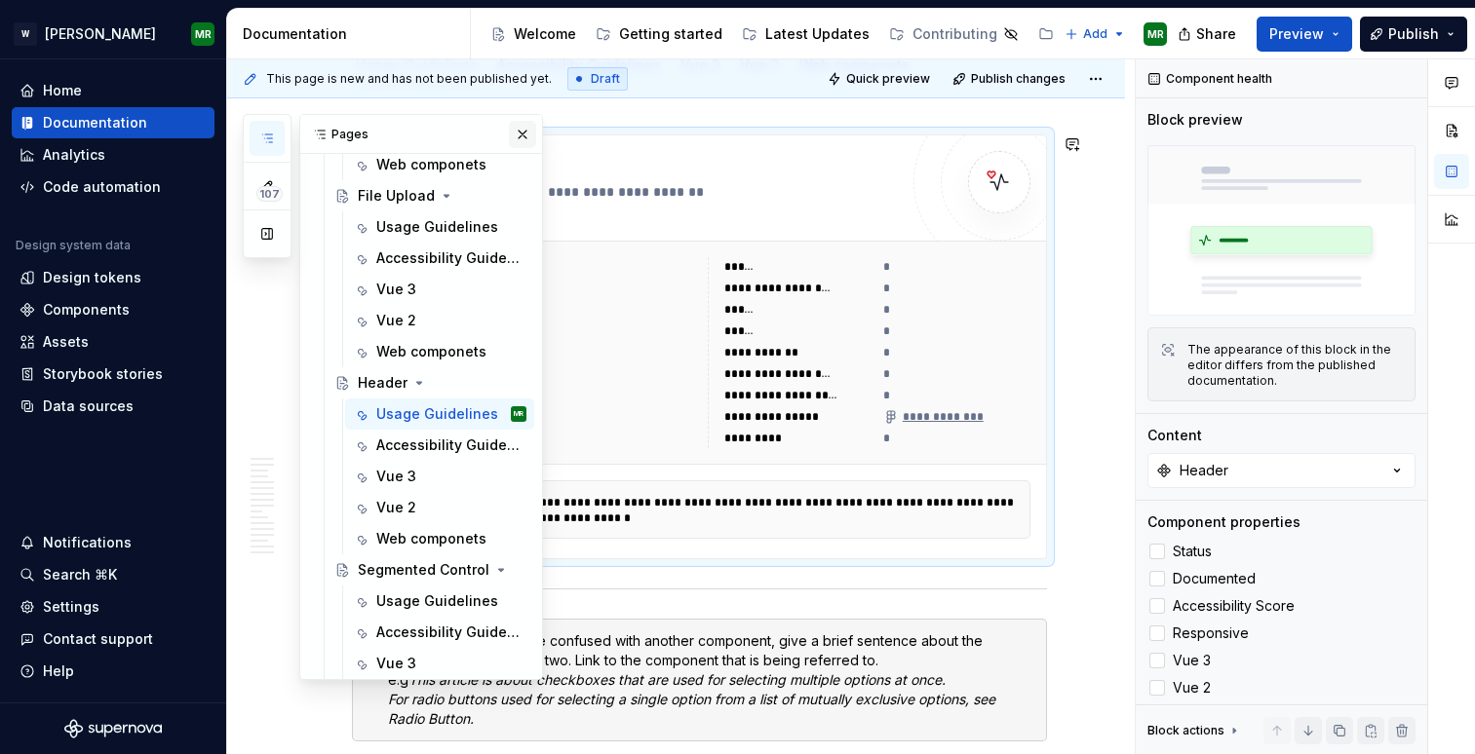
click at [518, 135] on button "button" at bounding box center [522, 134] width 27 height 27
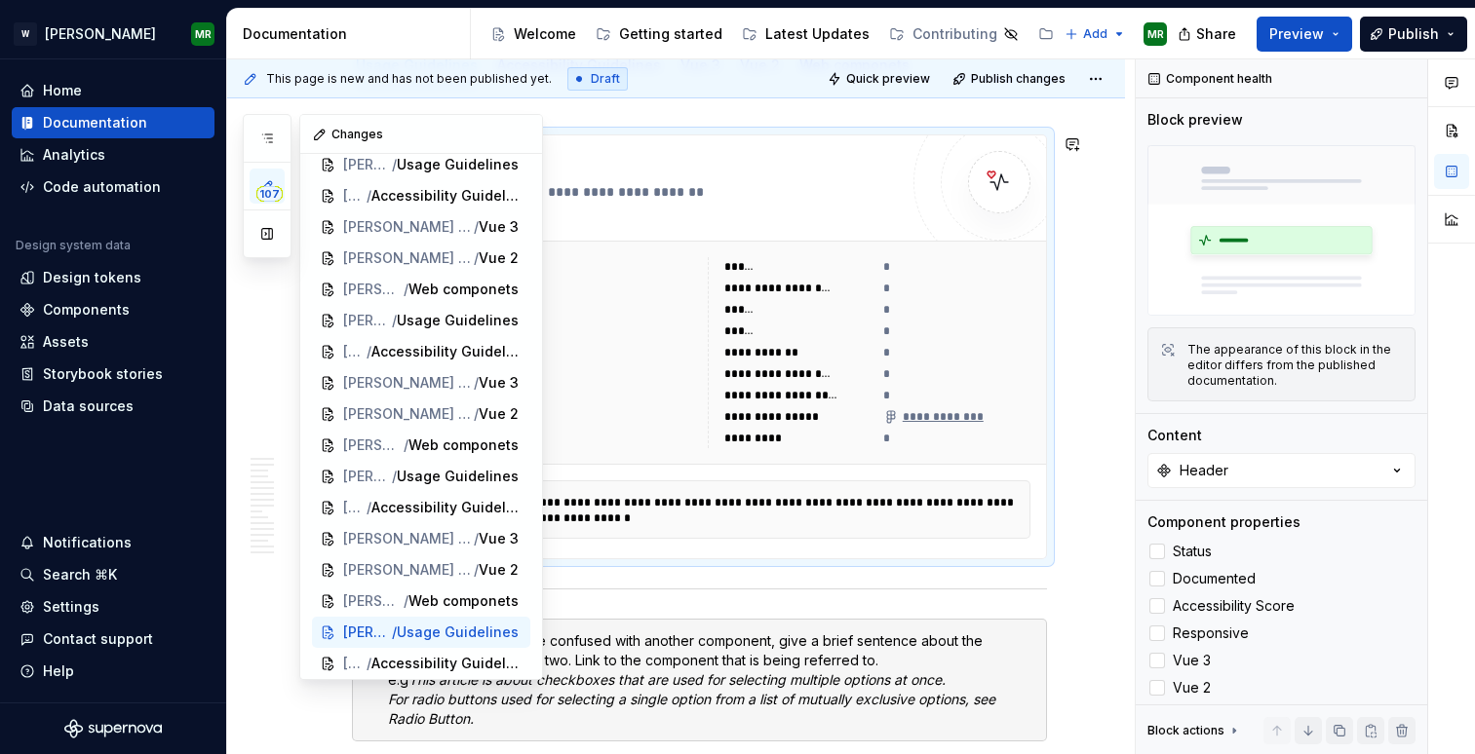
click at [264, 184] on icon "button" at bounding box center [267, 186] width 16 height 16
type textarea "*"
click at [519, 129] on button "button" at bounding box center [522, 134] width 27 height 27
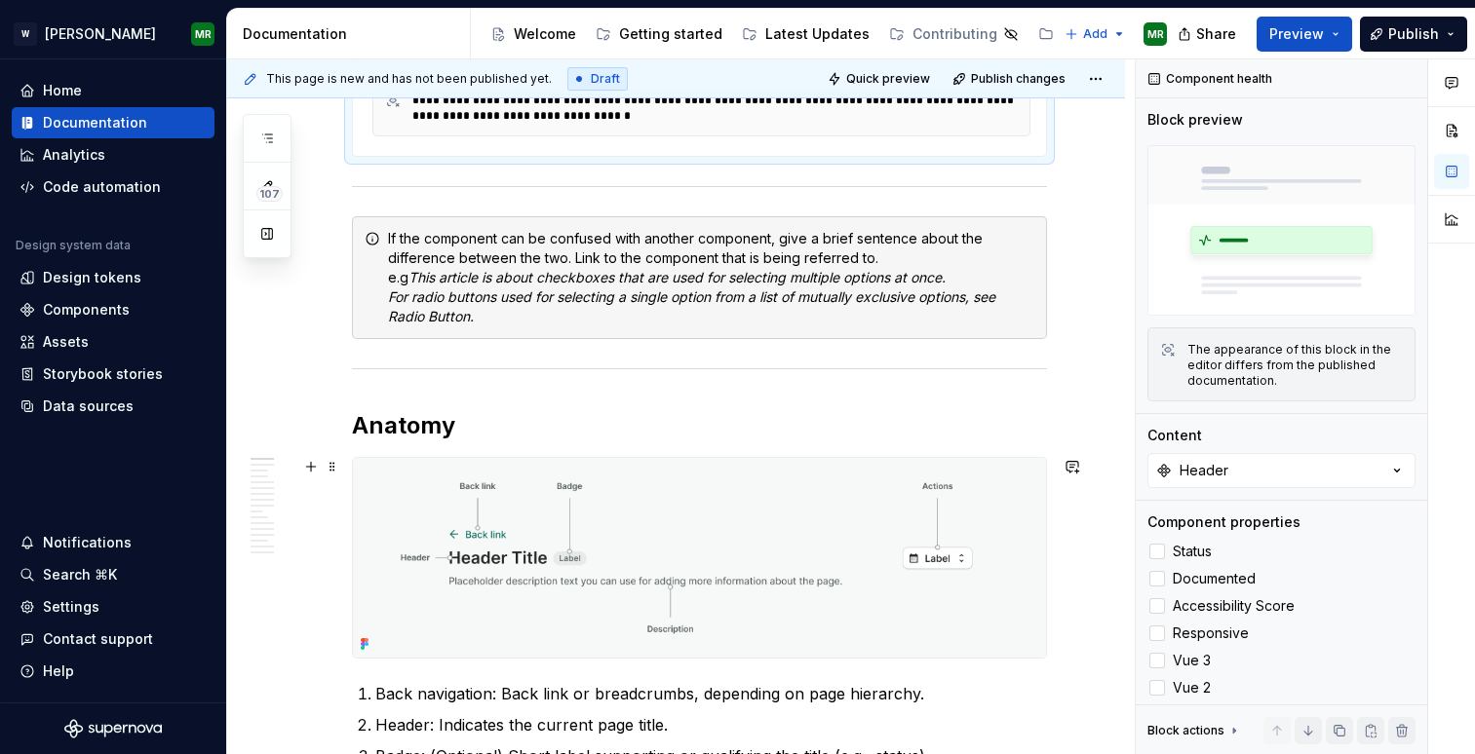
scroll to position [681, 0]
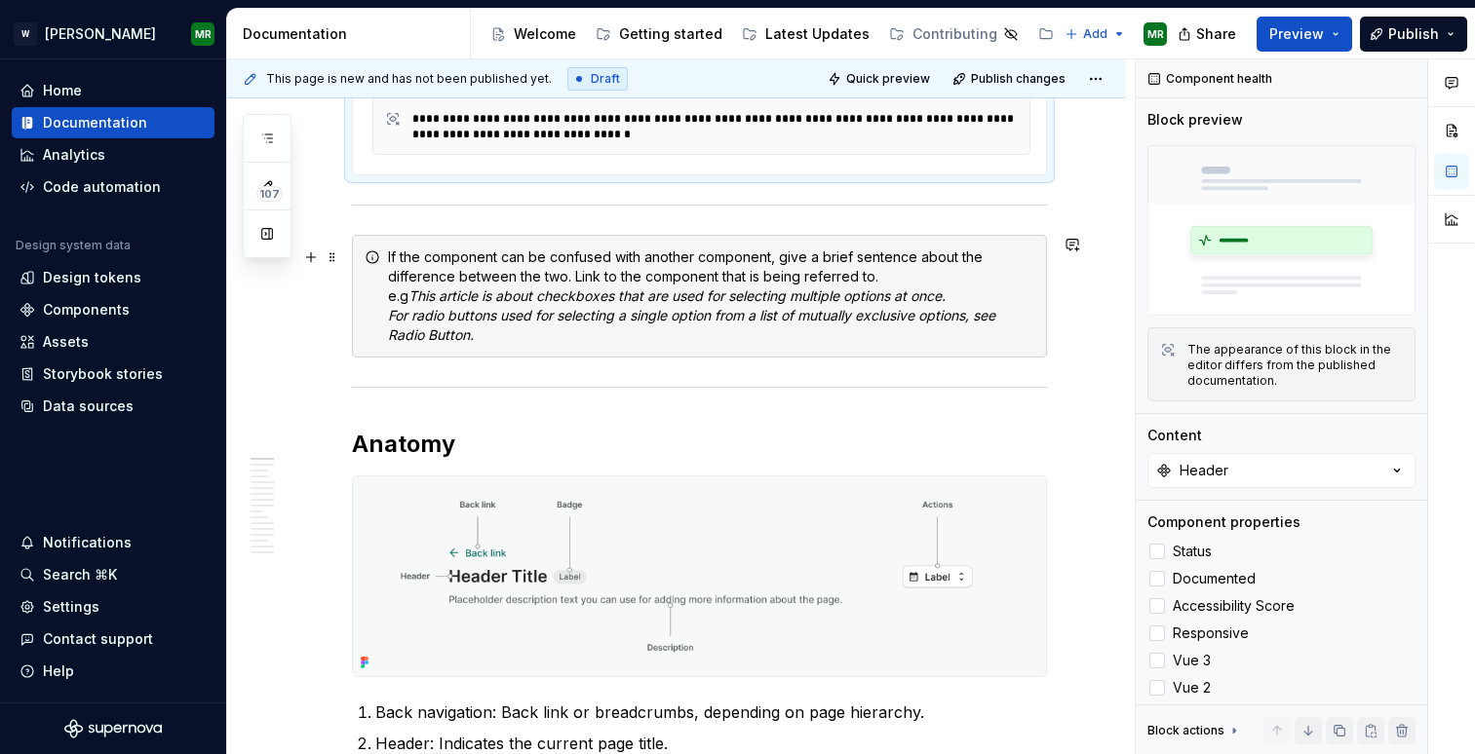
click at [628, 293] on em "This article is about checkboxes that are used for selecting multiple options a…" at bounding box center [676, 296] width 537 height 17
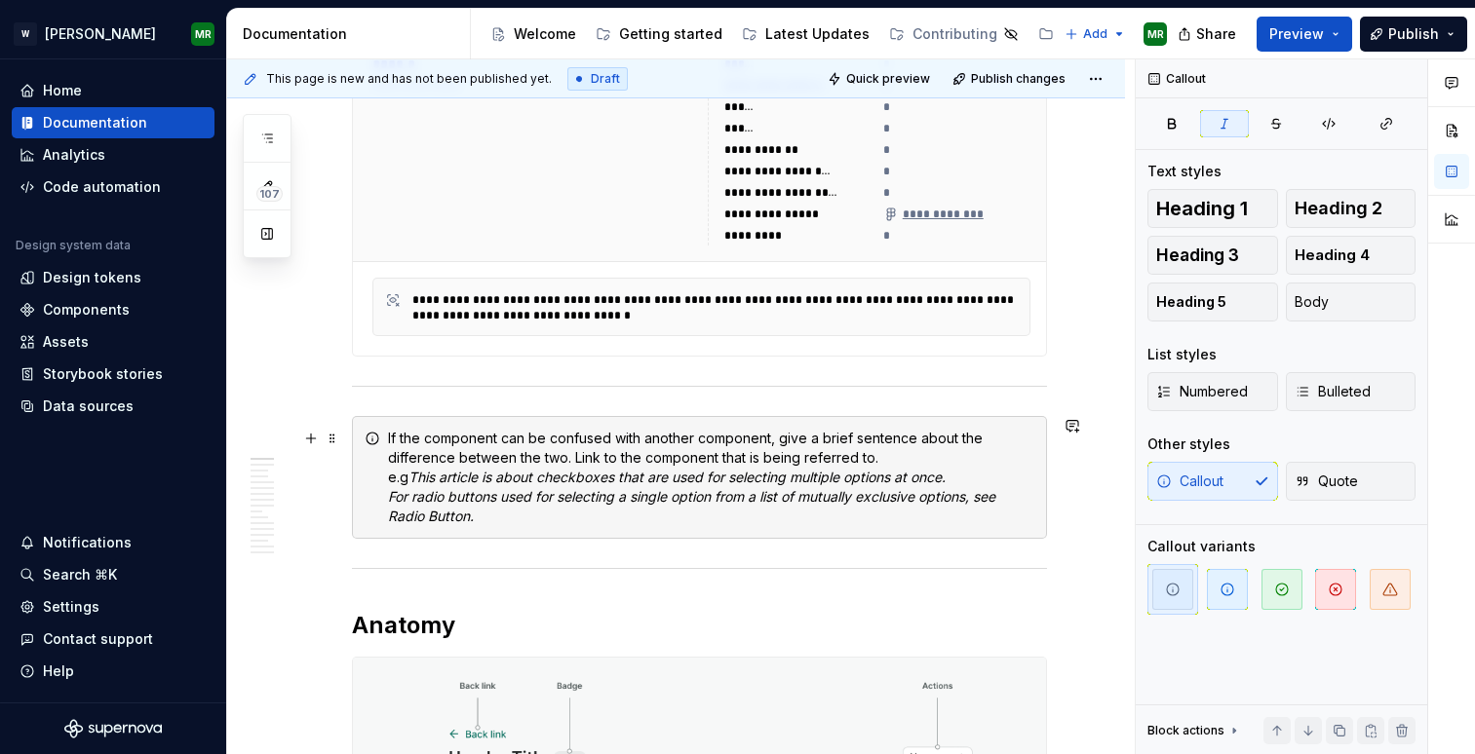
scroll to position [499, 0]
click at [767, 323] on div "**********" at bounding box center [719, 308] width 615 height 31
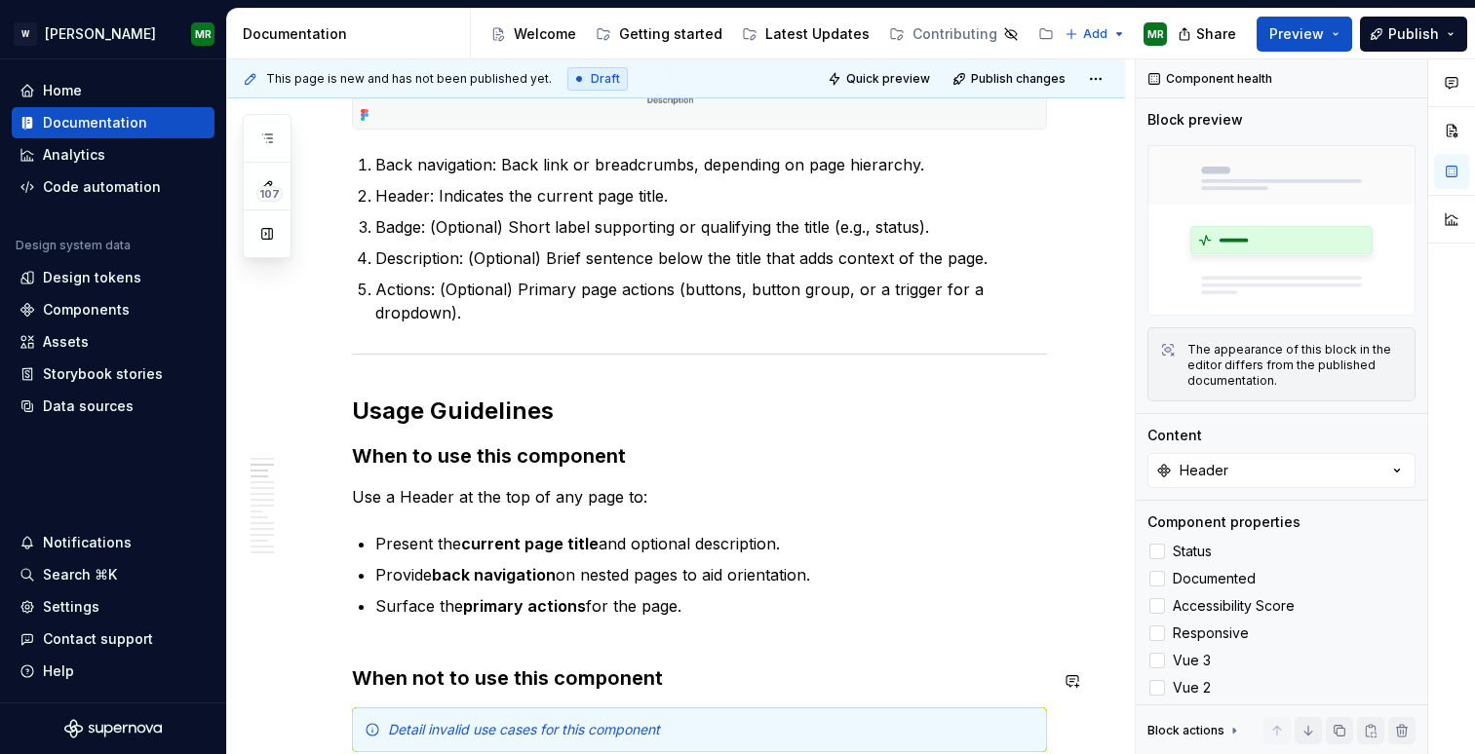
scroll to position [1225, 0]
